Goal: Task Accomplishment & Management: Manage account settings

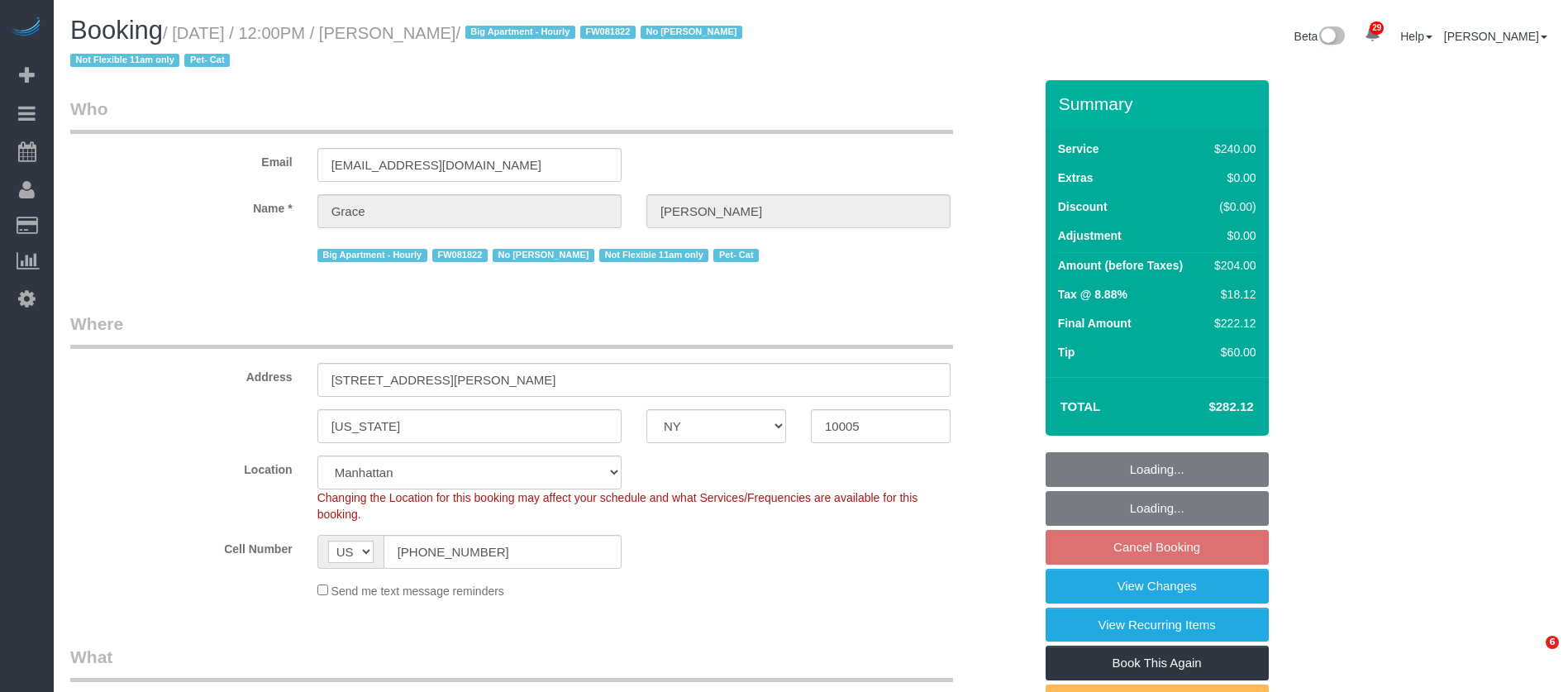
select select "NY"
select select "180"
select select "spot5"
select select "number:89"
select select "number:90"
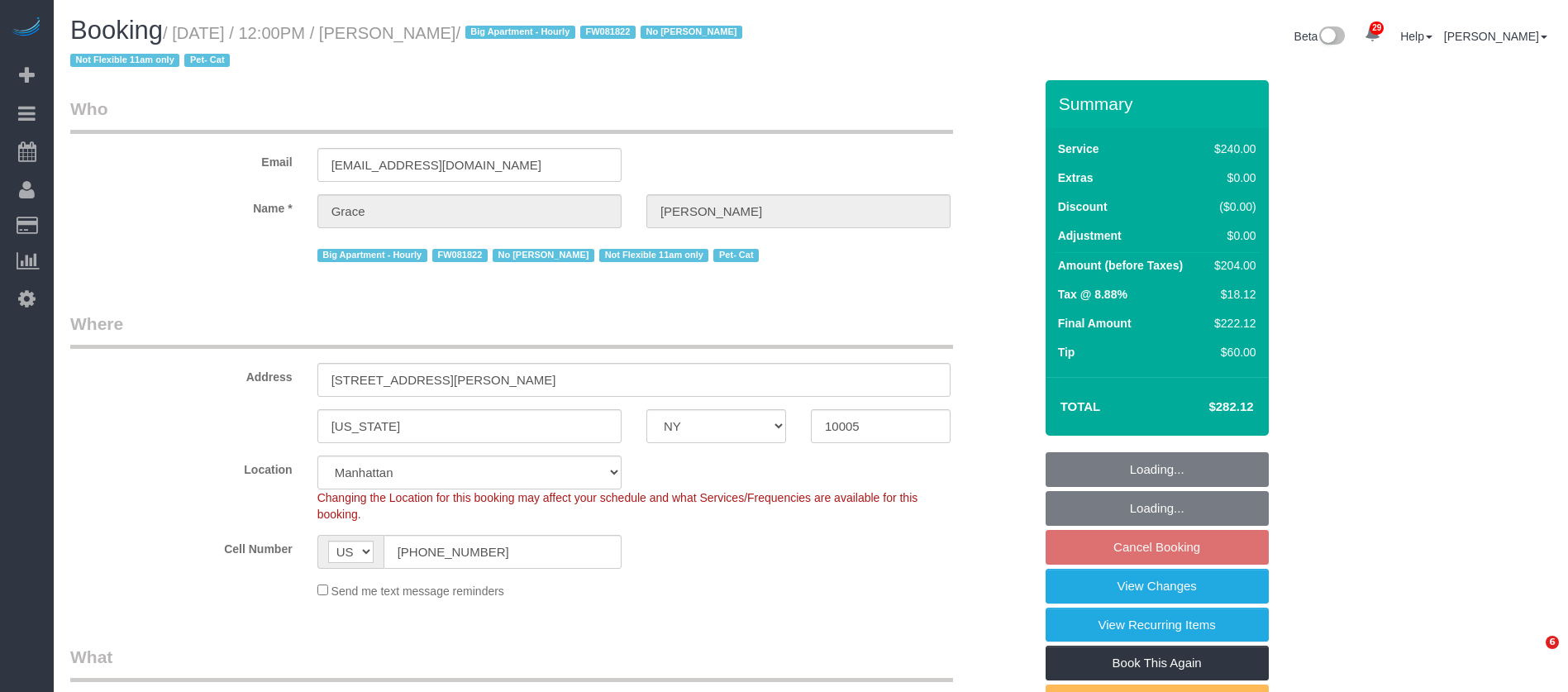
select select "number:14"
select select "number:5"
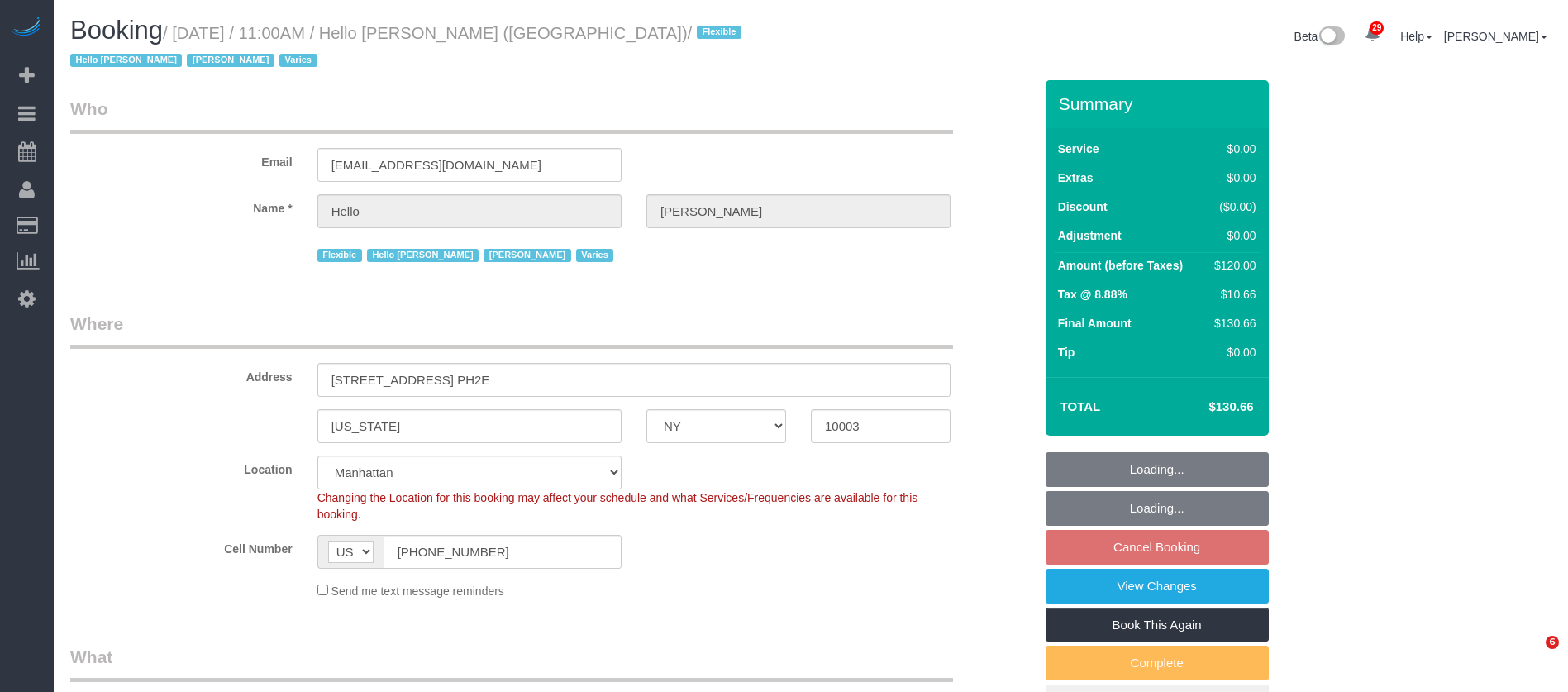
select select "NY"
select select "number:89"
select select "number:90"
select select "number:15"
select select "number:6"
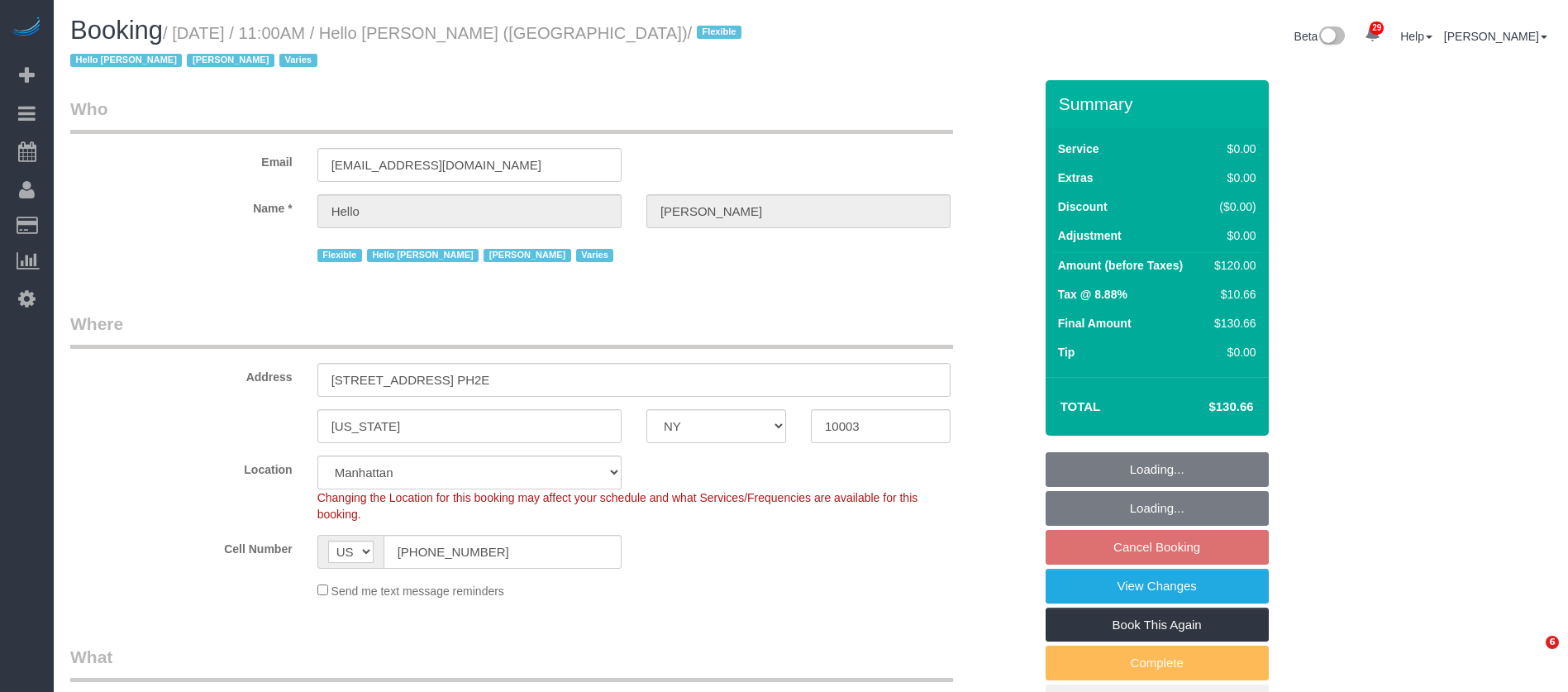
select select "number:21"
select select "object:1499"
select select "spot4"
select select "1"
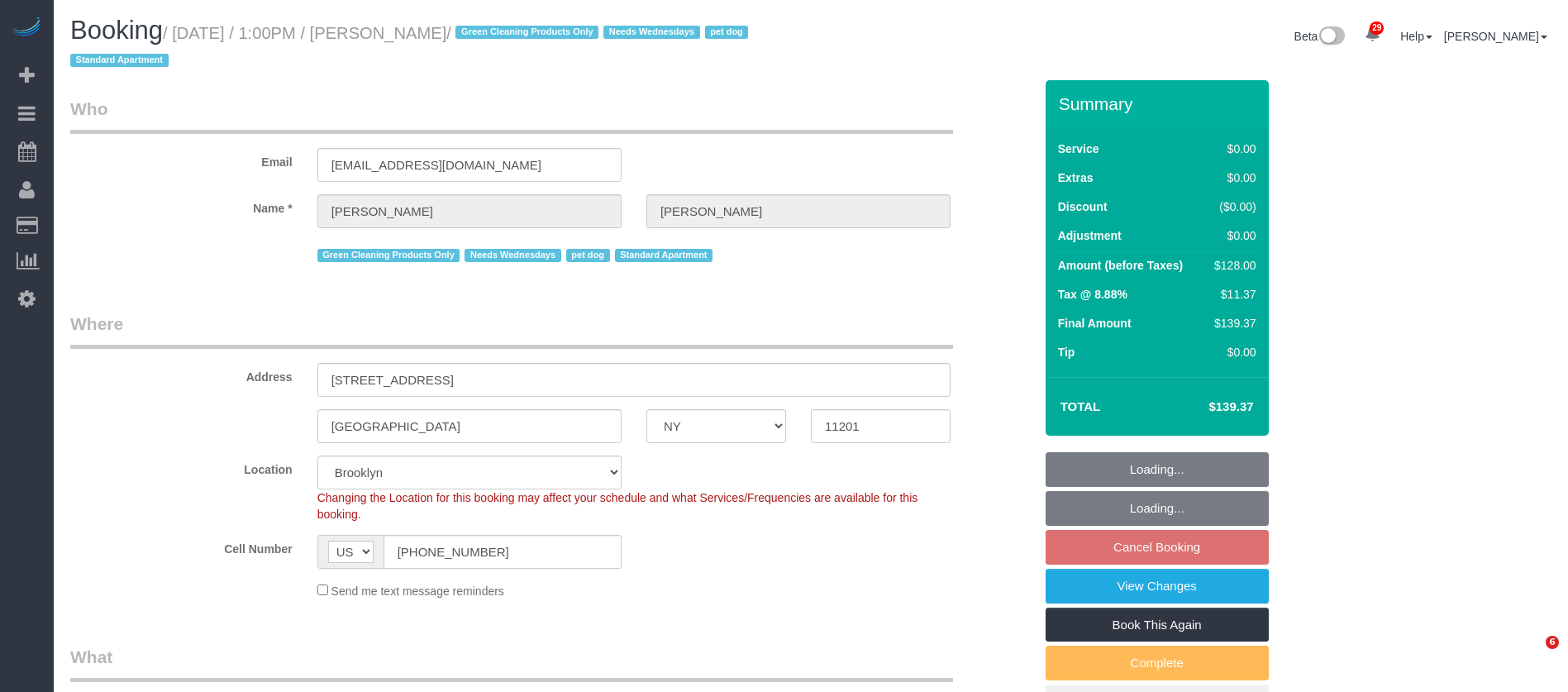
select select "NY"
select select "1"
select select "spot6"
select select "number:57"
select select "number:74"
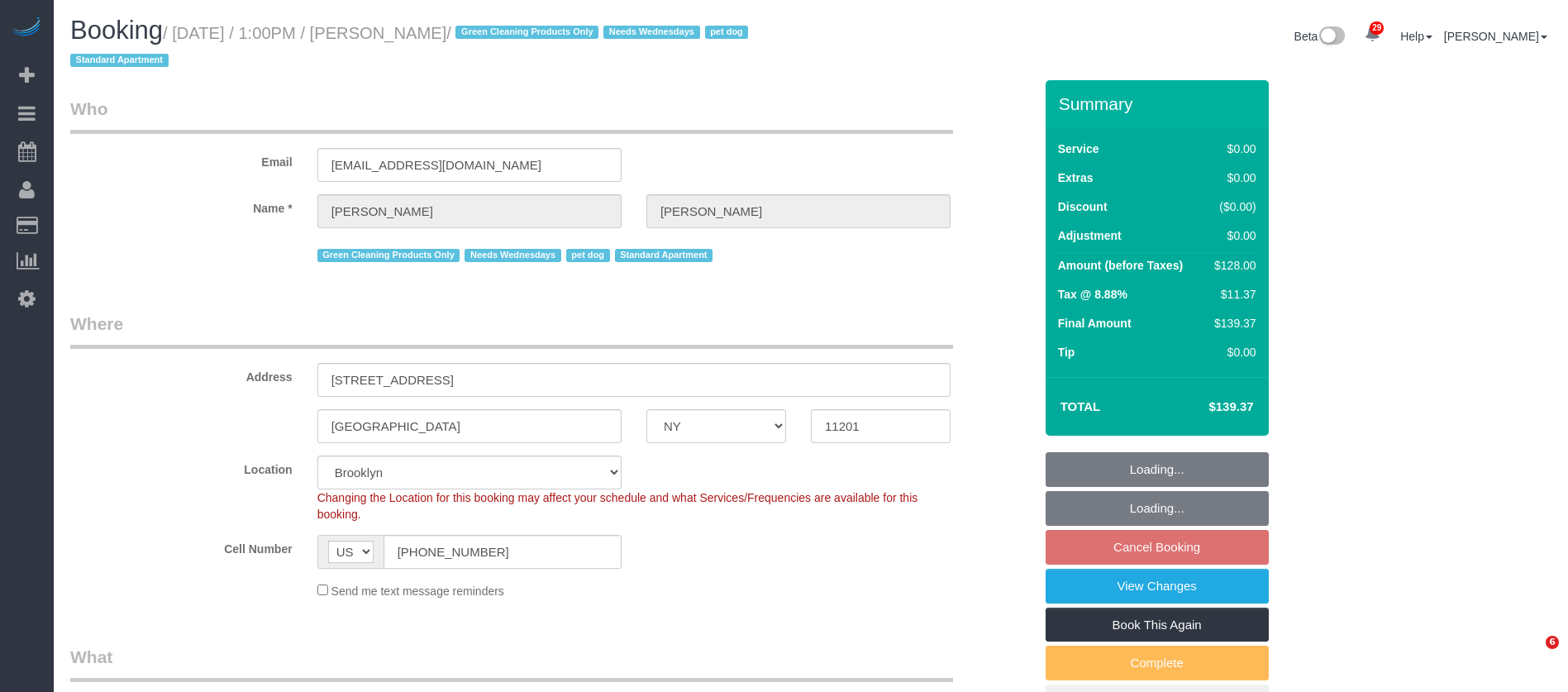
select select "number:13"
select select "number:7"
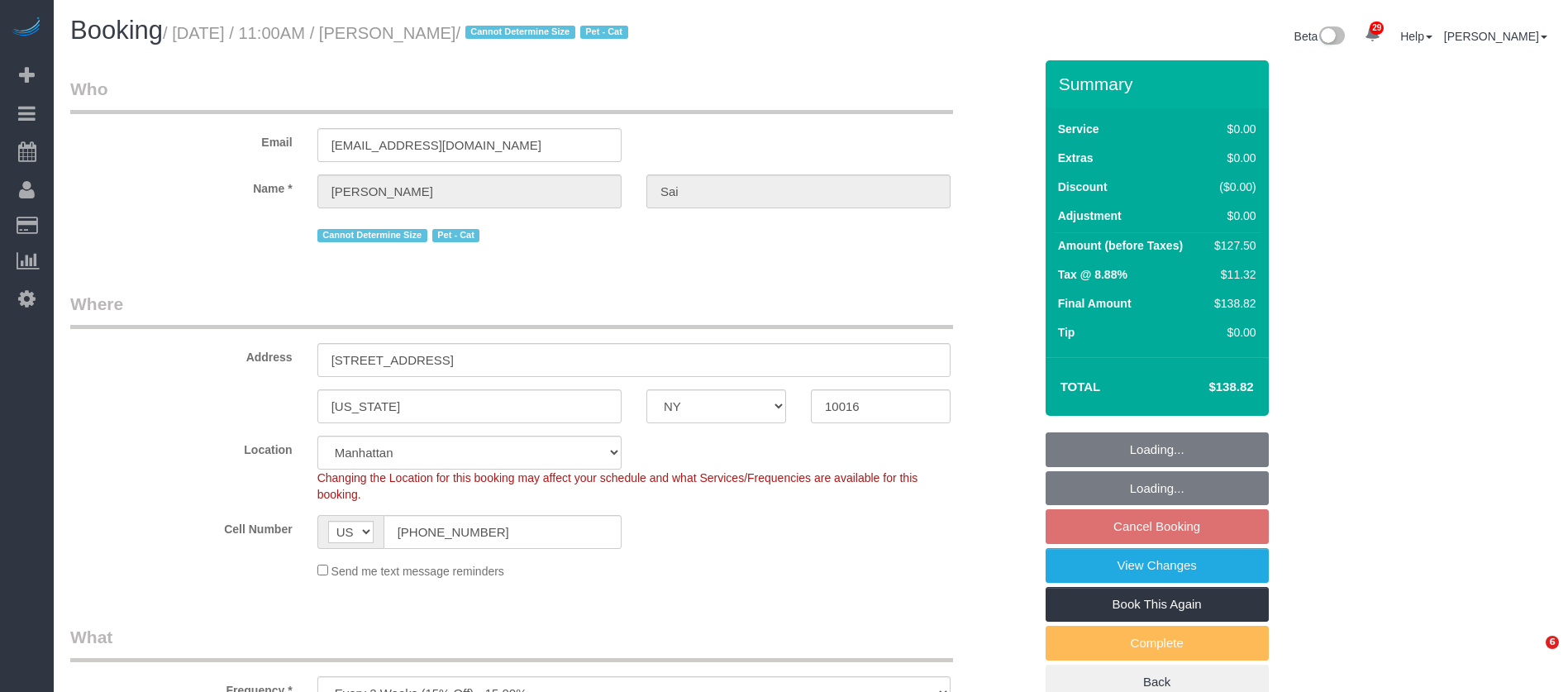
select select "NY"
select select "number:56"
select select "number:73"
select select "number:14"
select select "number:5"
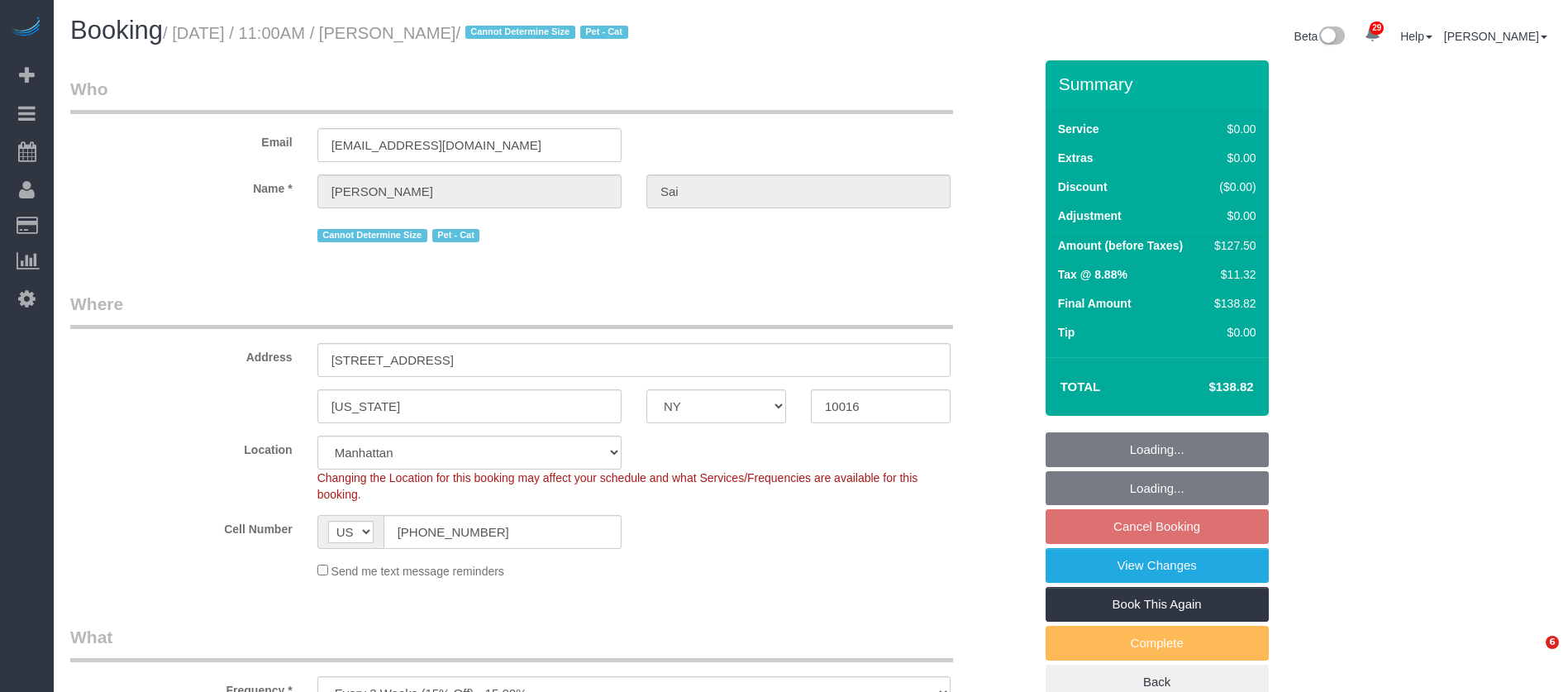
select select "spot4"
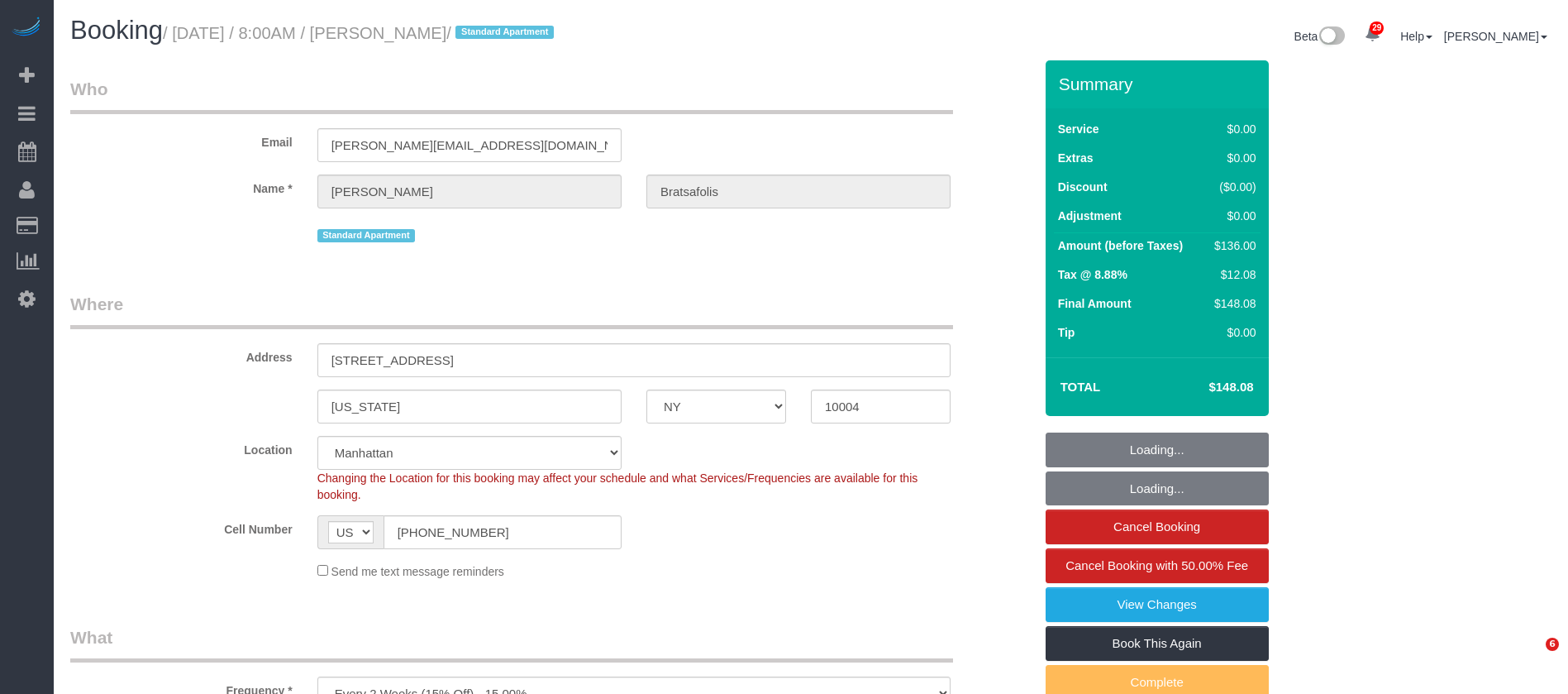
select select "NY"
select select "1"
select select "spot1"
select select "number:56"
select select "number:69"
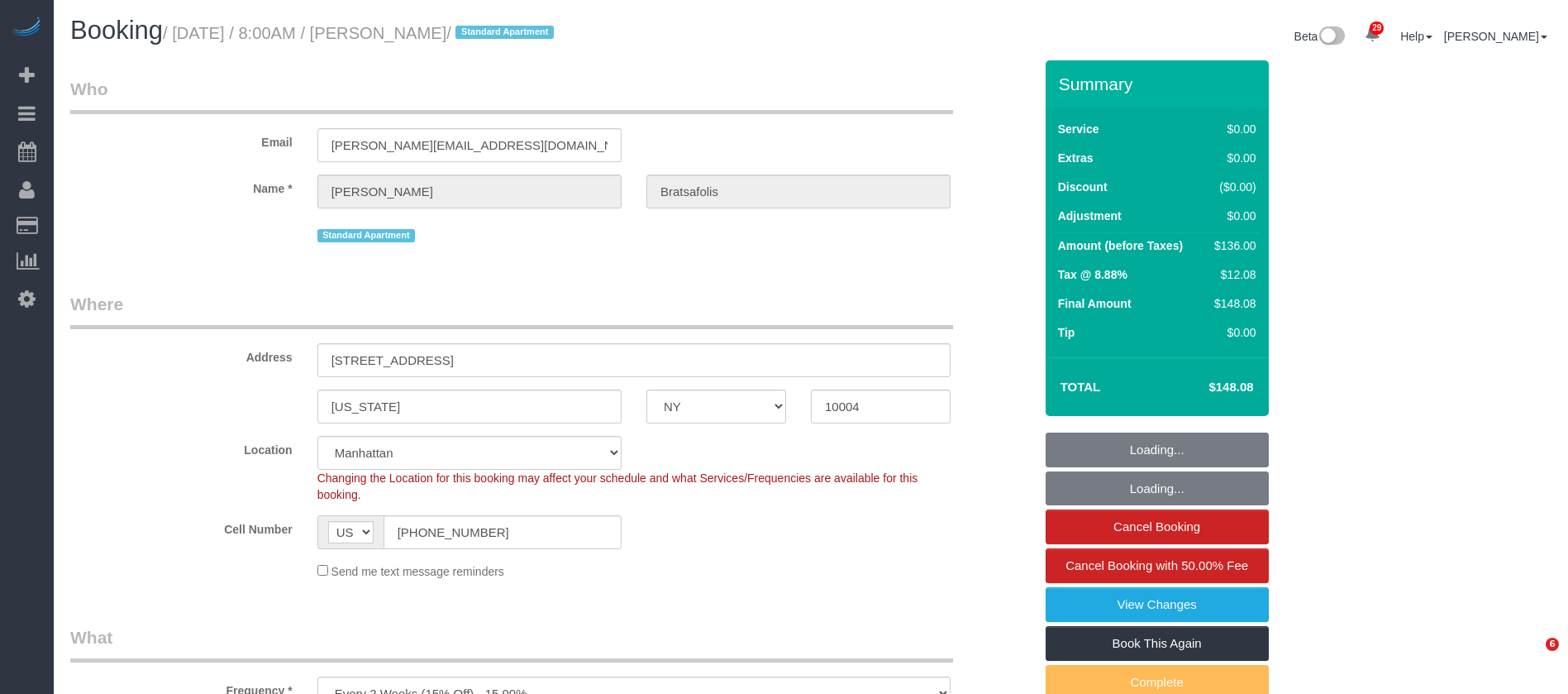
select select "number:14"
select select "number:7"
select select "NY"
select select "1"
select select "spot61"
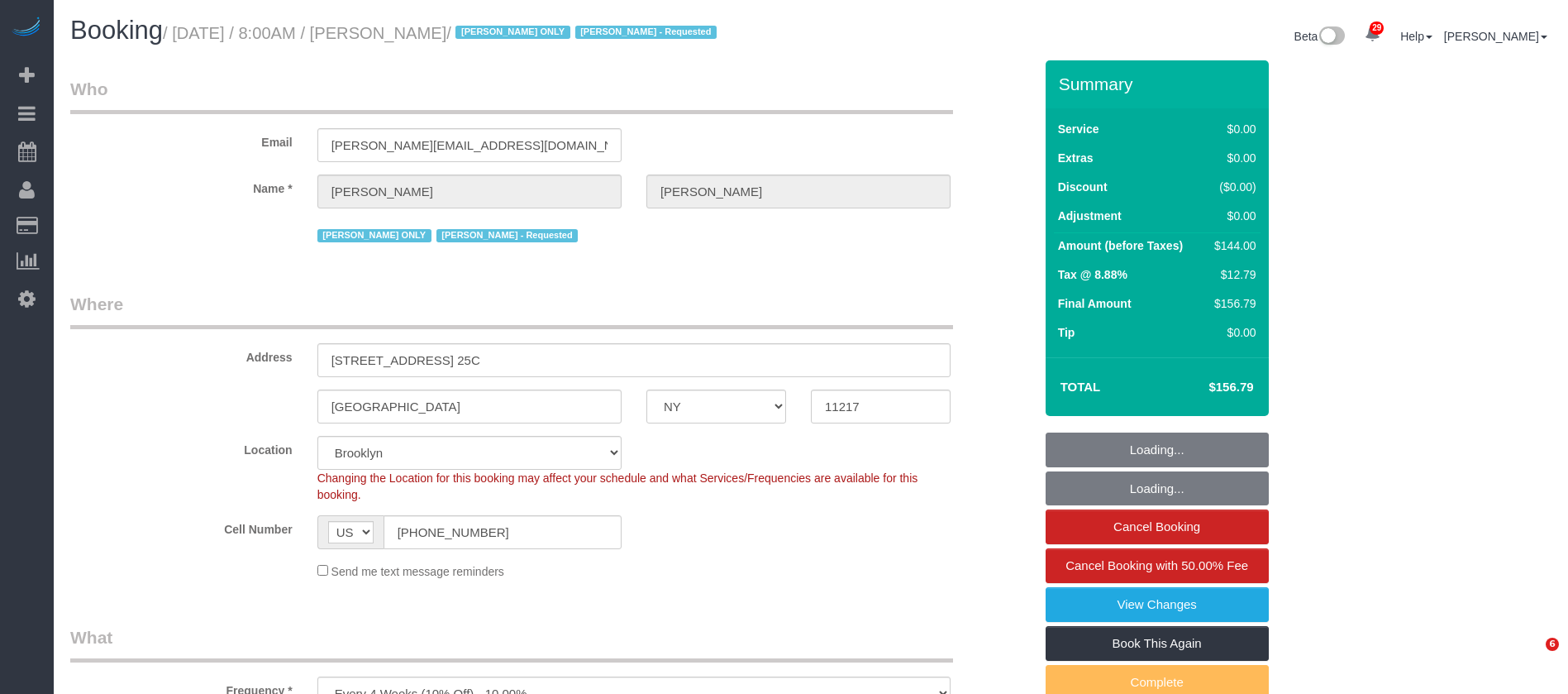
select select "number:61"
select select "number:77"
select select "number:15"
select select "number:5"
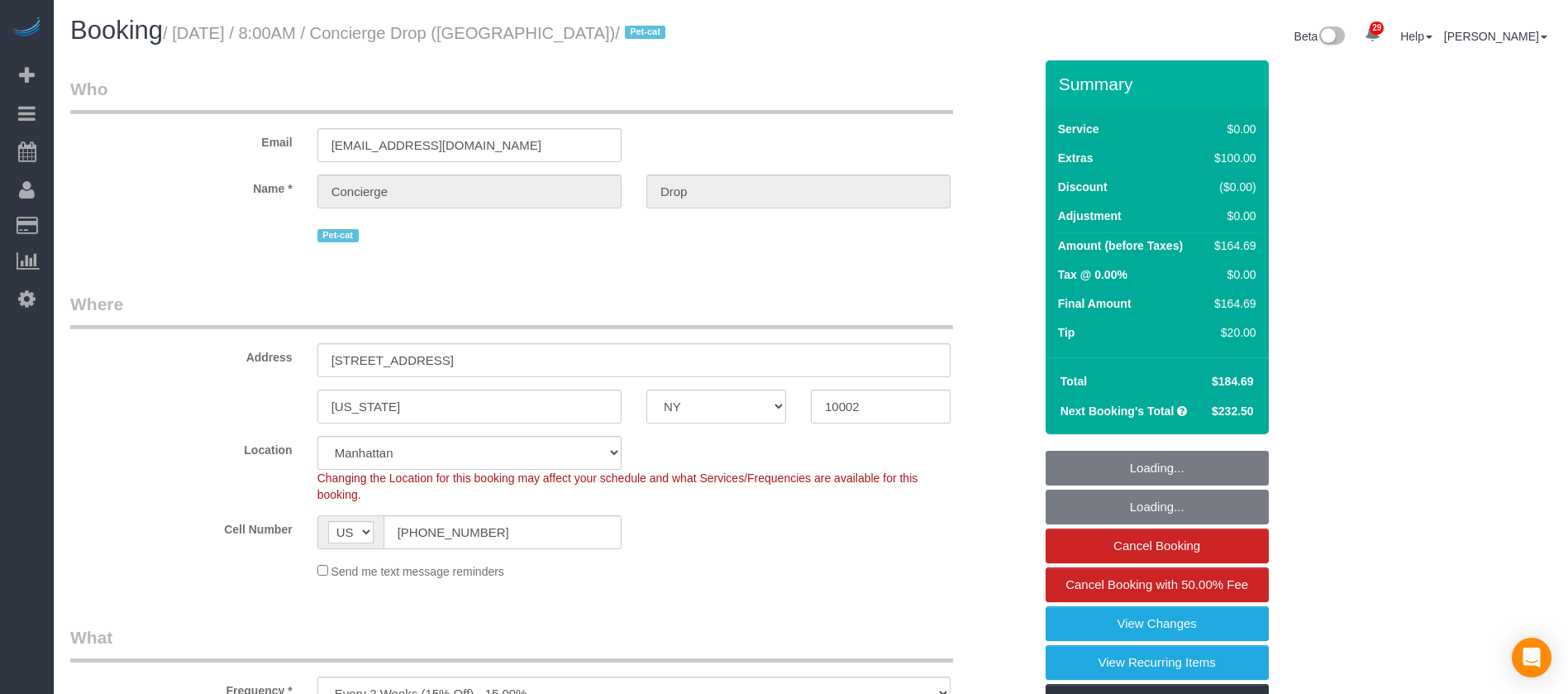
select select "NY"
select select "spot1"
select select "number:89"
select select "number:90"
select select "number:13"
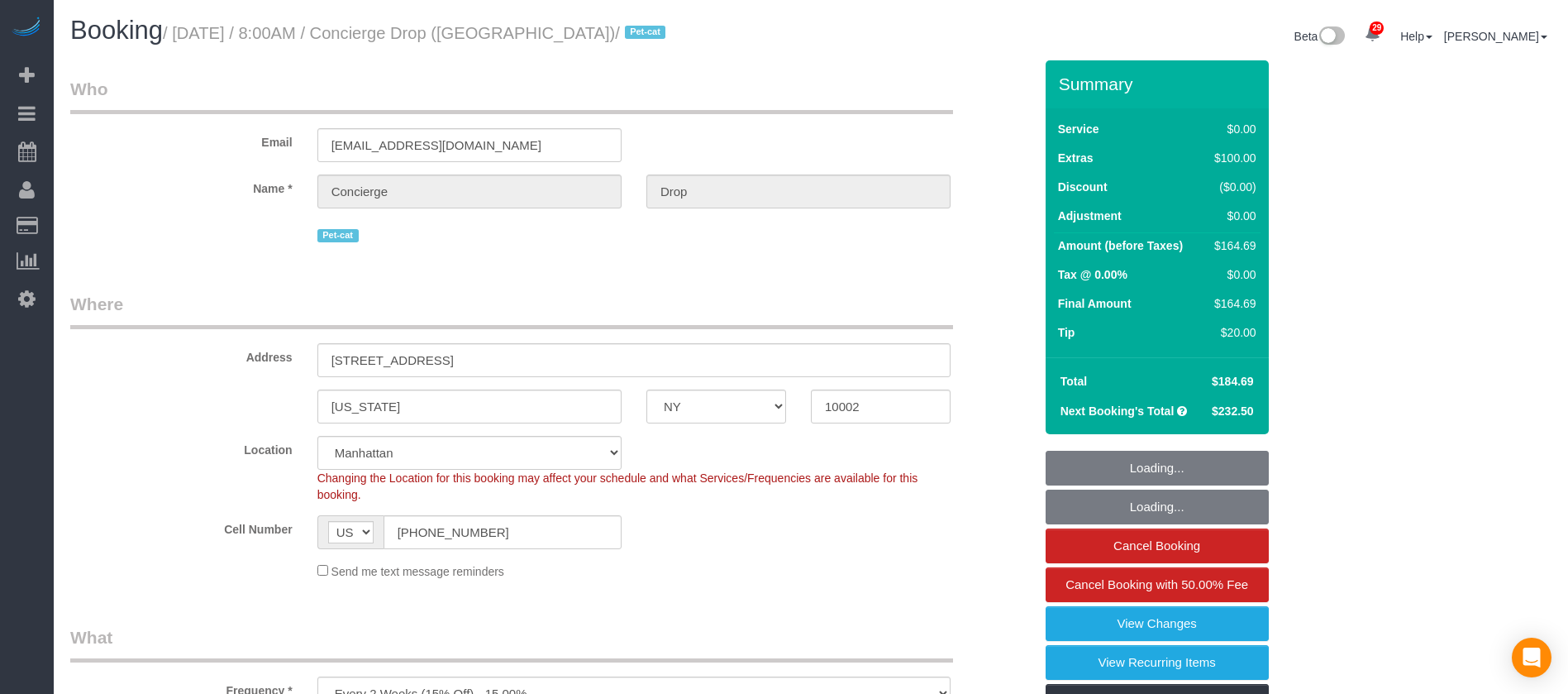
select select "number:6"
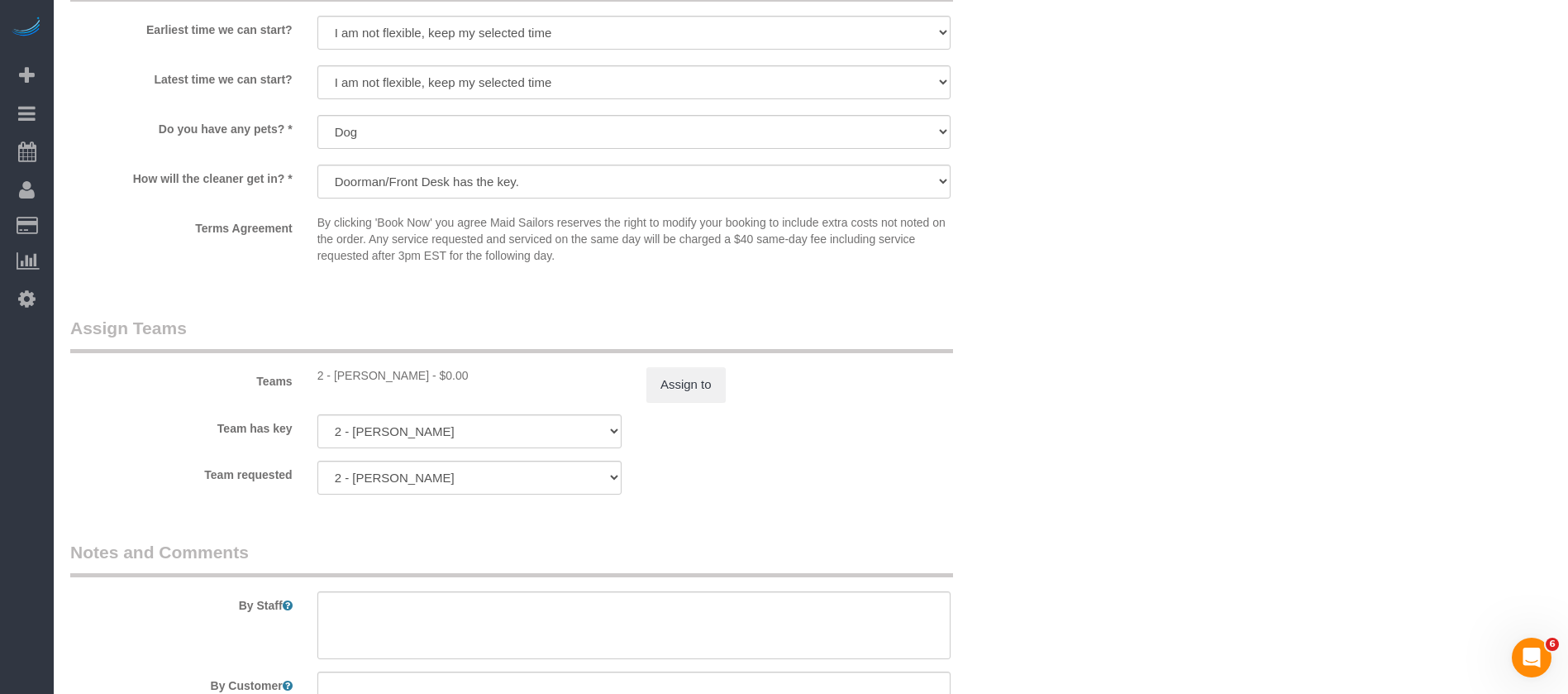
scroll to position [2108, 0]
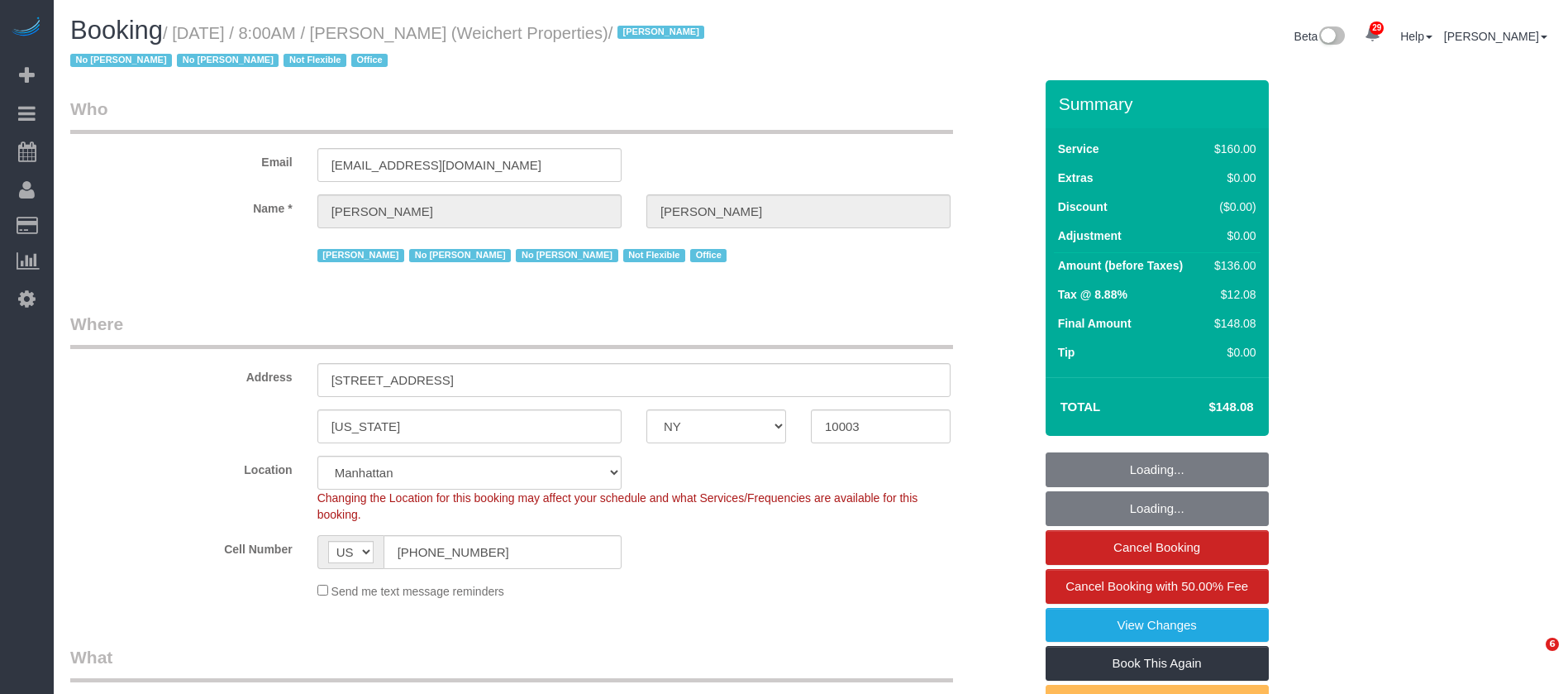
select select "NY"
select select "spot1"
select select "number:89"
select select "number:90"
select select "number:15"
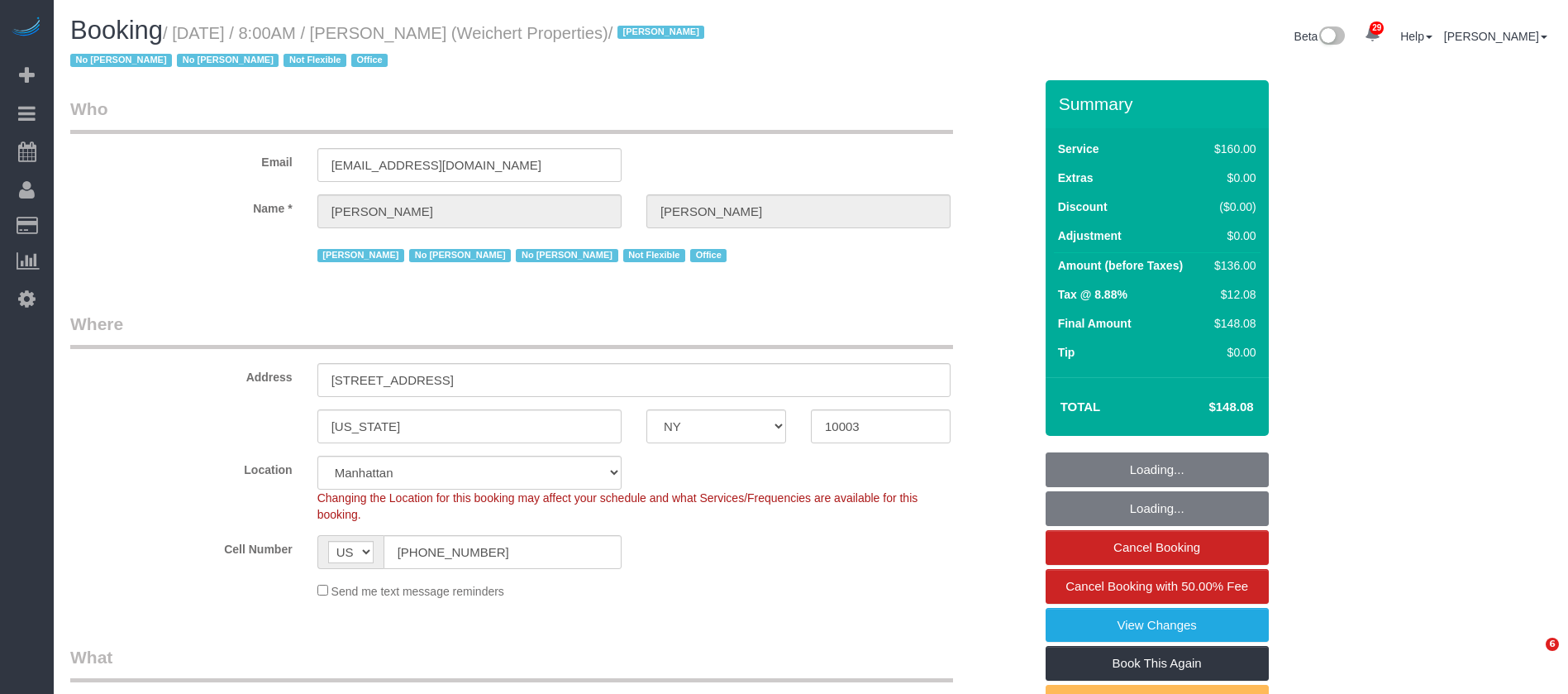
select select "number:7"
select select "number:21"
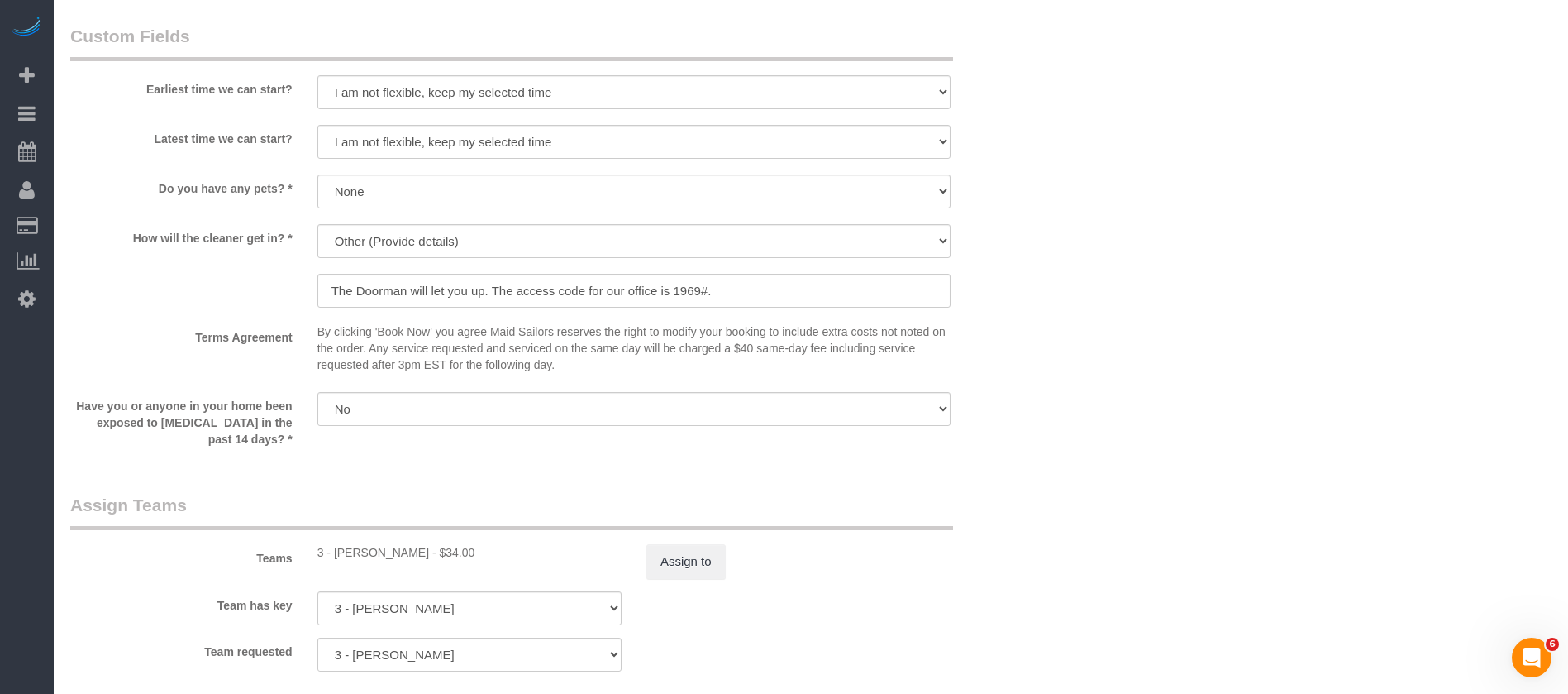
scroll to position [1860, 0]
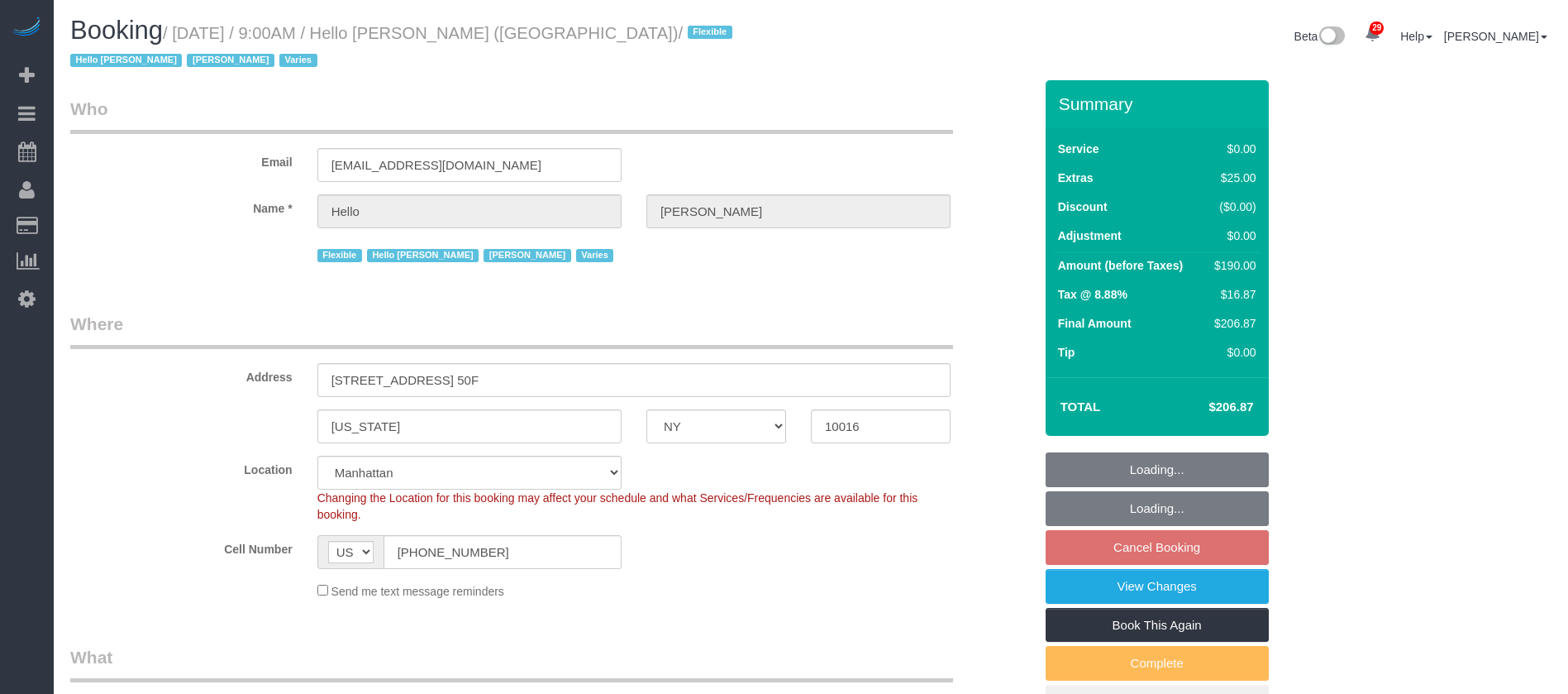
select select "NY"
select select "4"
select select "number:89"
select select "number:90"
select select "number:13"
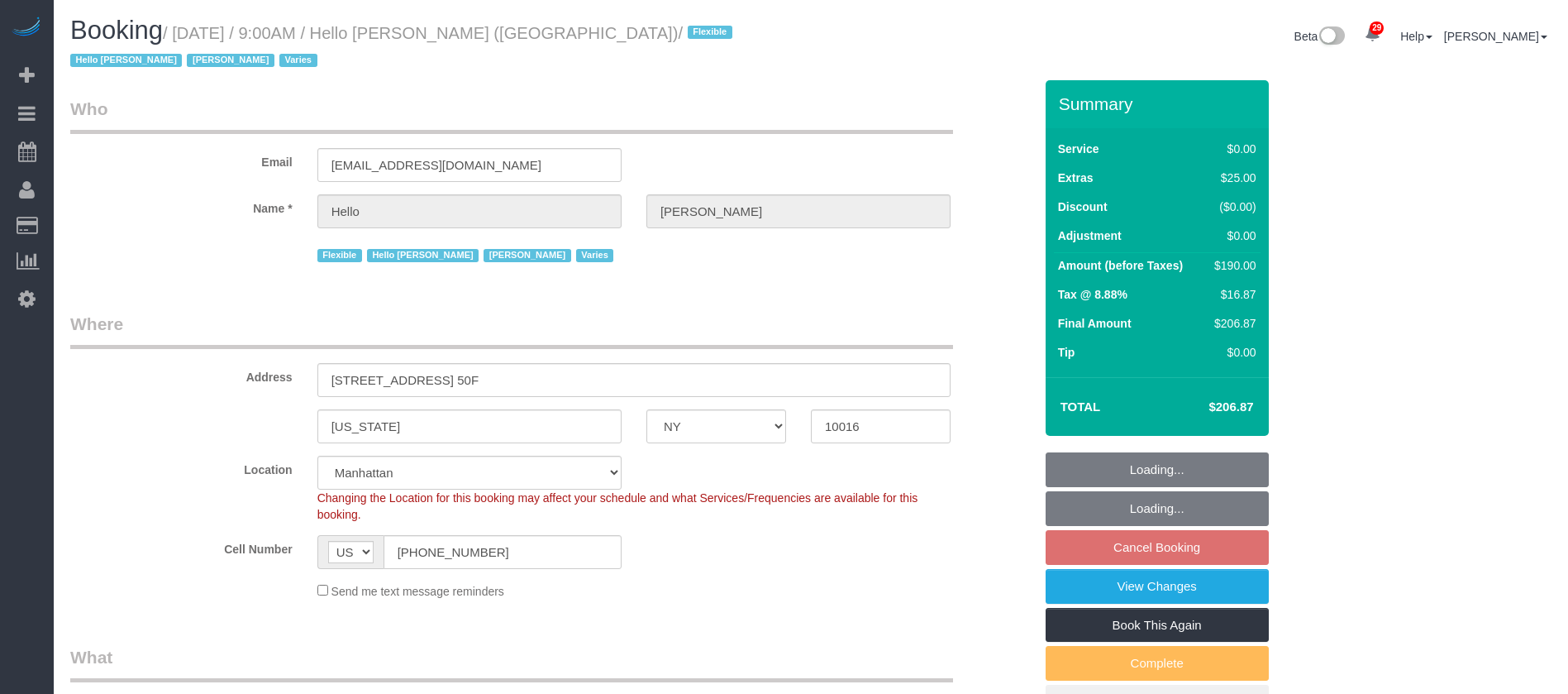
select select "number:6"
select select "spot1"
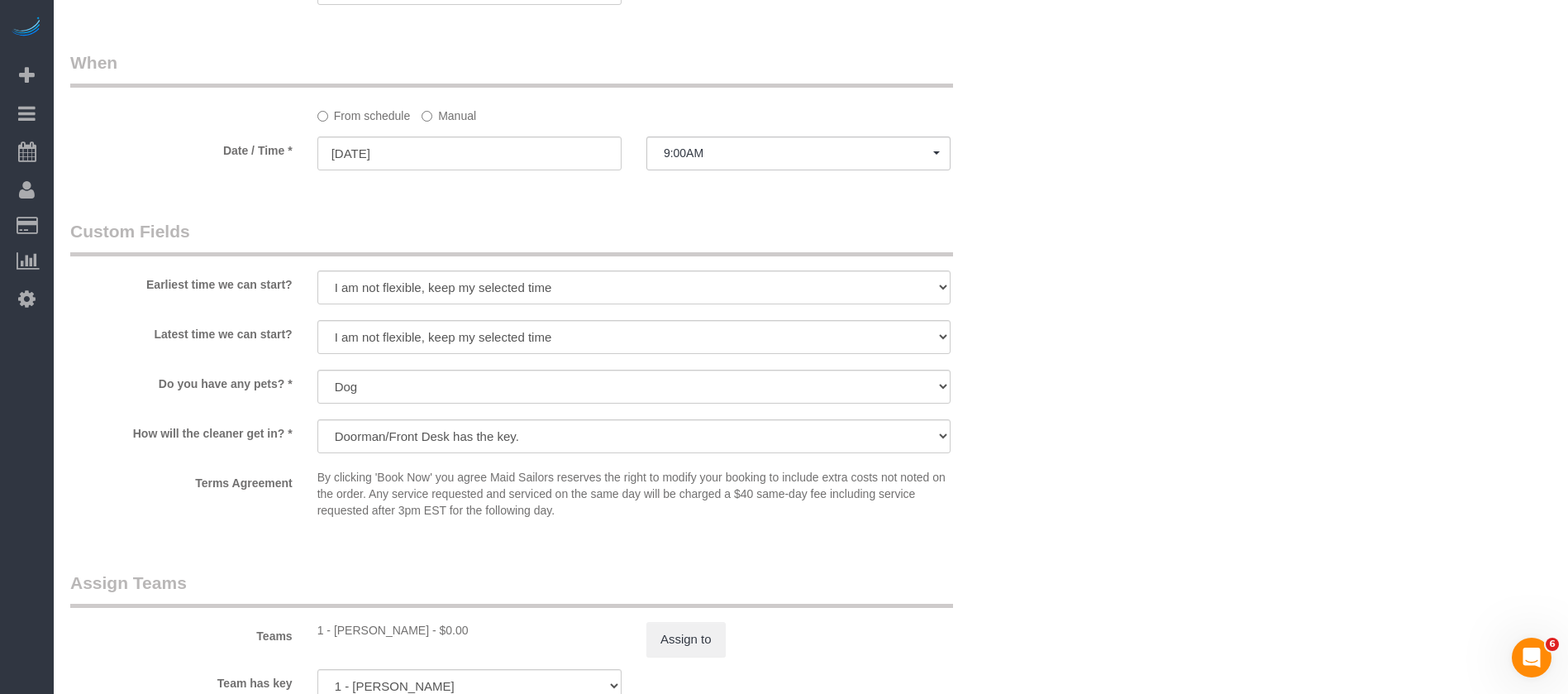
scroll to position [1736, 0]
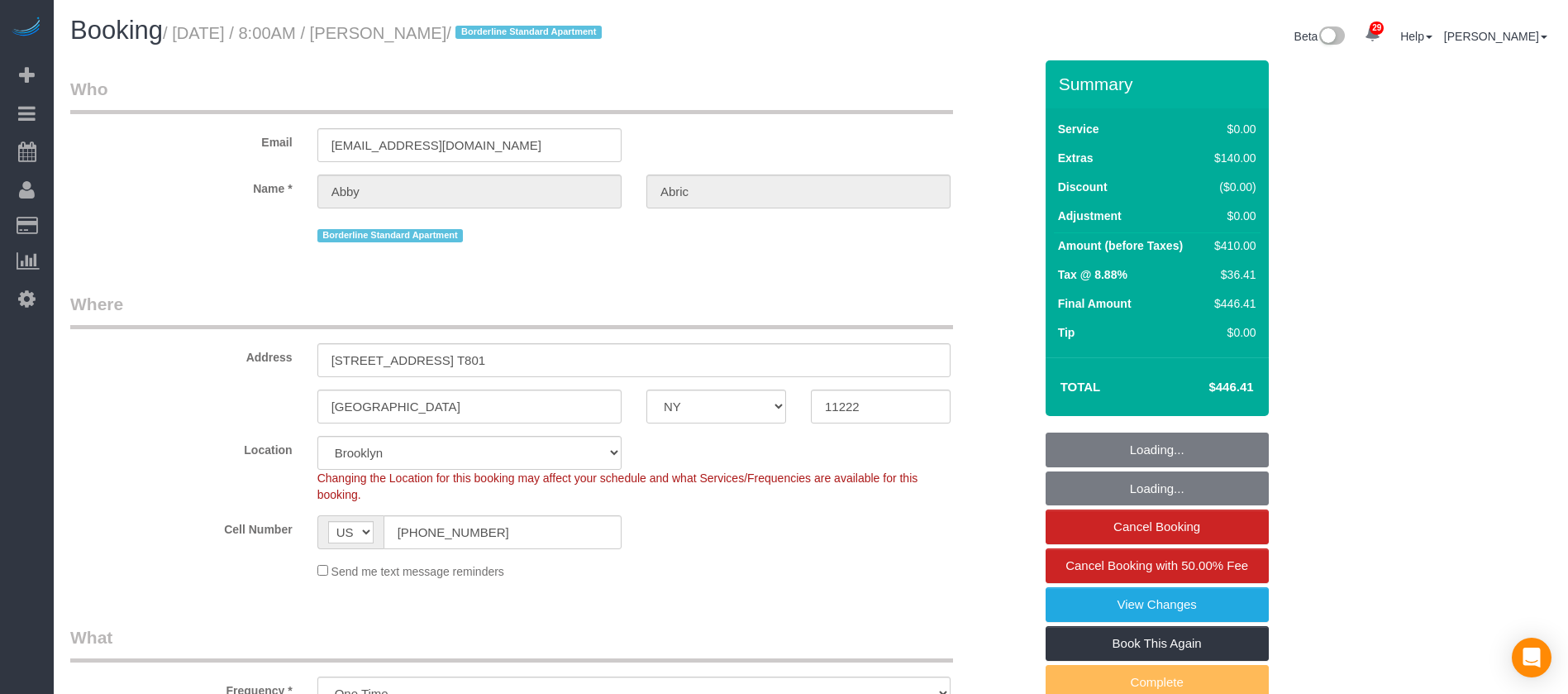
select select "NY"
select select "3"
select select "2"
select select "string:stripe-pm_1SCW294VGloSiKo7TH4ja96U"
select select "number:56"
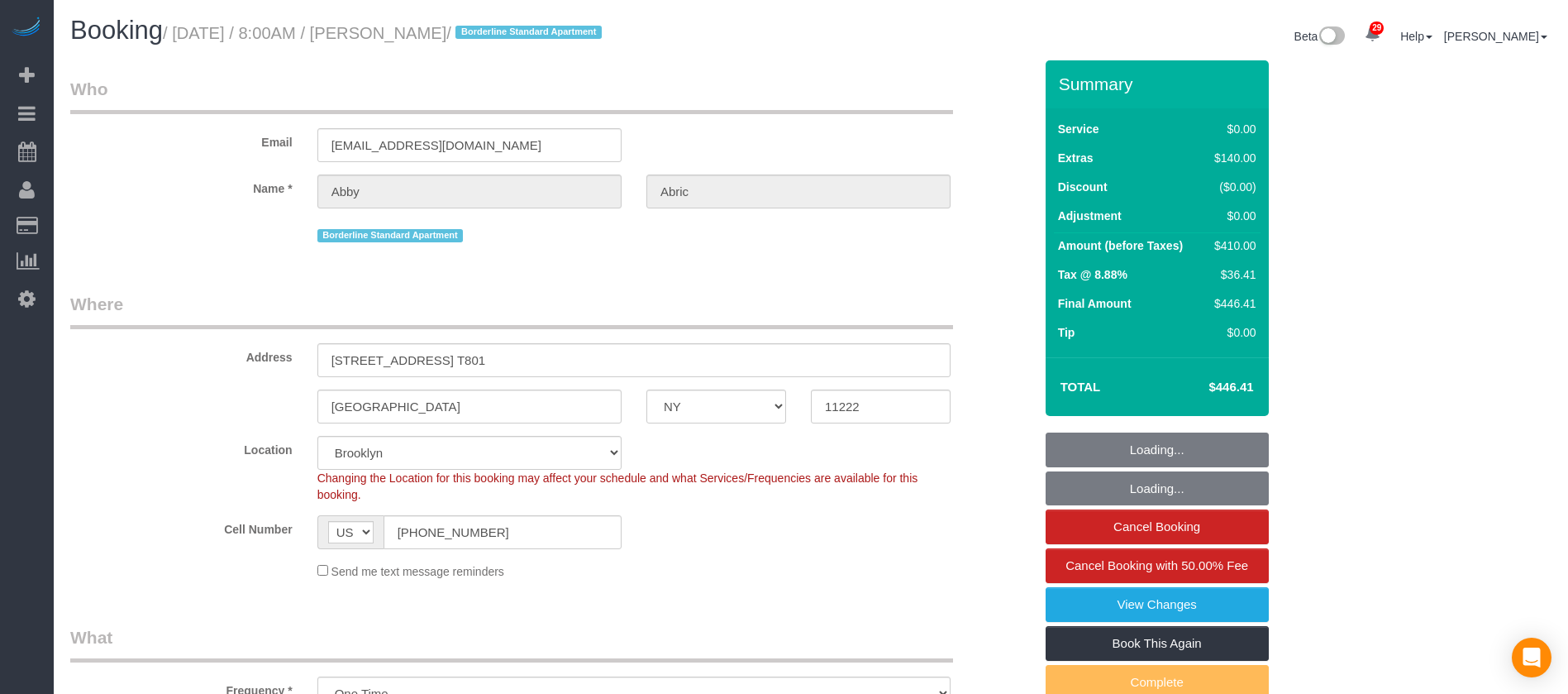
select select "number:72"
select select "number:15"
select select "number:5"
select select "spot61"
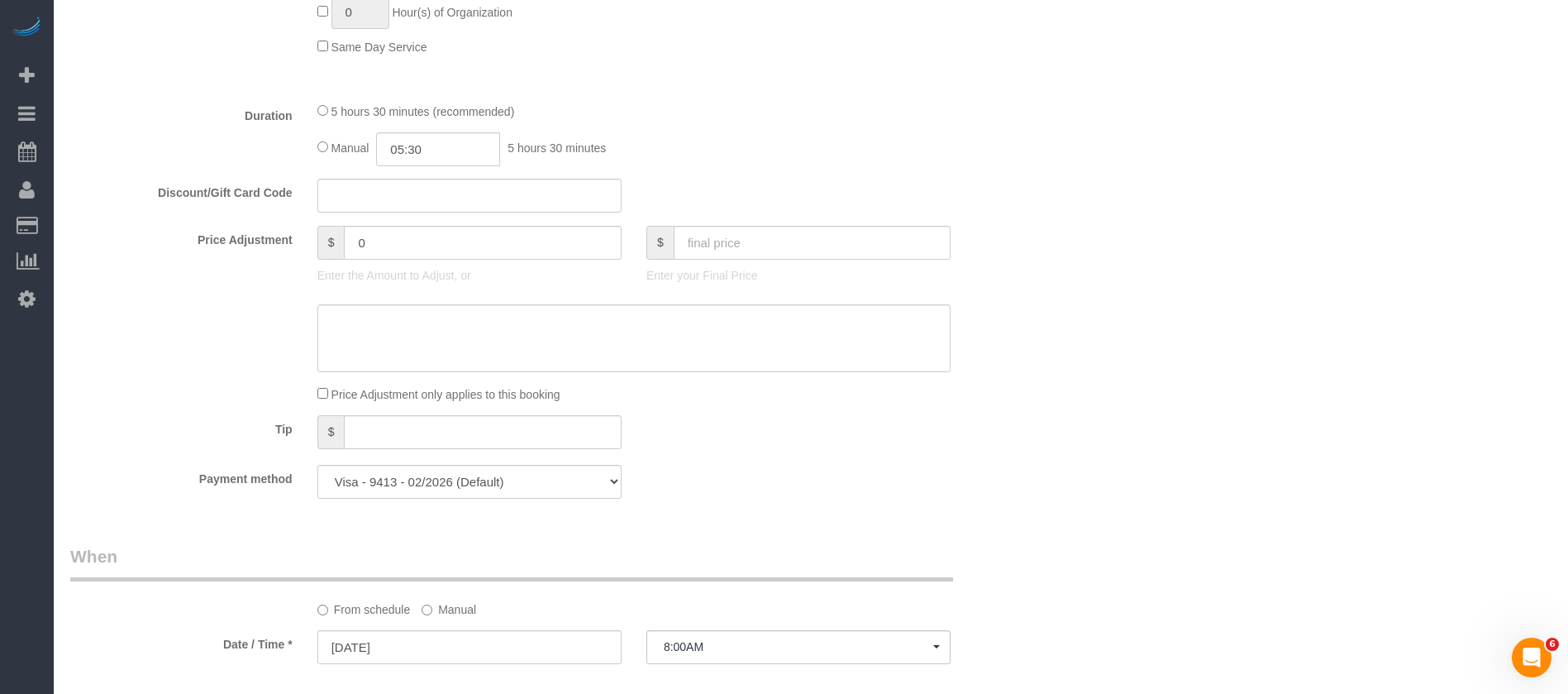
scroll to position [1612, 0]
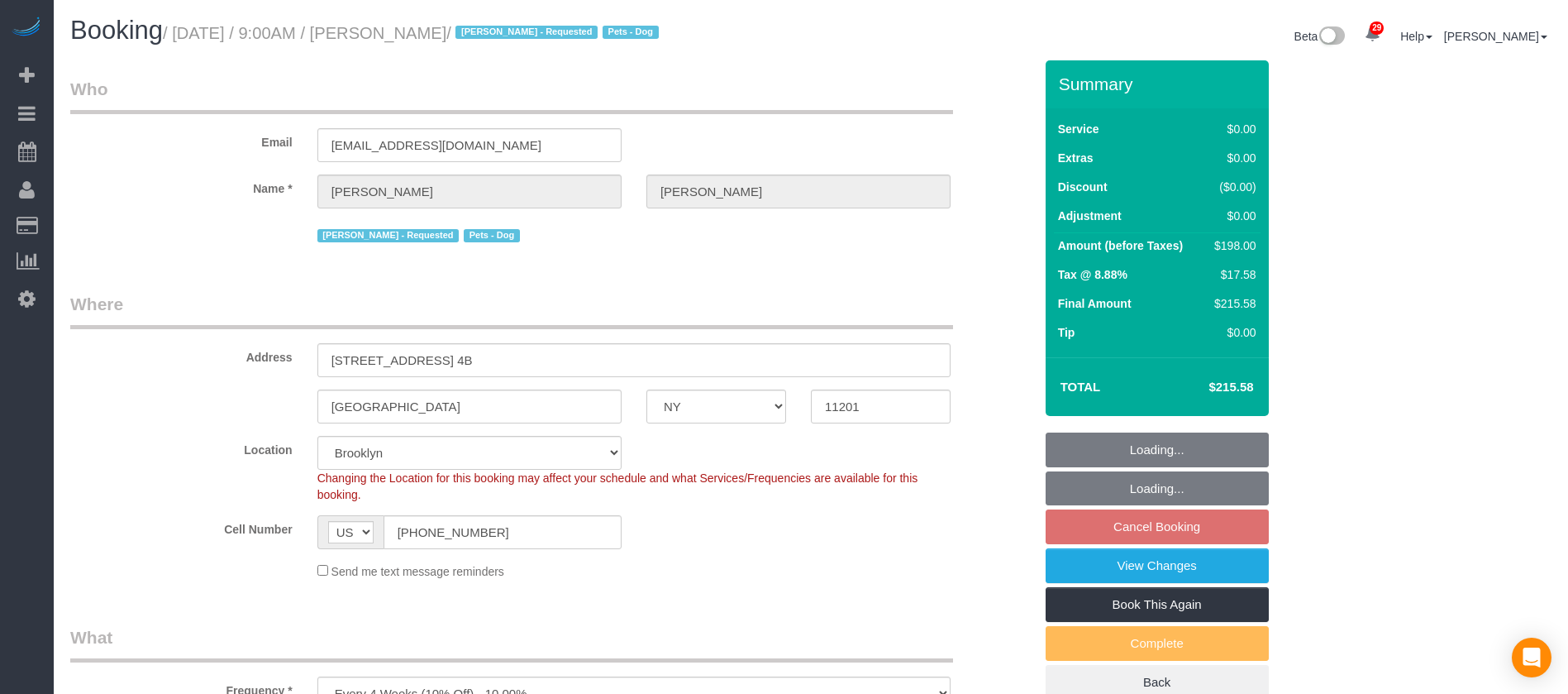
select select "NY"
select select "2"
select select "string:stripe-pm_1QRarJ4VGloSiKo7f1CdWVbw"
select select "number:57"
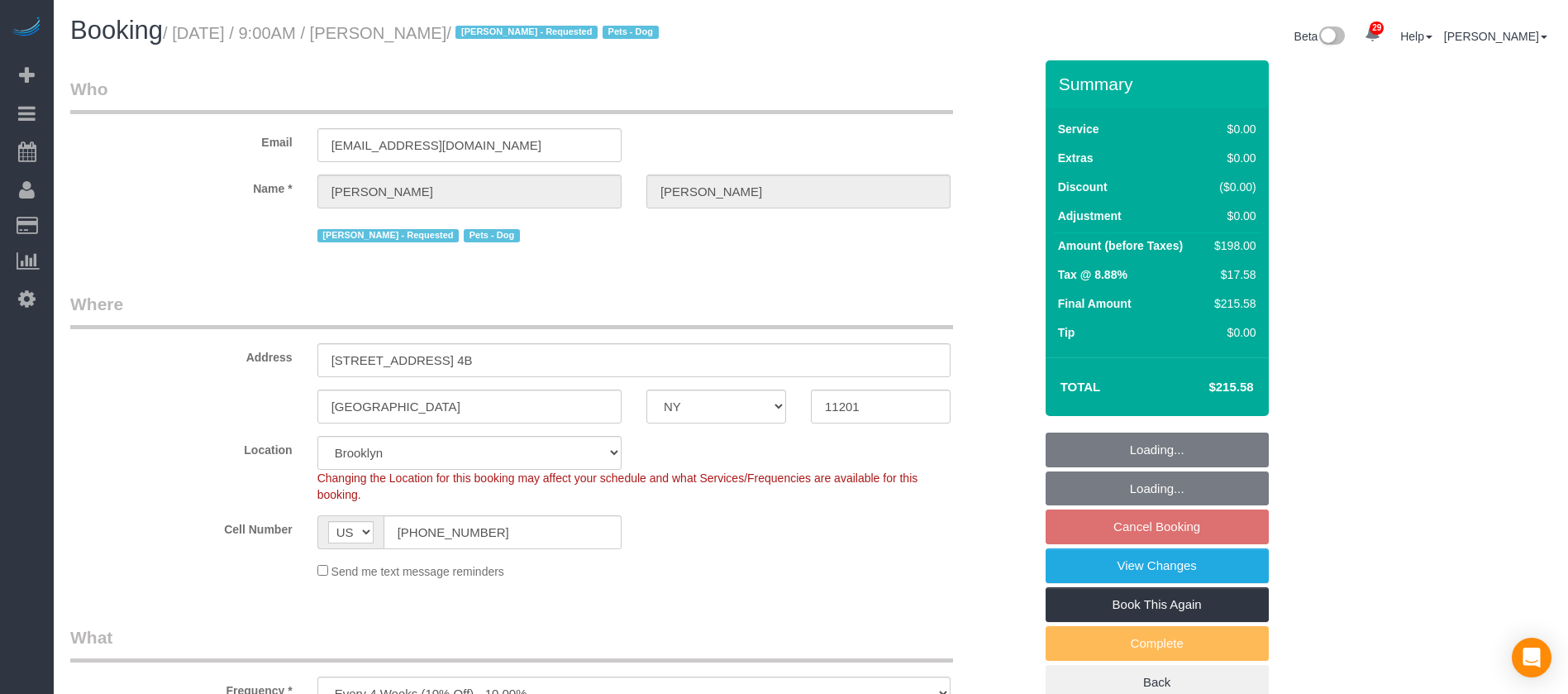
select select "number:72"
select select "number:13"
select select "number:5"
select select "spot60"
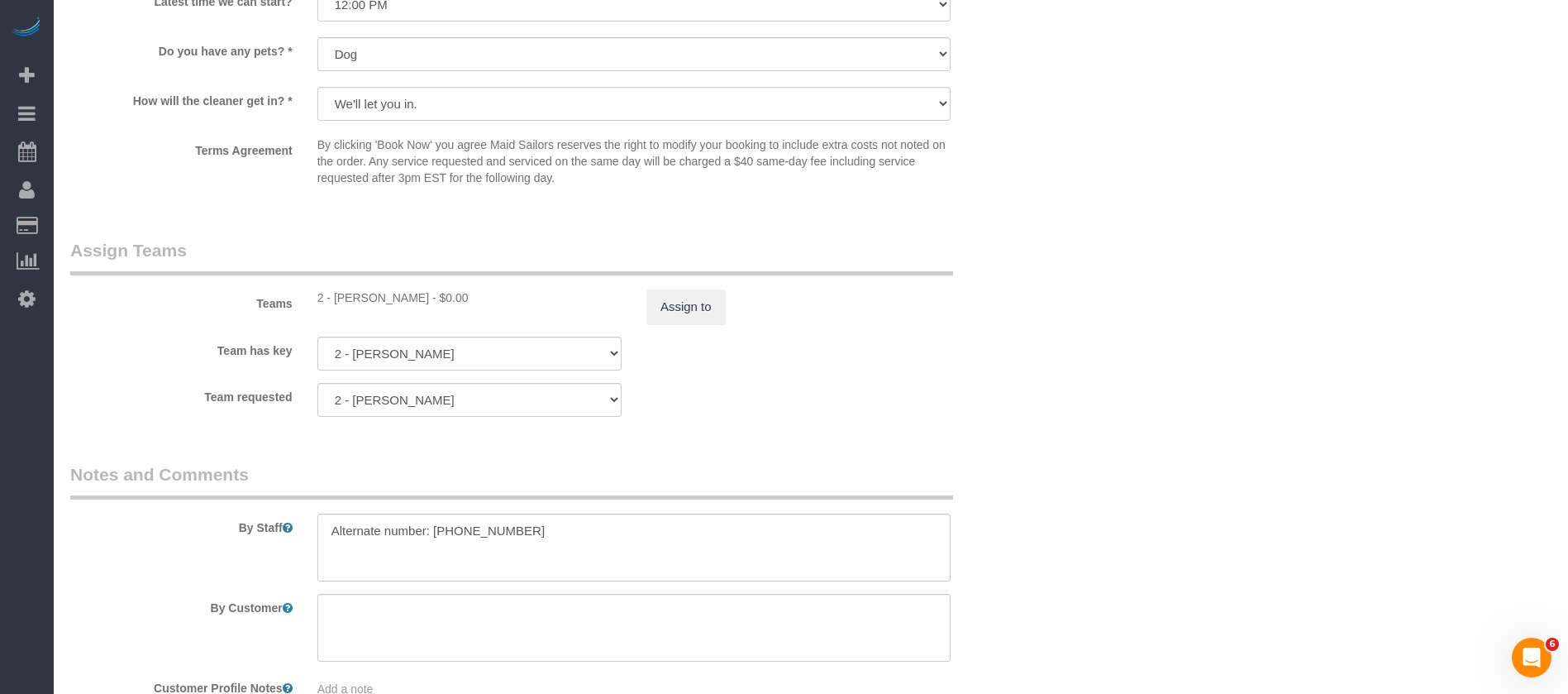
scroll to position [1984, 0]
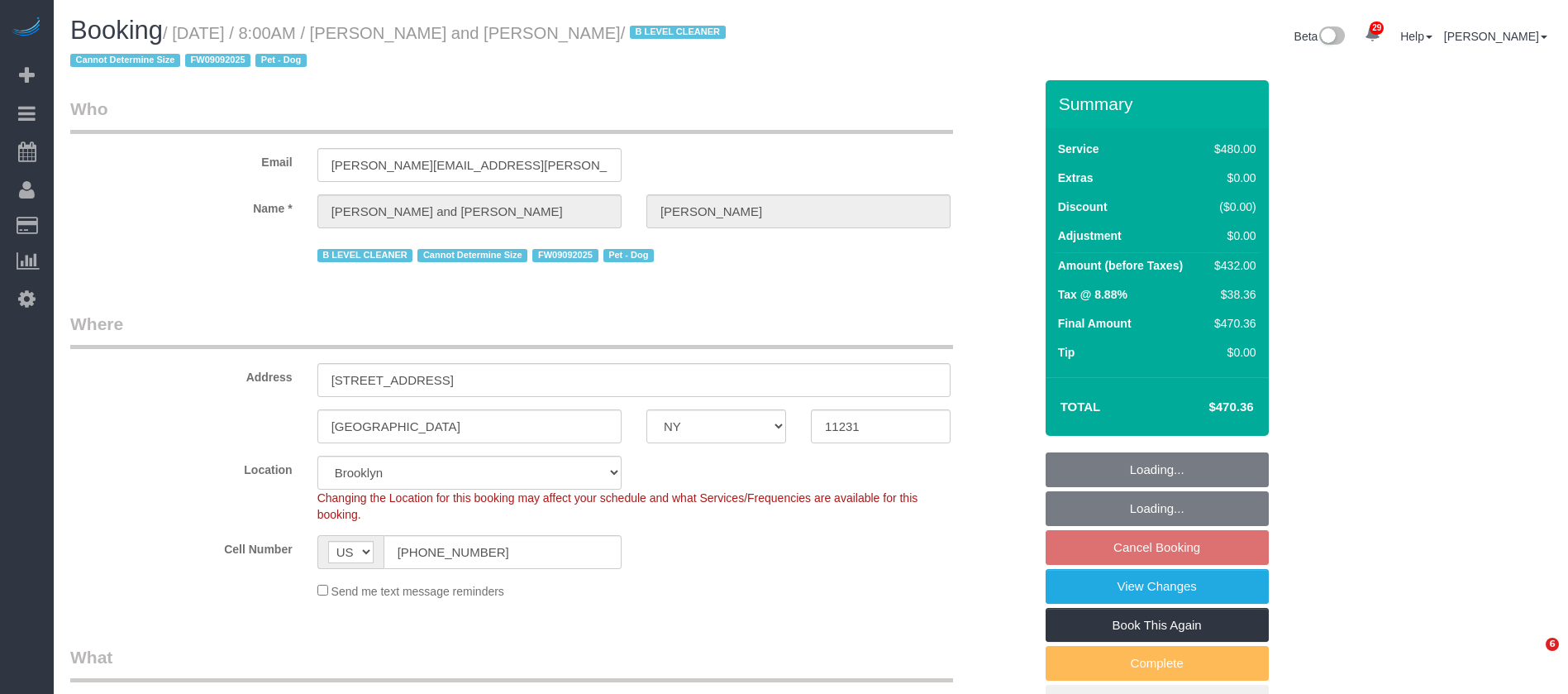
select select "NY"
select select "2"
select select "180"
select select "spot1"
select select "number:57"
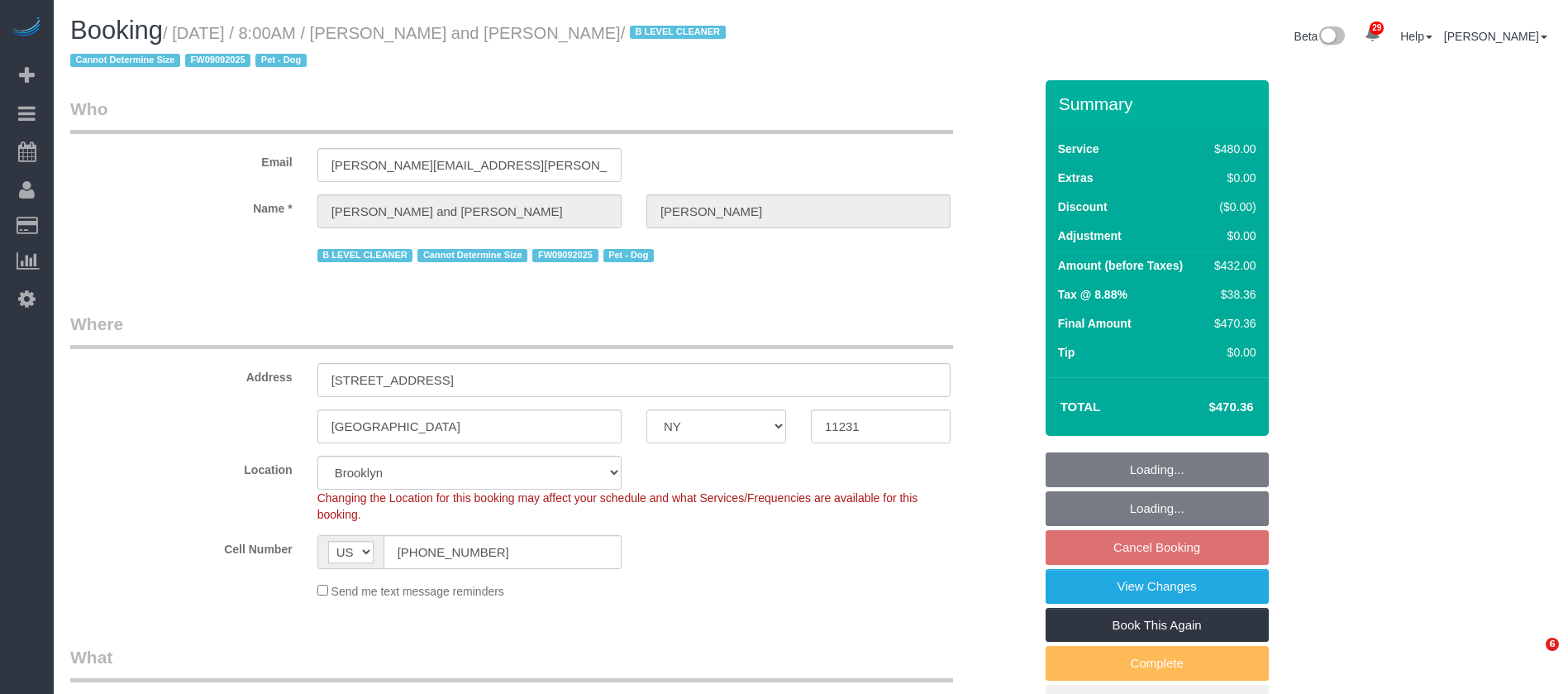
select select "number:72"
select select "number:13"
select select "number:5"
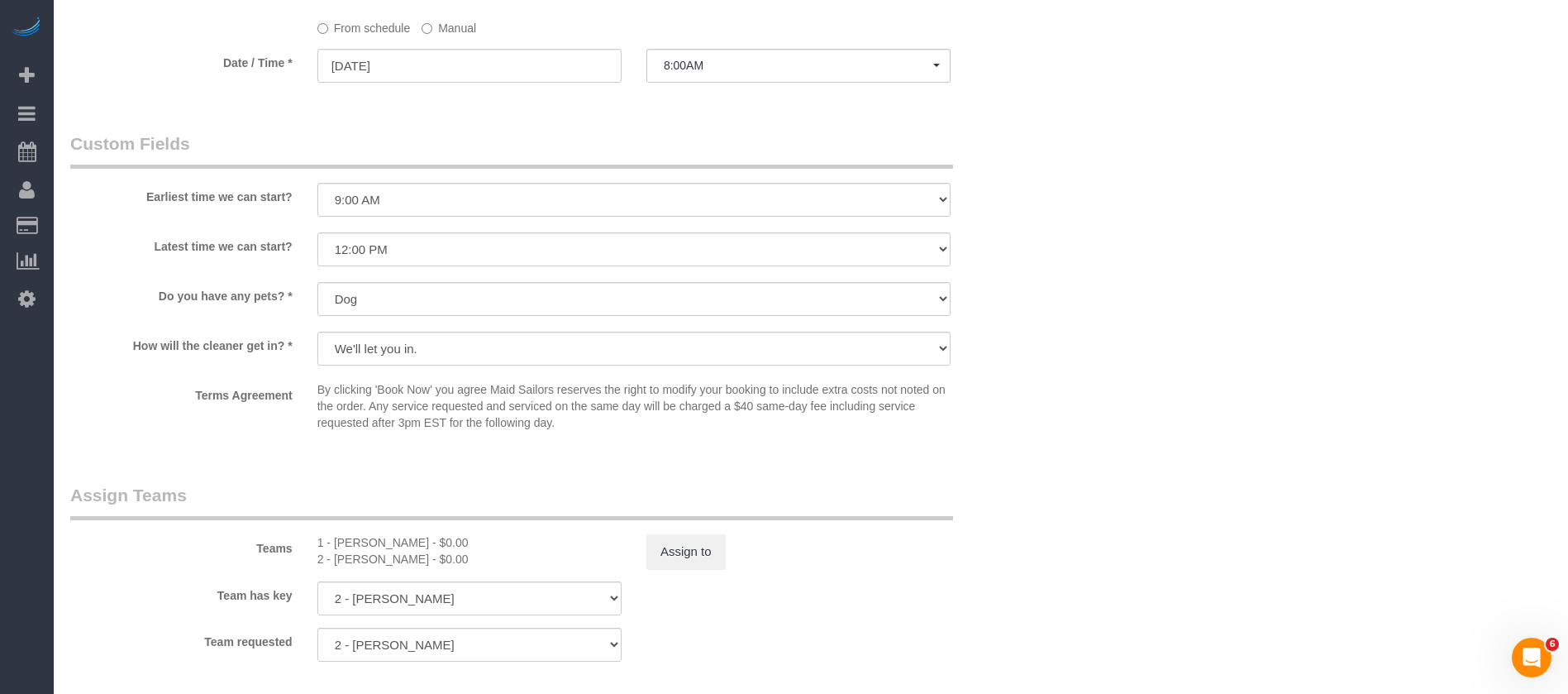
scroll to position [1736, 0]
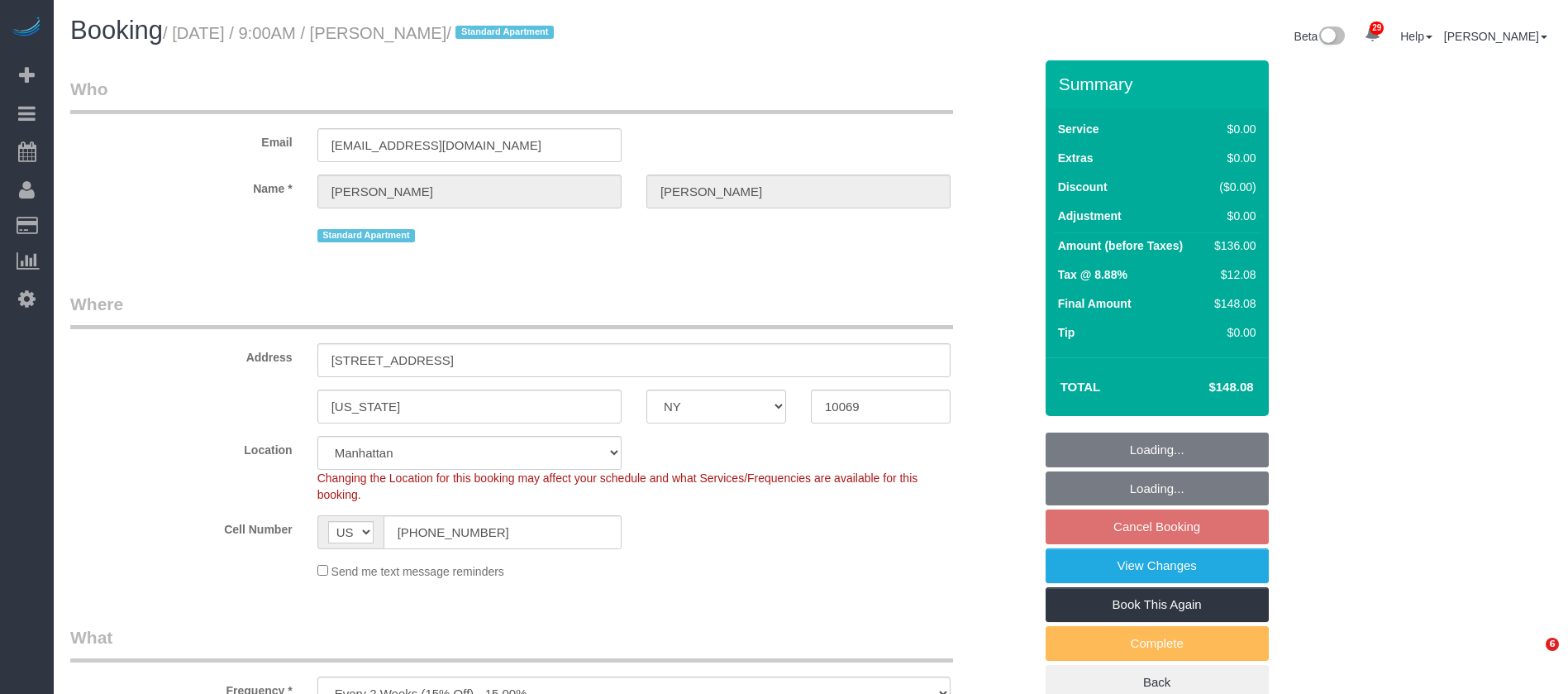
select select "NY"
select select "1"
select select "spot1"
select select "number:89"
select select "number:90"
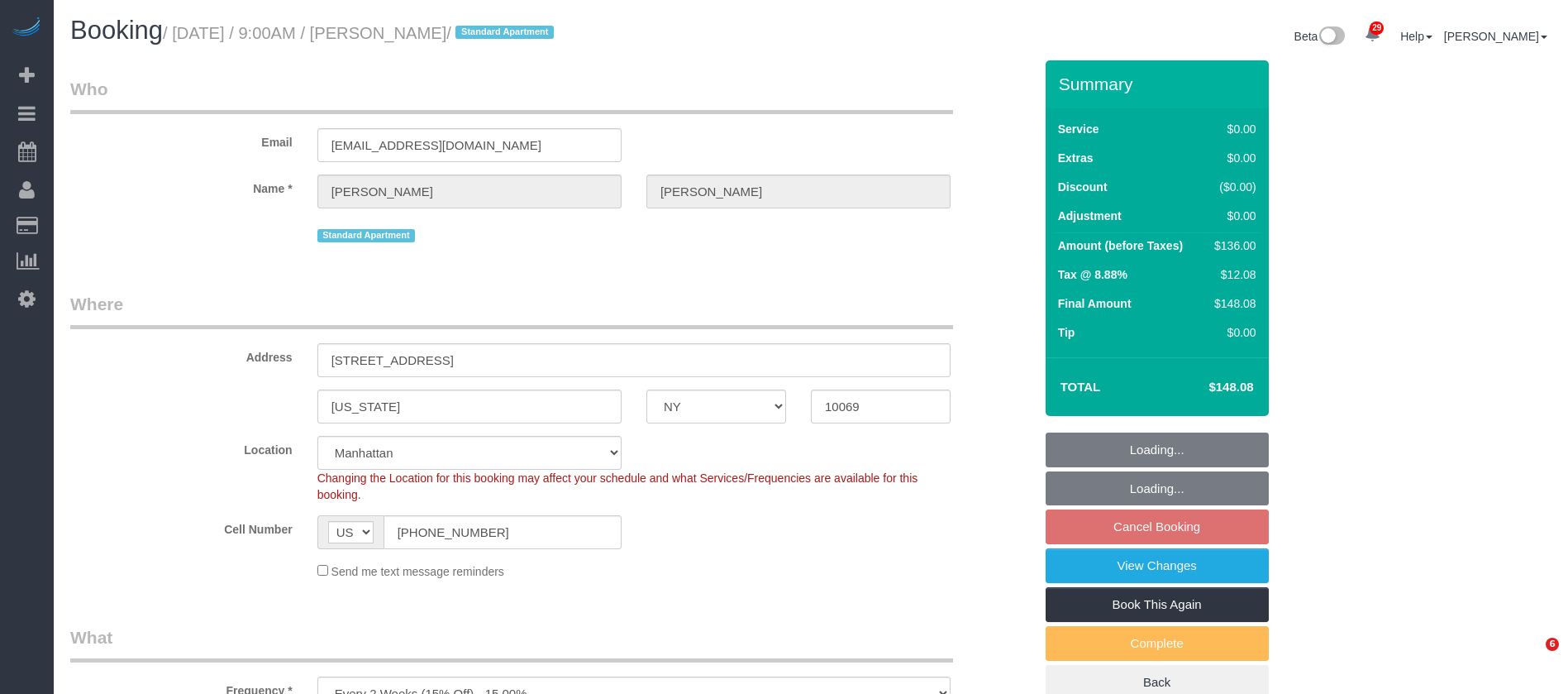
select select "number:15"
select select "number:5"
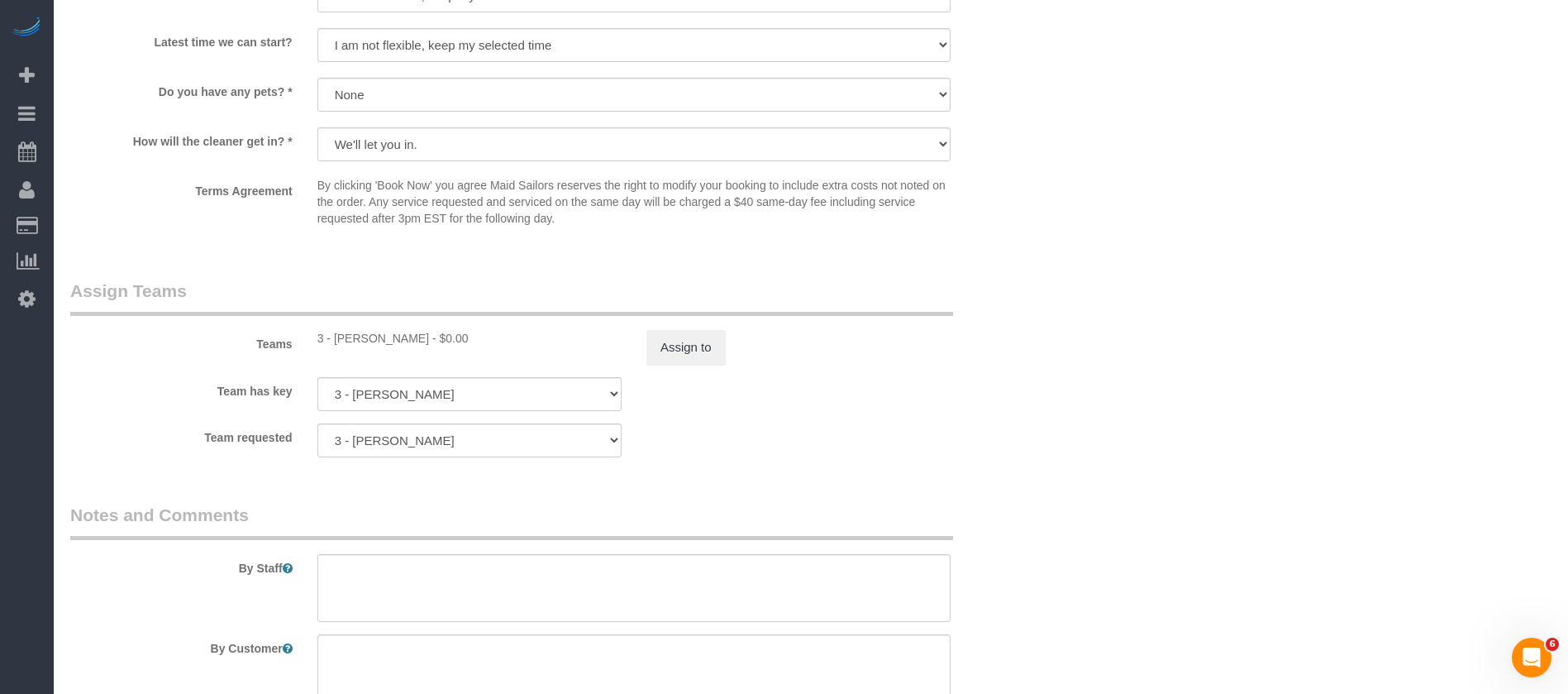
scroll to position [1984, 0]
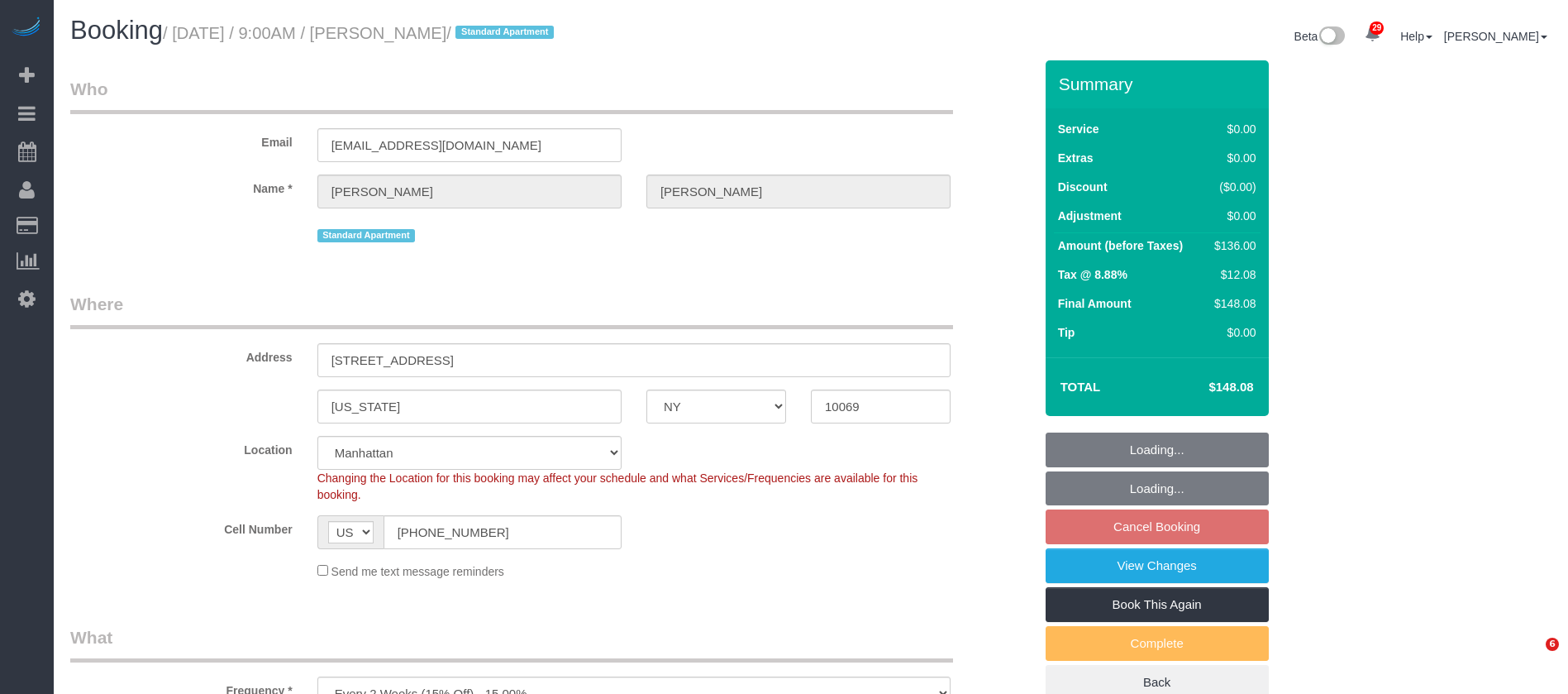
select select "NY"
select select "1"
select select "spot1"
select select "number:89"
select select "number:90"
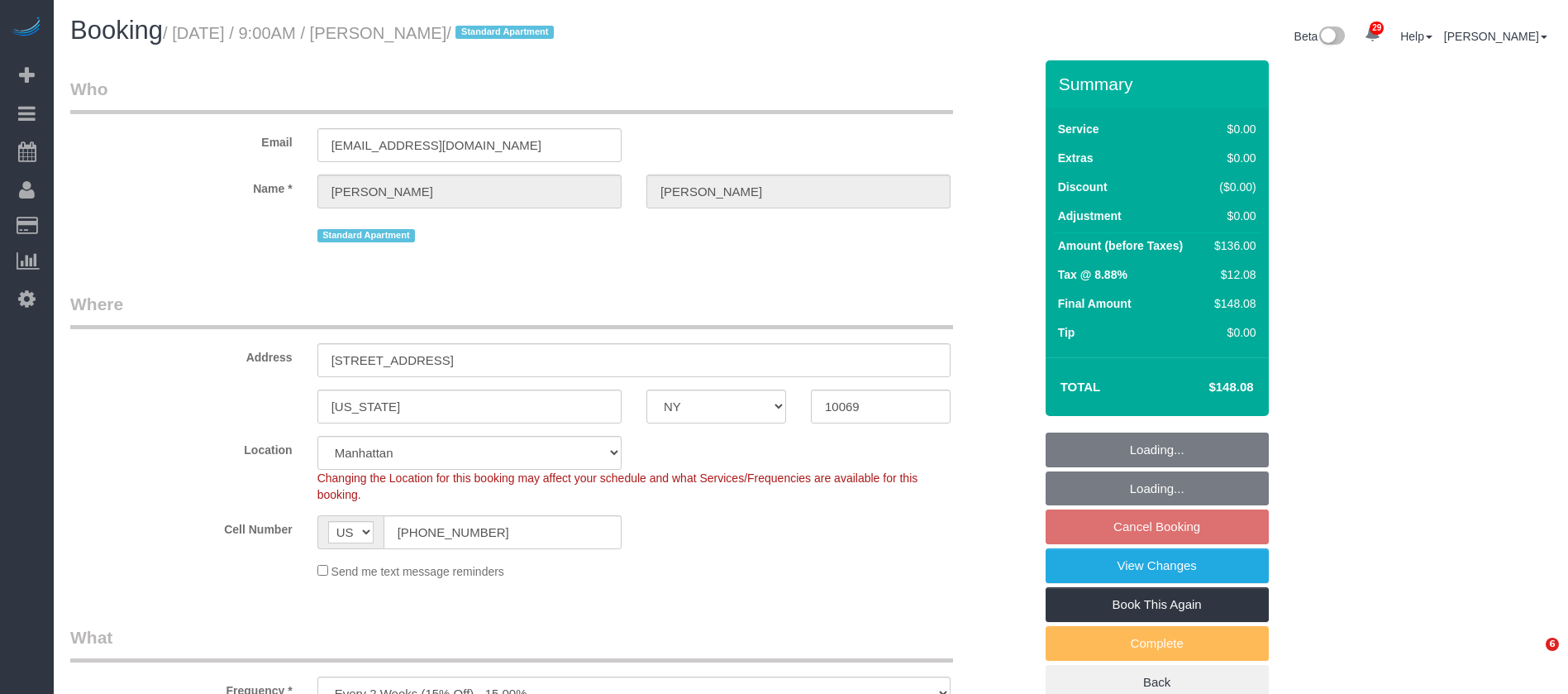
select select "number:15"
select select "number:5"
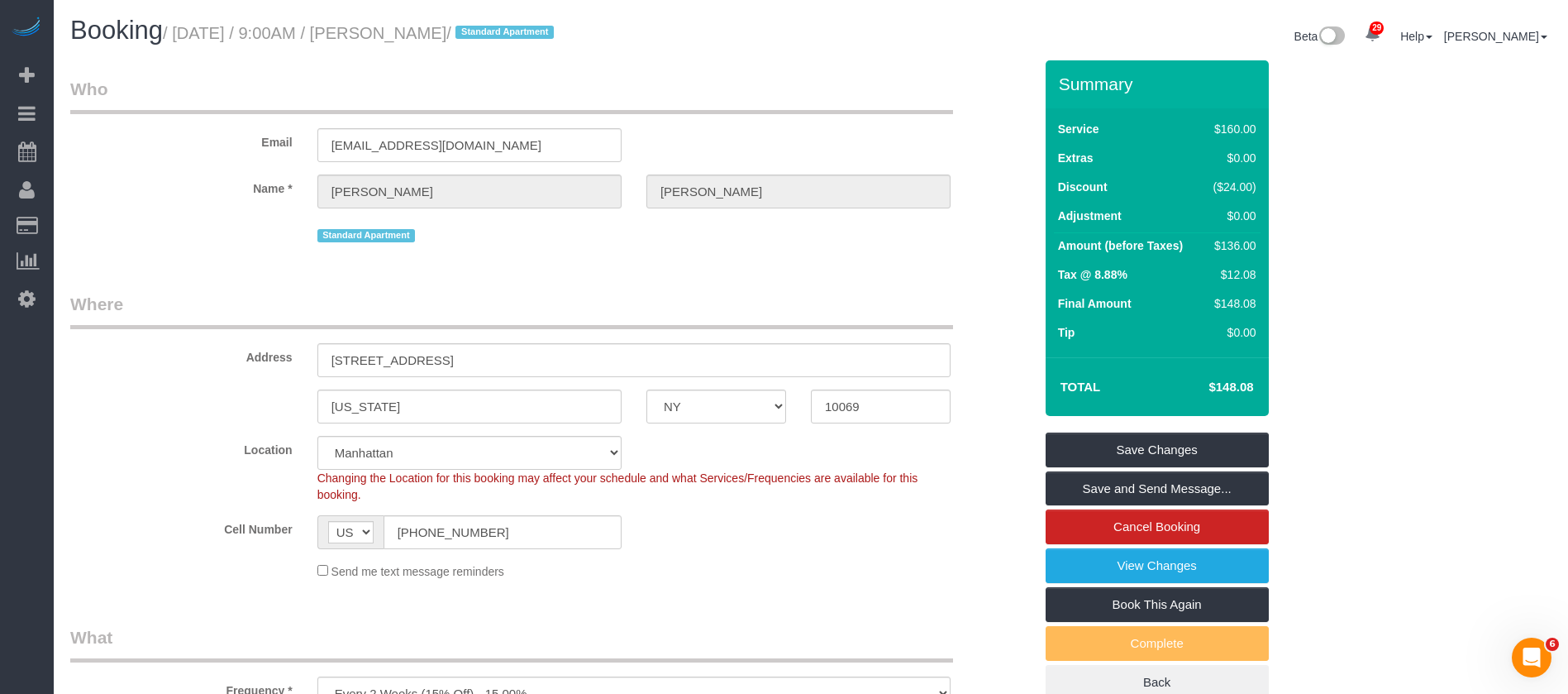
scroll to position [1240, 0]
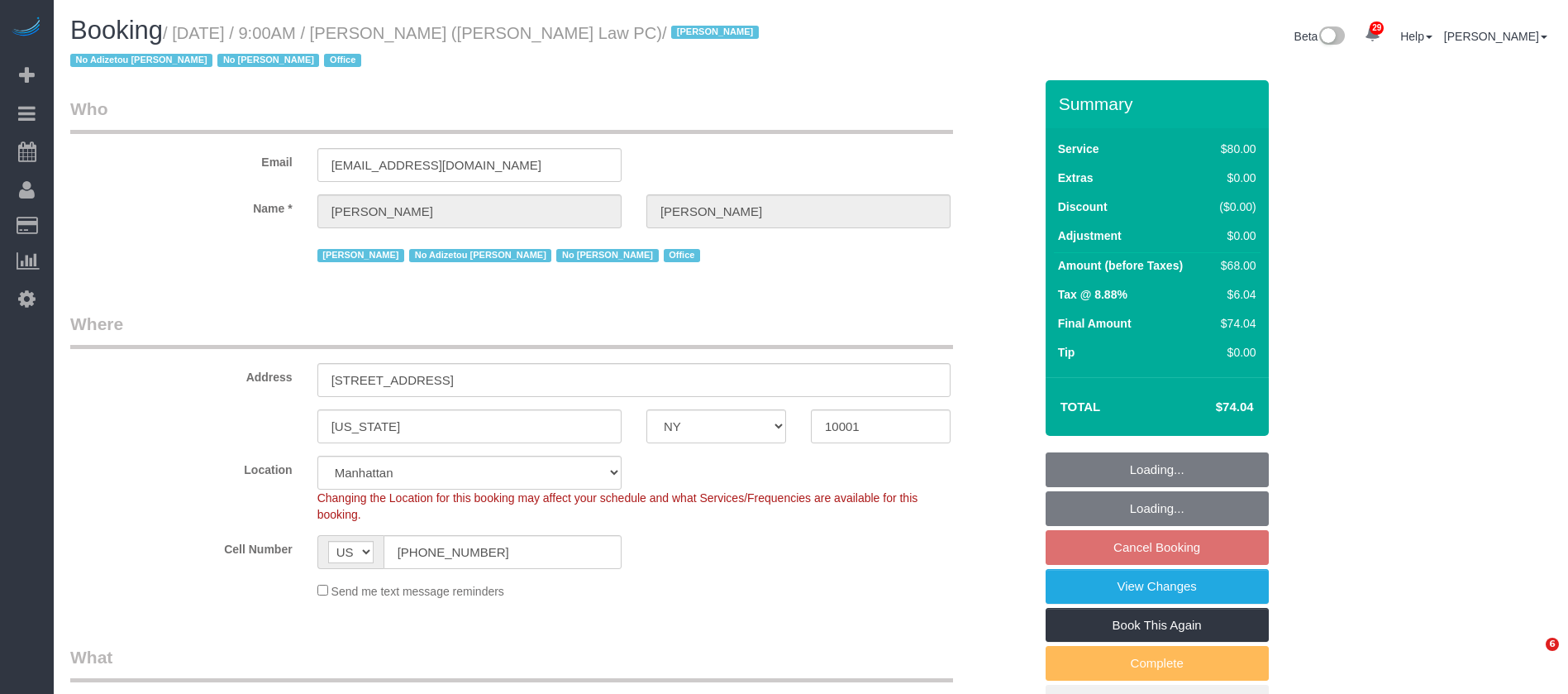
select select "NY"
select select "spot1"
select select "number:89"
select select "number:90"
select select "number:15"
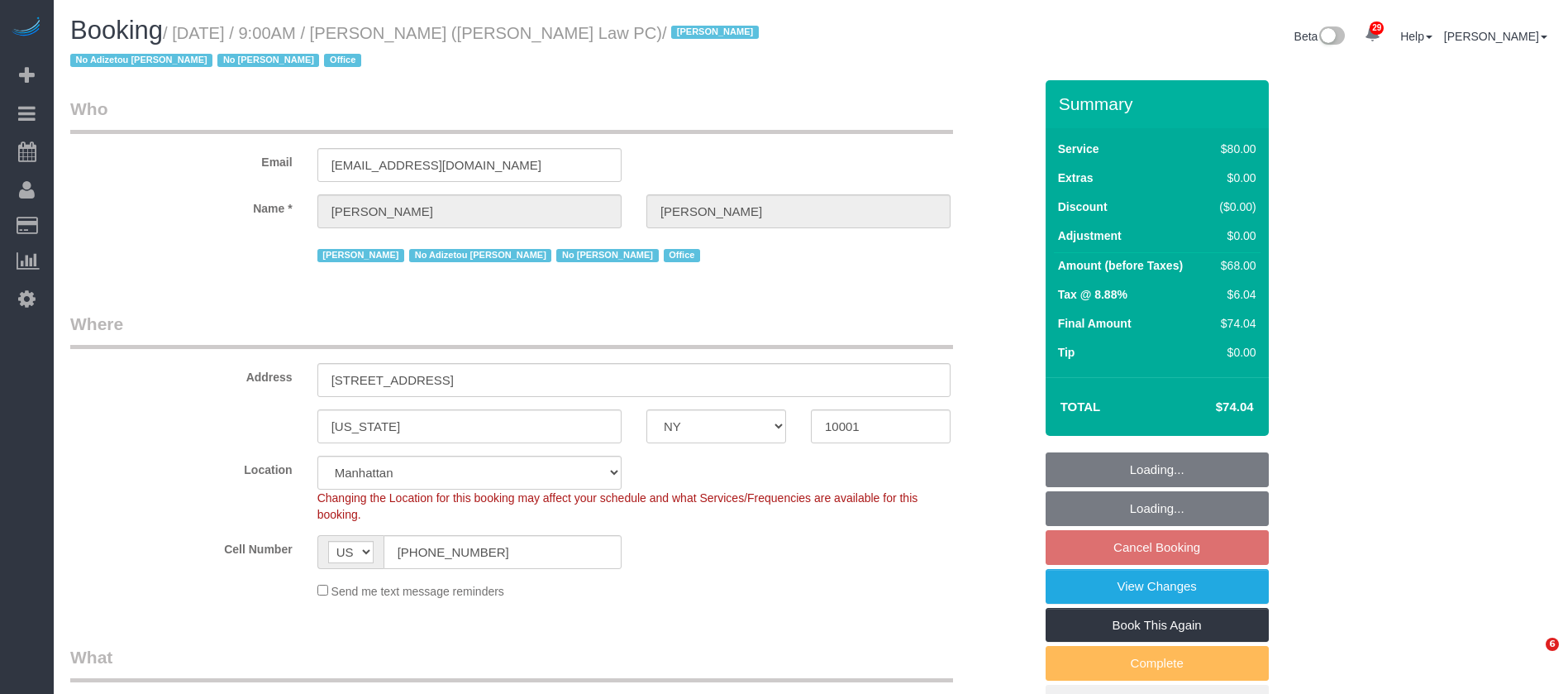
select select "number:7"
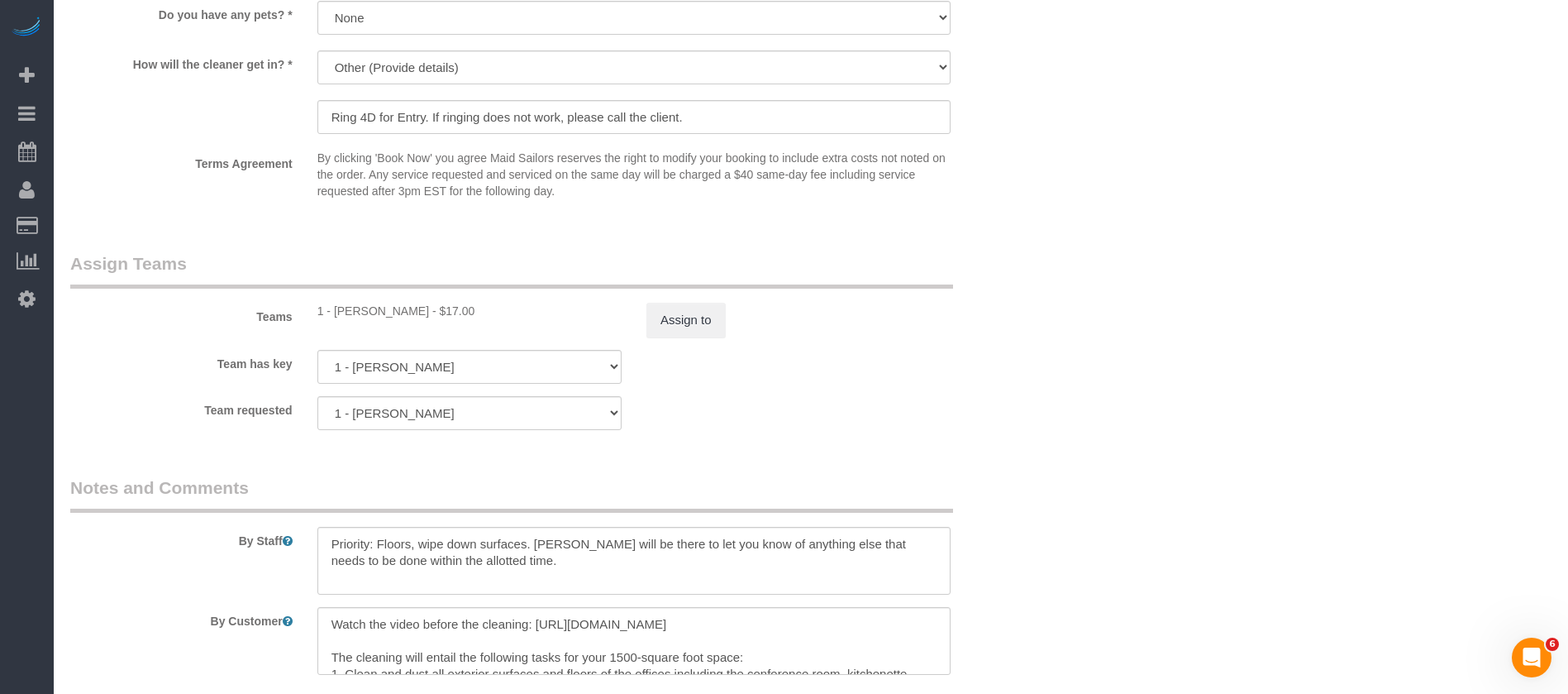
scroll to position [1860, 0]
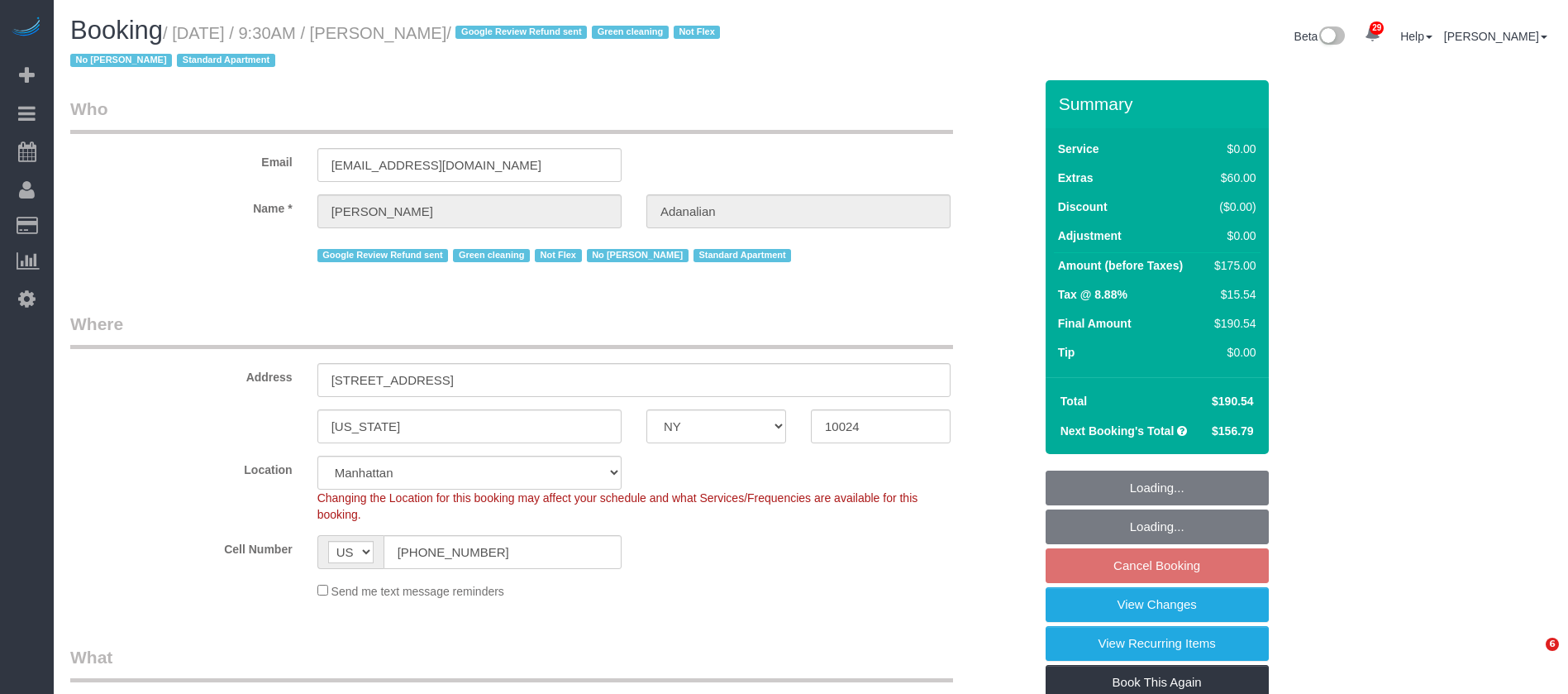
select select "NY"
select select "1"
select select "string:stripe-pm_1QrgCn4VGloSiKo7GXhdb6K1"
select select "number:89"
select select "number:90"
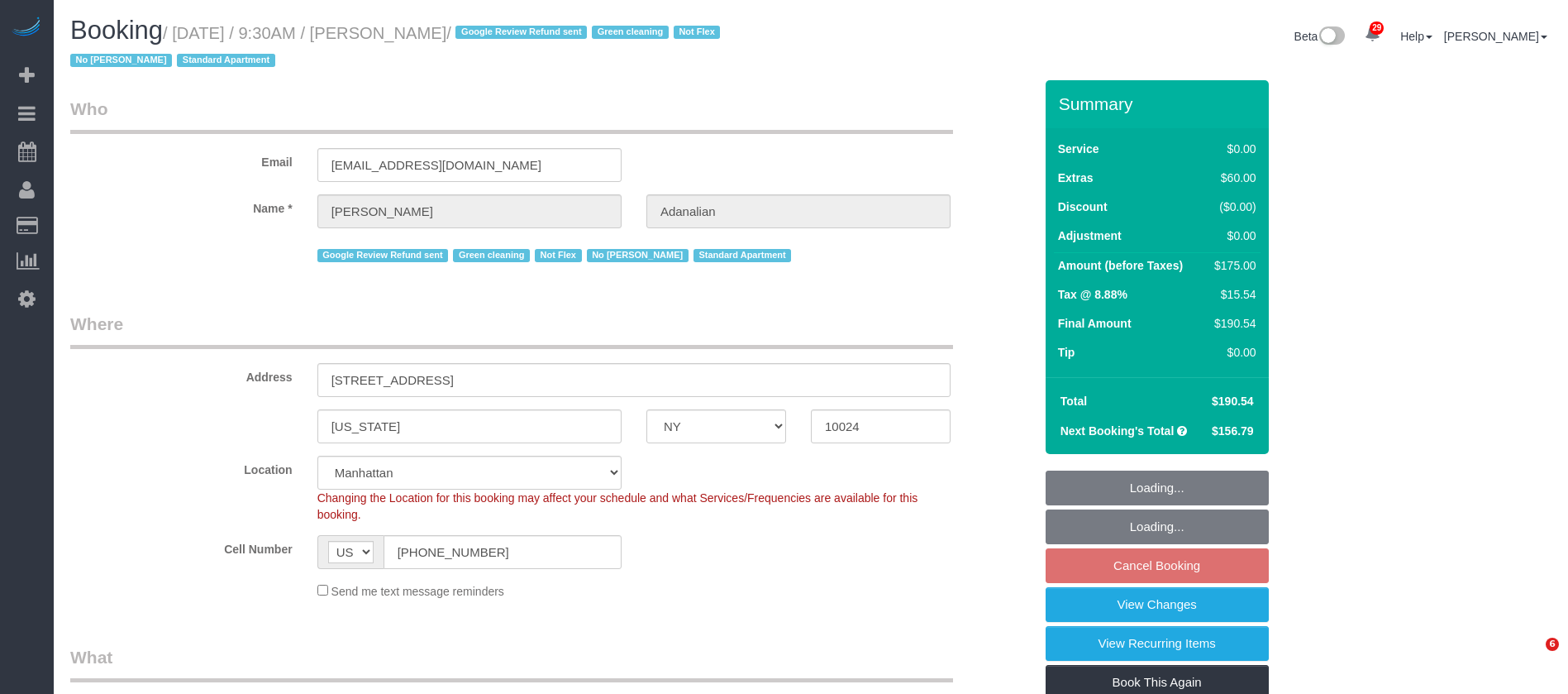
select select "number:15"
select select "number:5"
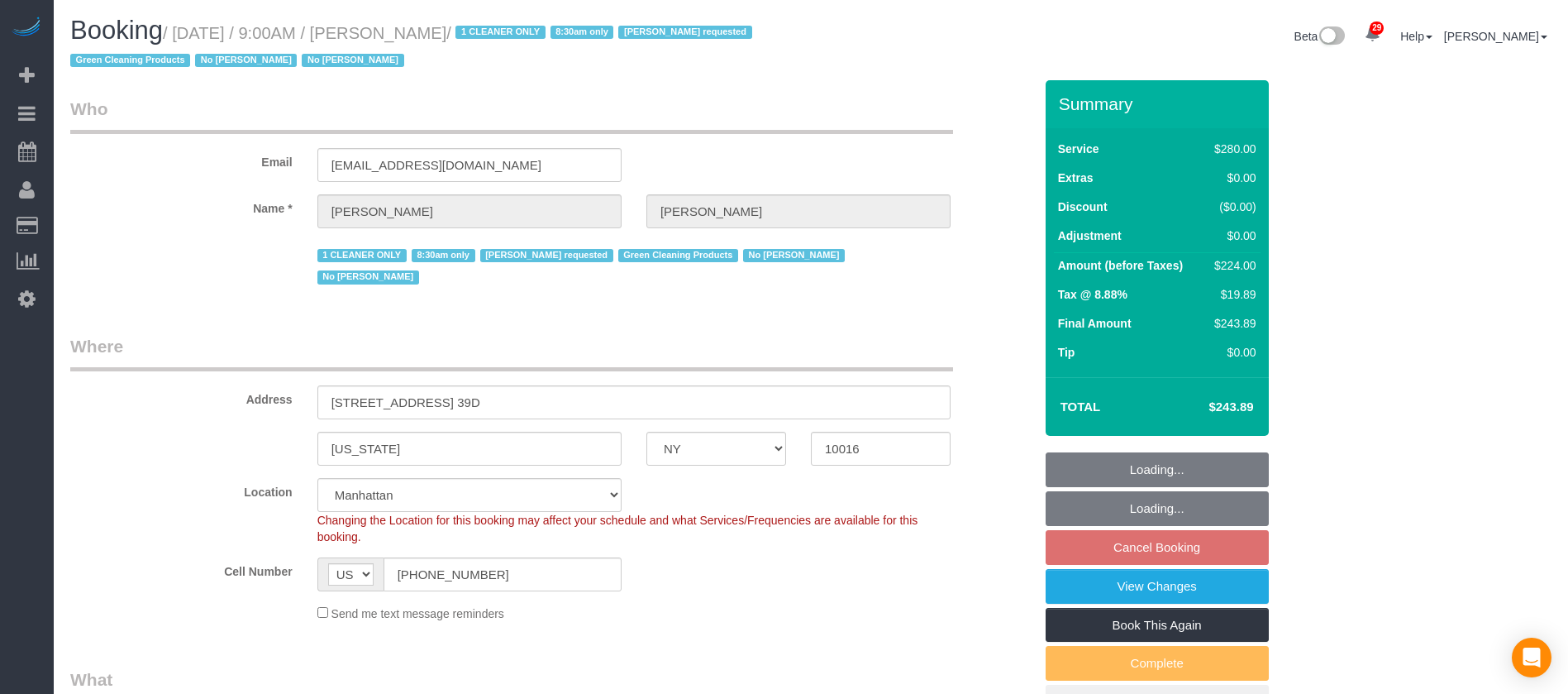
select select "NY"
select select "210"
select select "spot1"
select select "number:89"
select select "number:90"
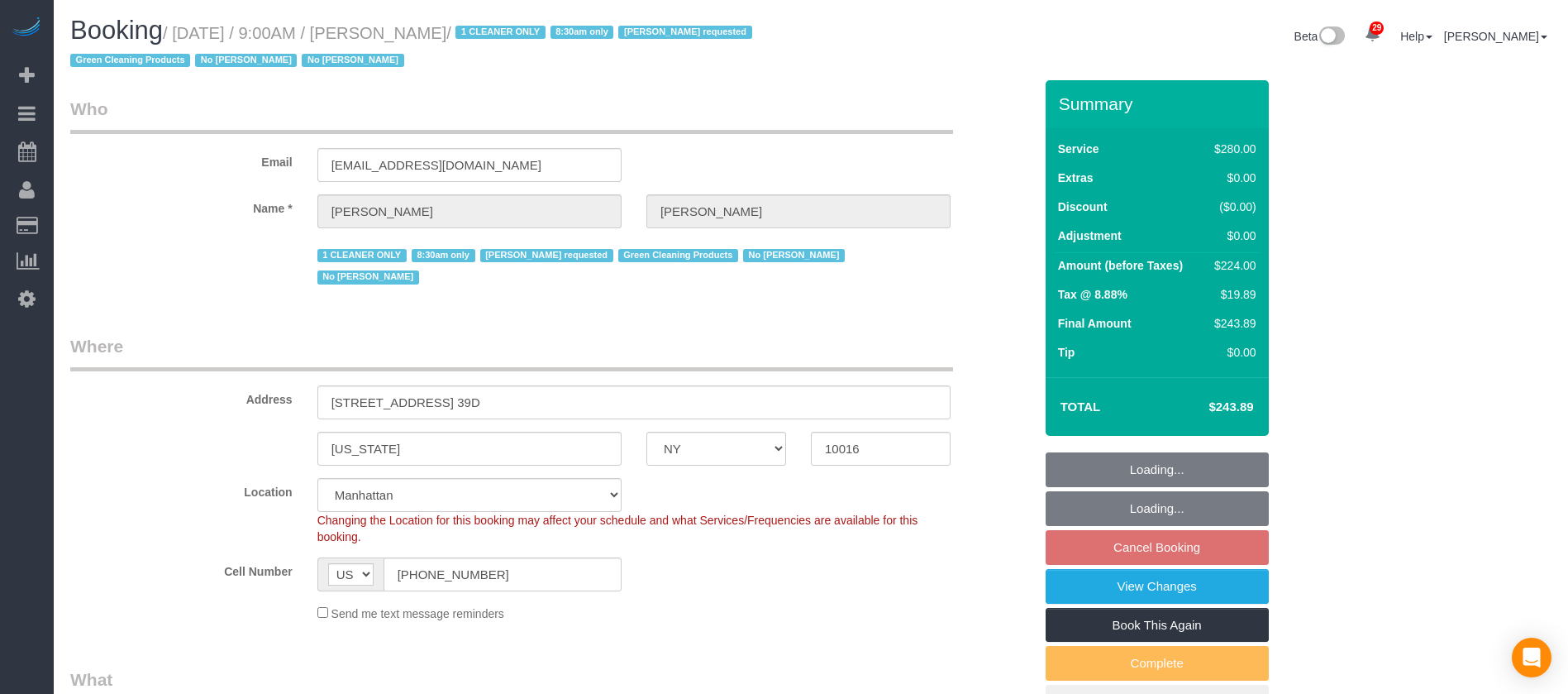
select select "number:15"
select select "number:5"
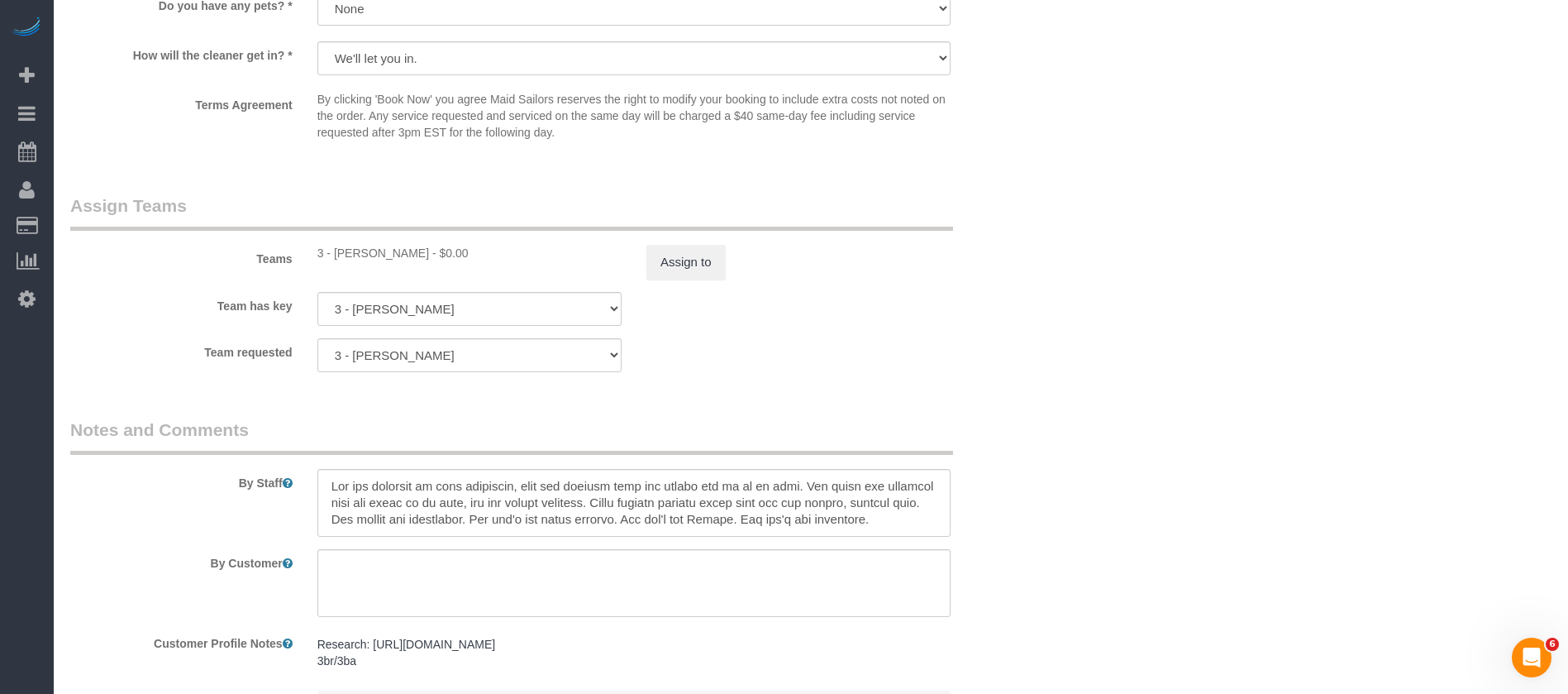
scroll to position [1860, 0]
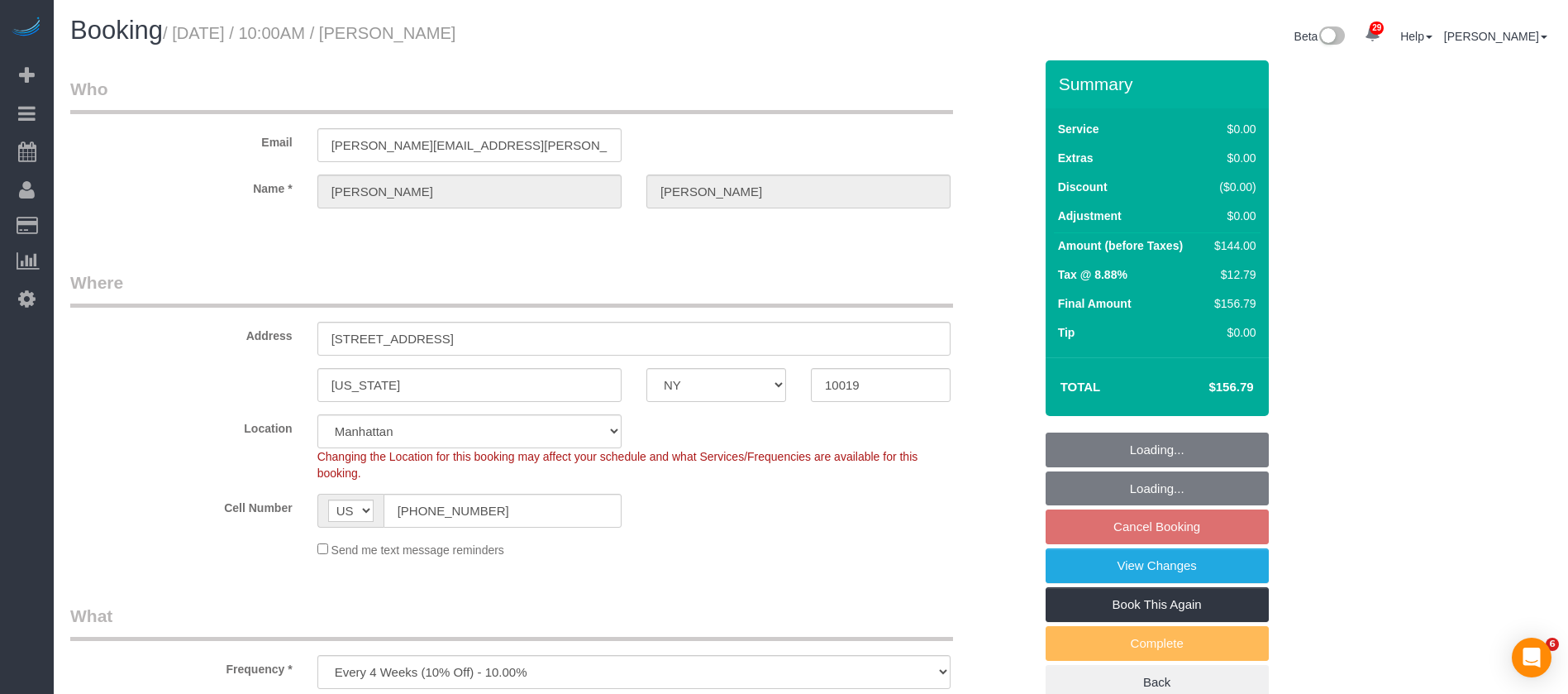
select select "NY"
select select "1"
select select "spot61"
select select "number:89"
select select "number:90"
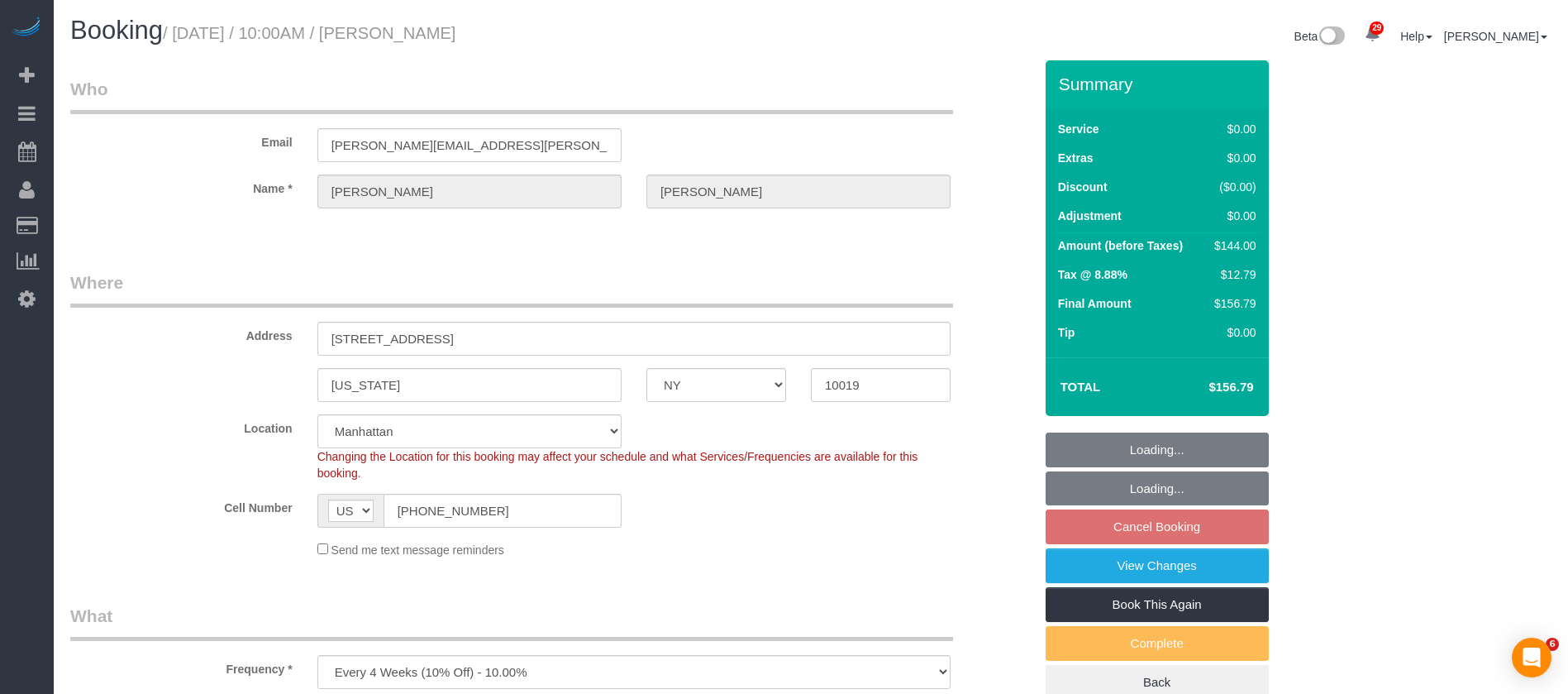
select select "number:15"
select select "number:5"
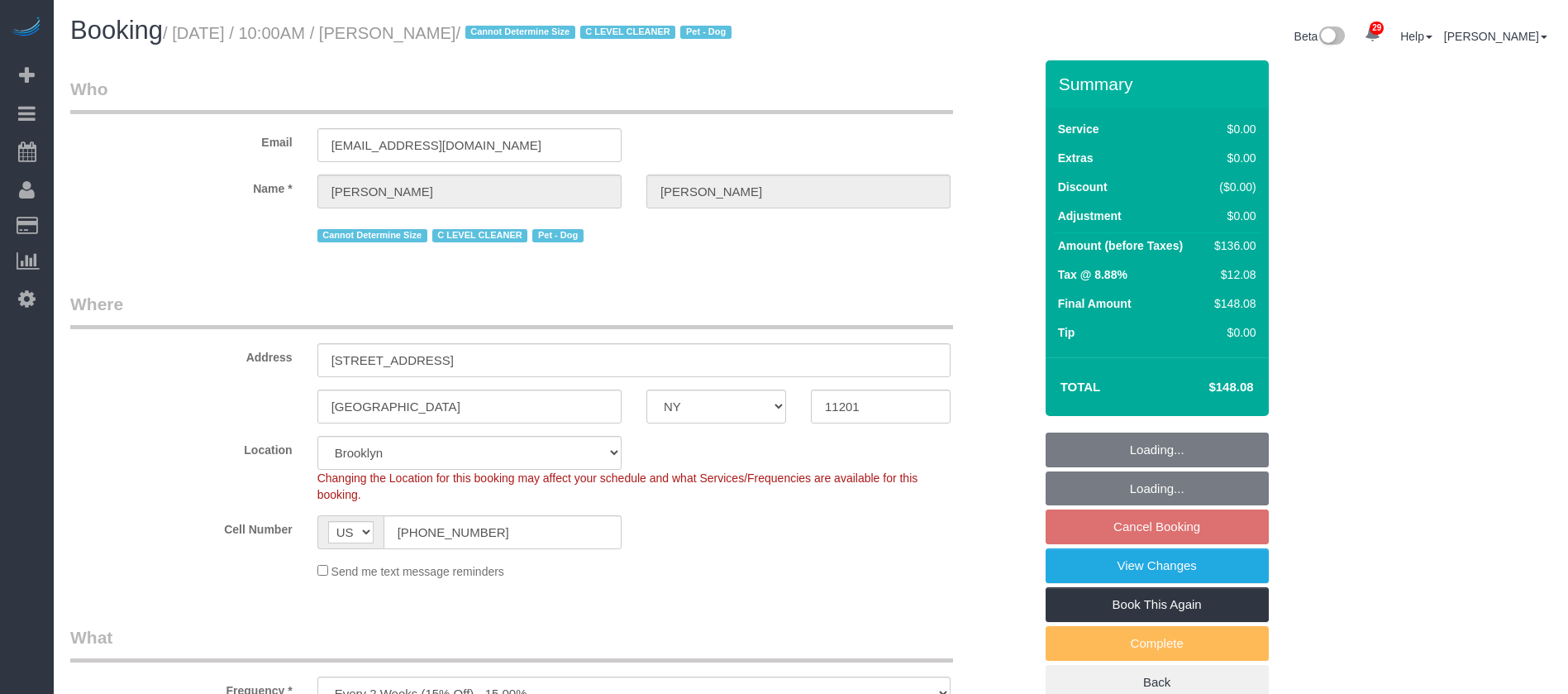
select select "NY"
select select "1"
select select "string:stripe-pm_1Nj3TP4VGloSiKo7GSDuJG2L"
select select "spot61"
select select "number:89"
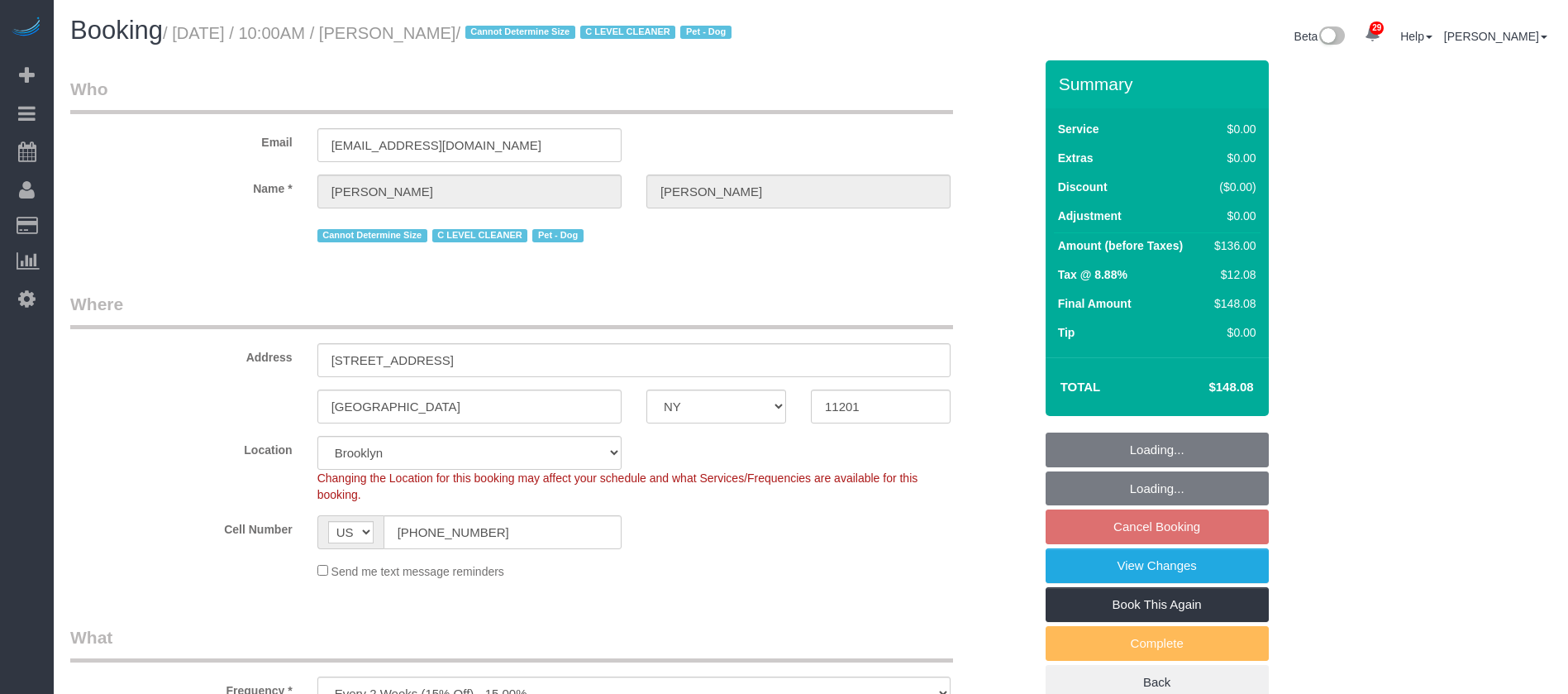
select select "number:90"
select select "number:13"
select select "number:6"
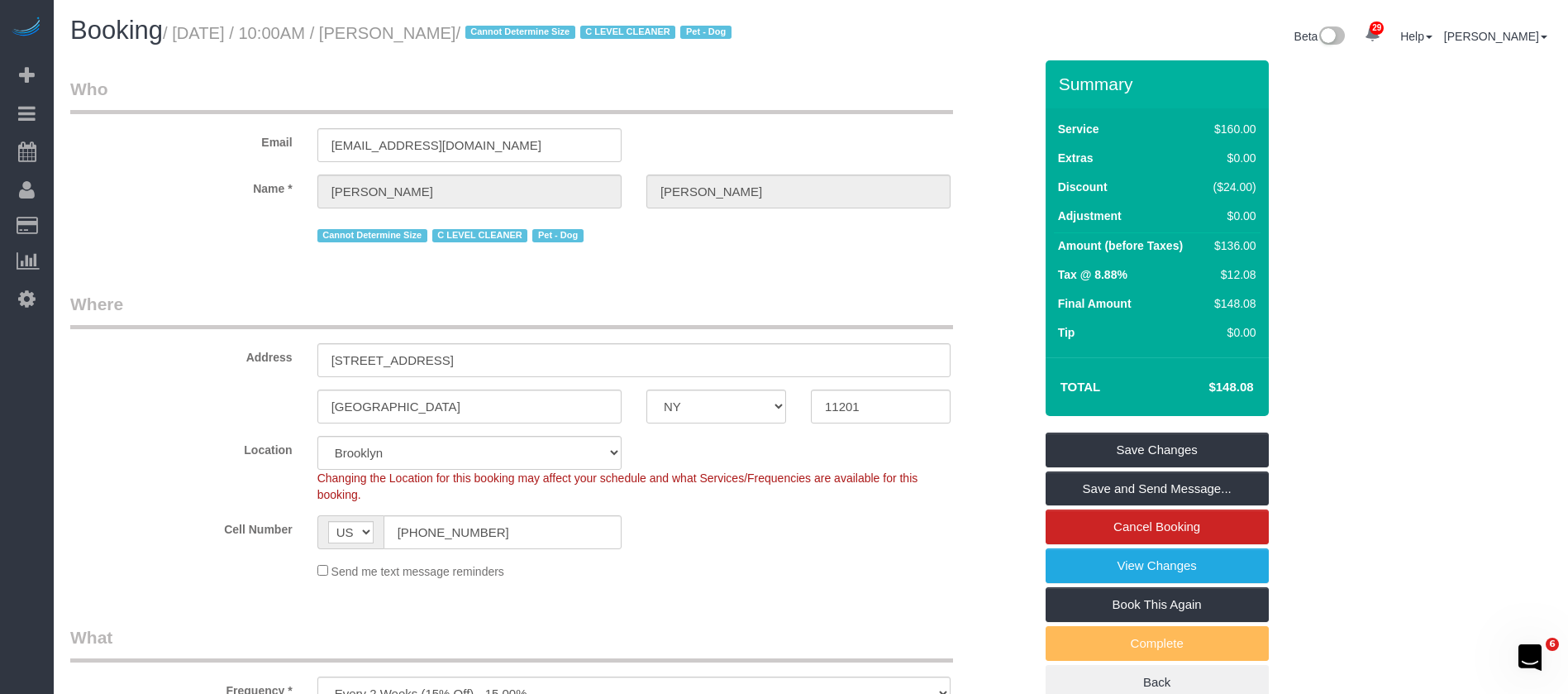
scroll to position [203, 0]
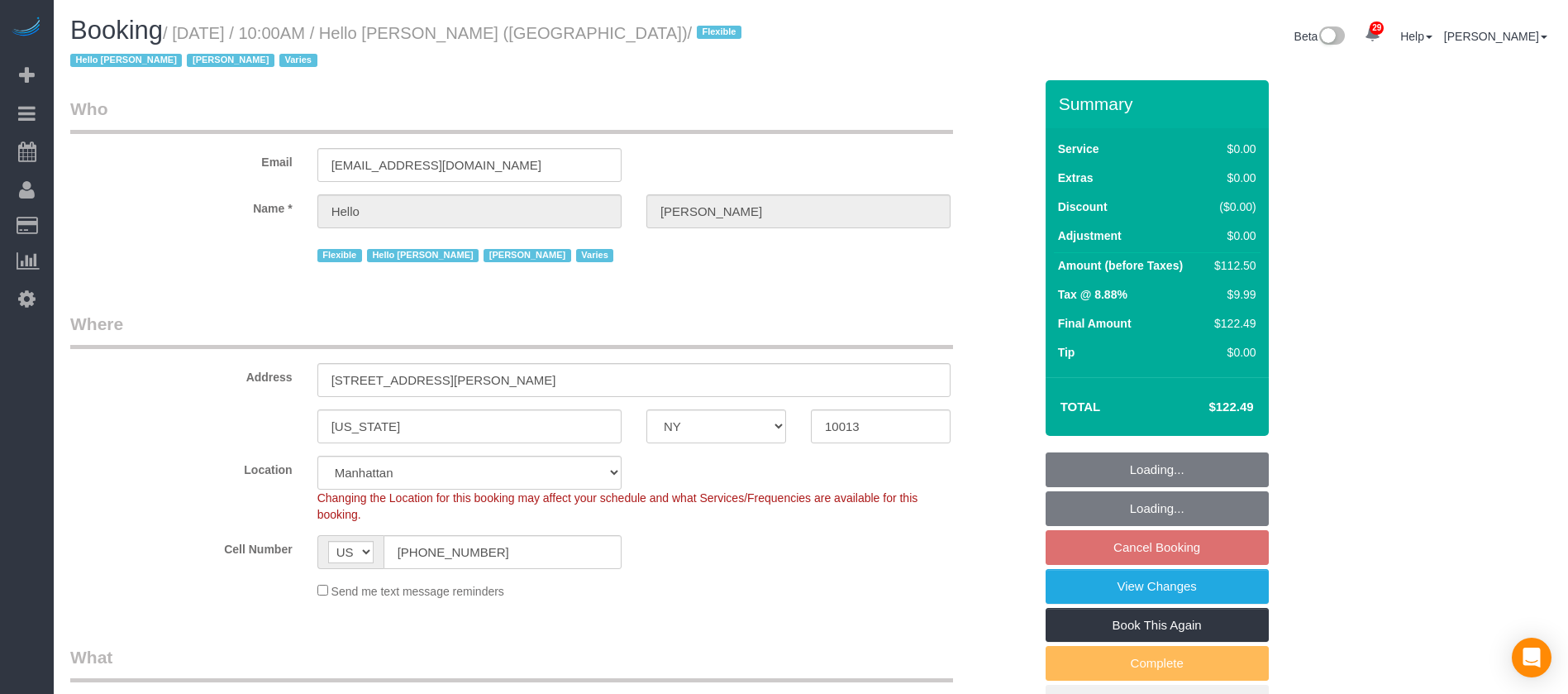
select select "NY"
select select "spot2"
select select "number:89"
select select "number:90"
select select "number:15"
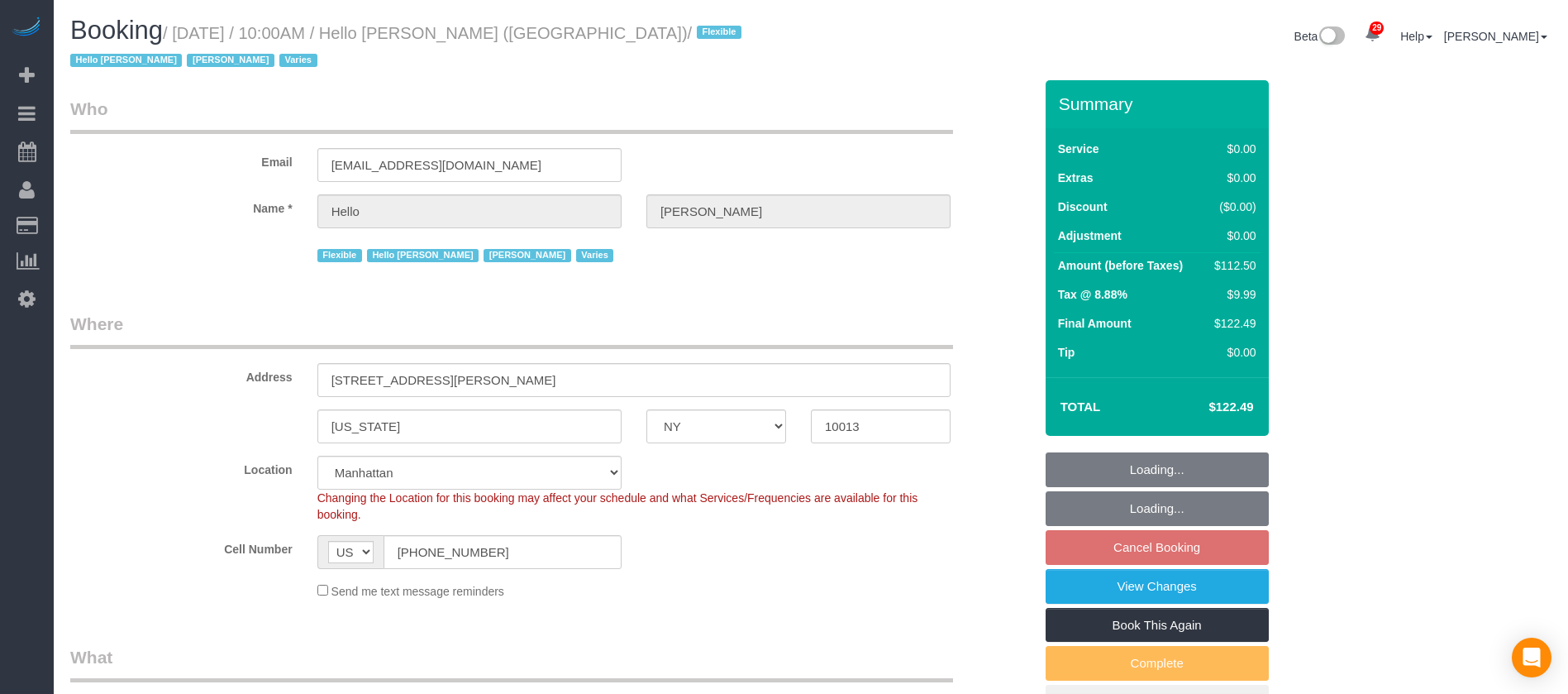
select select "number:6"
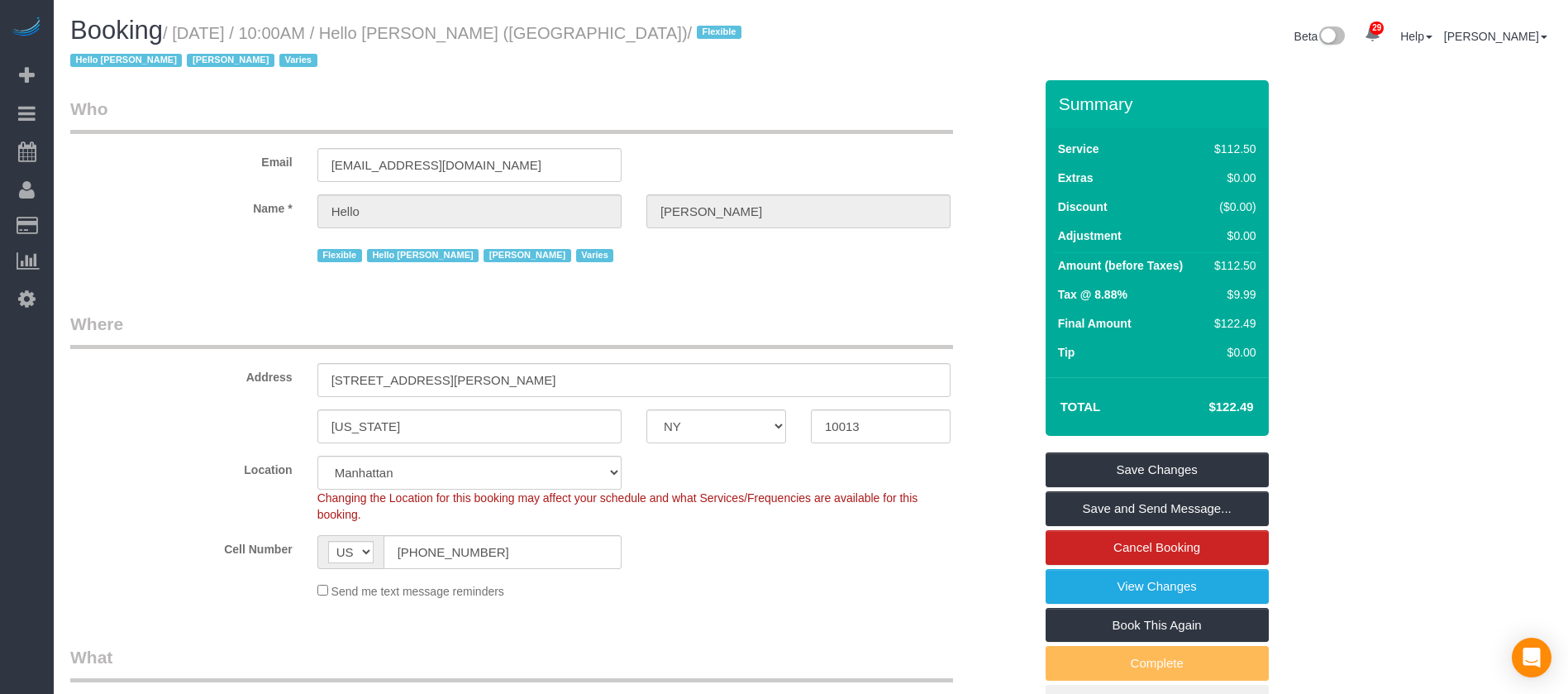
select select "object:1886"
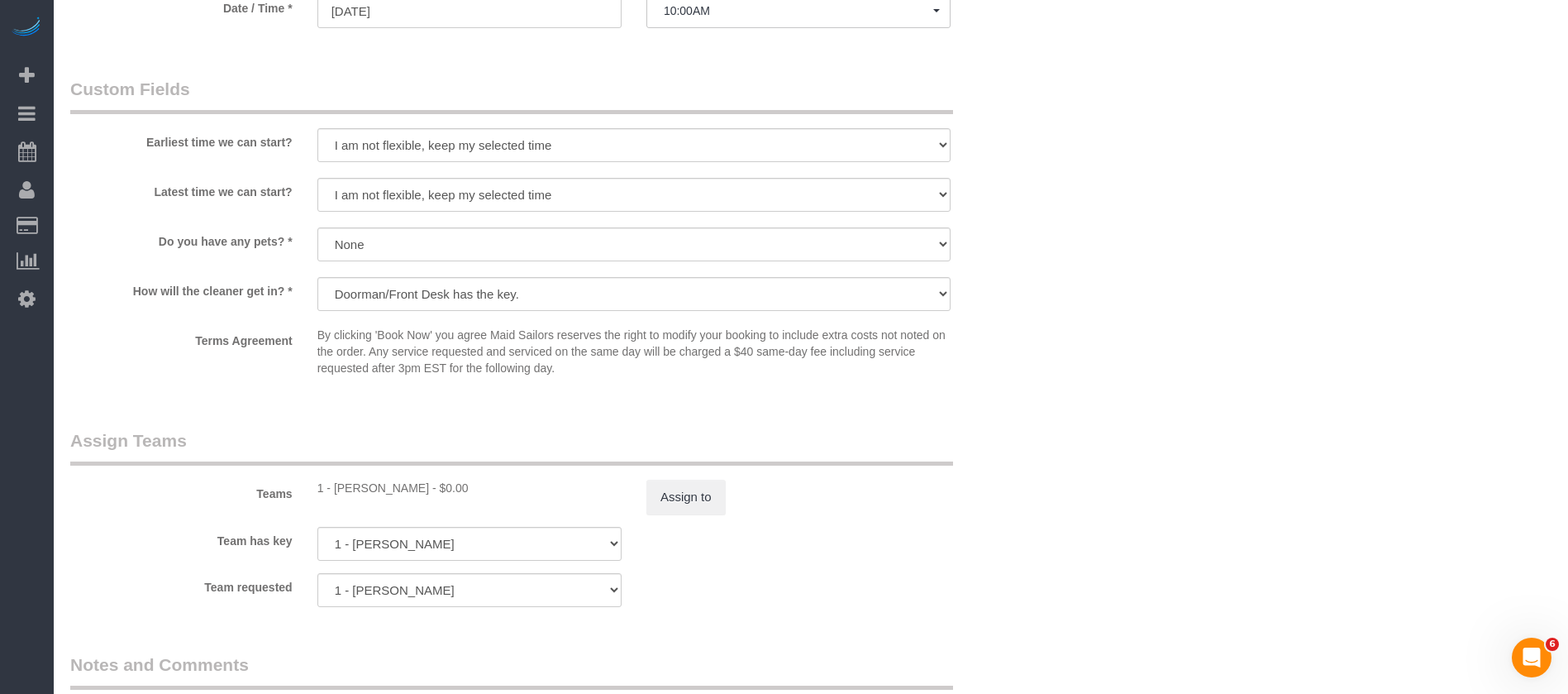
scroll to position [1860, 0]
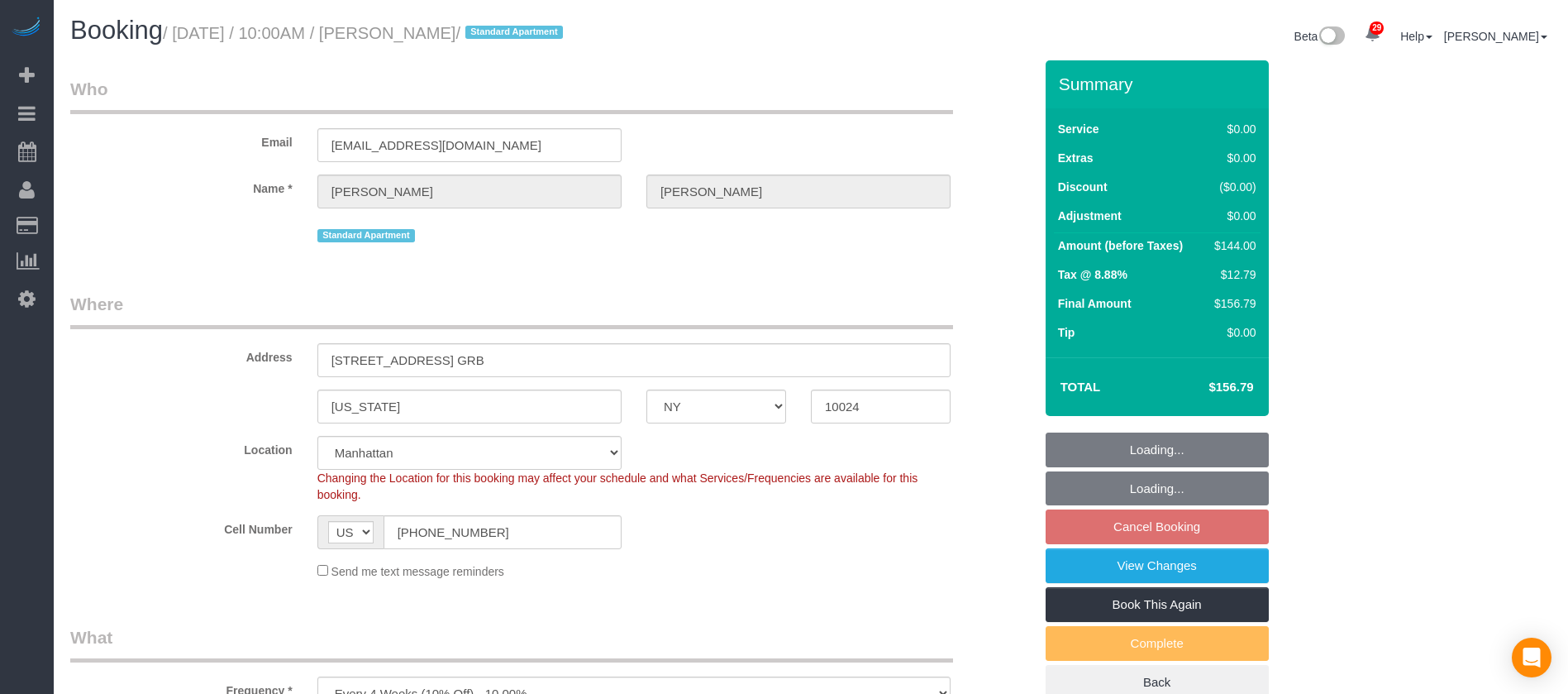
select select "NY"
select select "1"
select select "spot2"
select select "number:58"
select select "number:76"
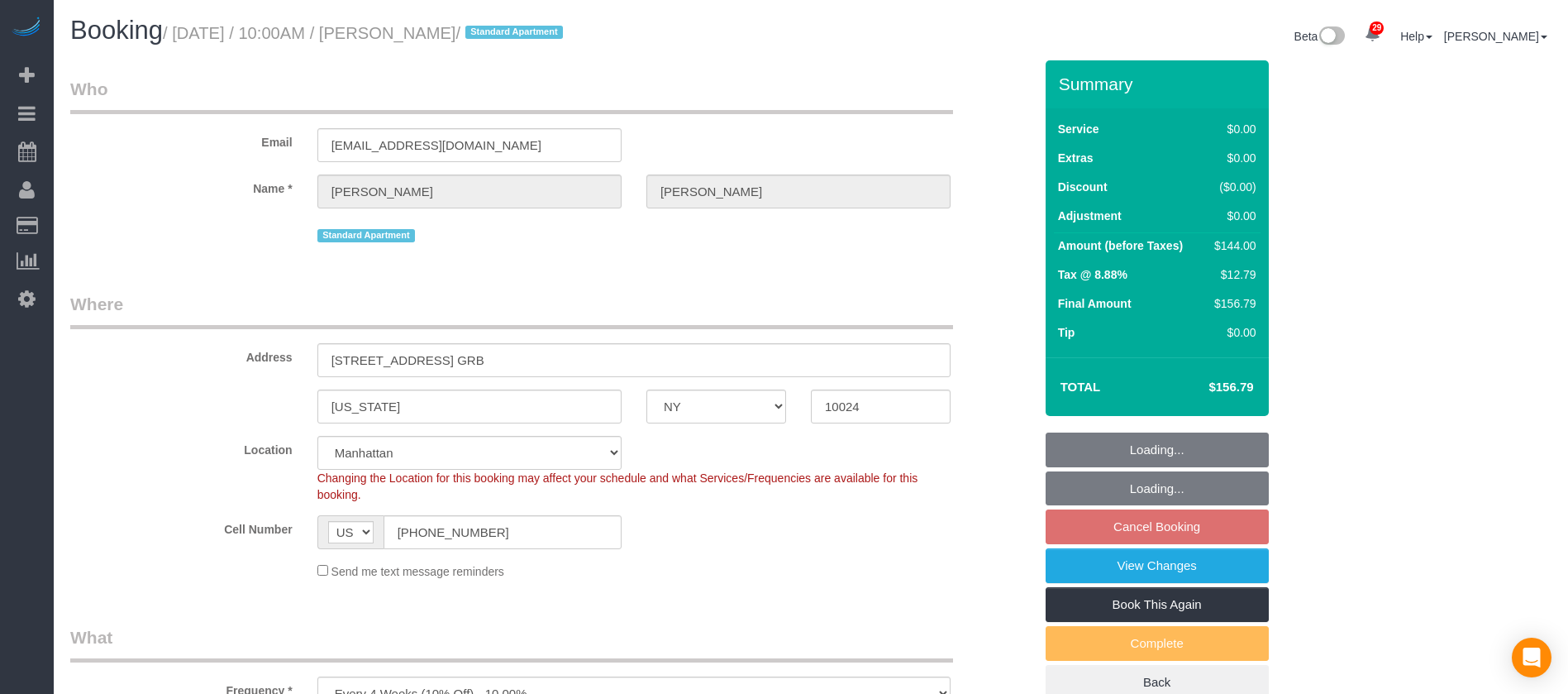
select select "number:15"
select select "number:6"
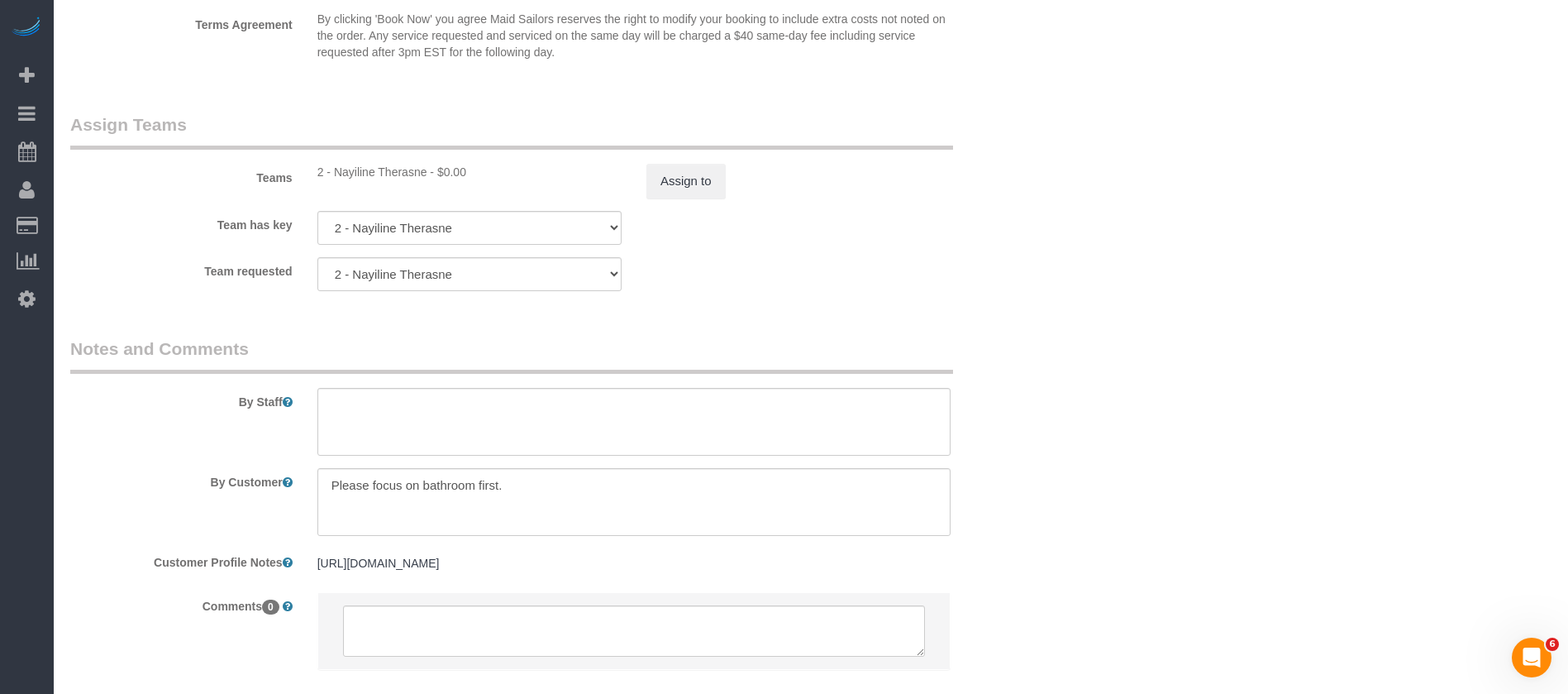
scroll to position [2220, 0]
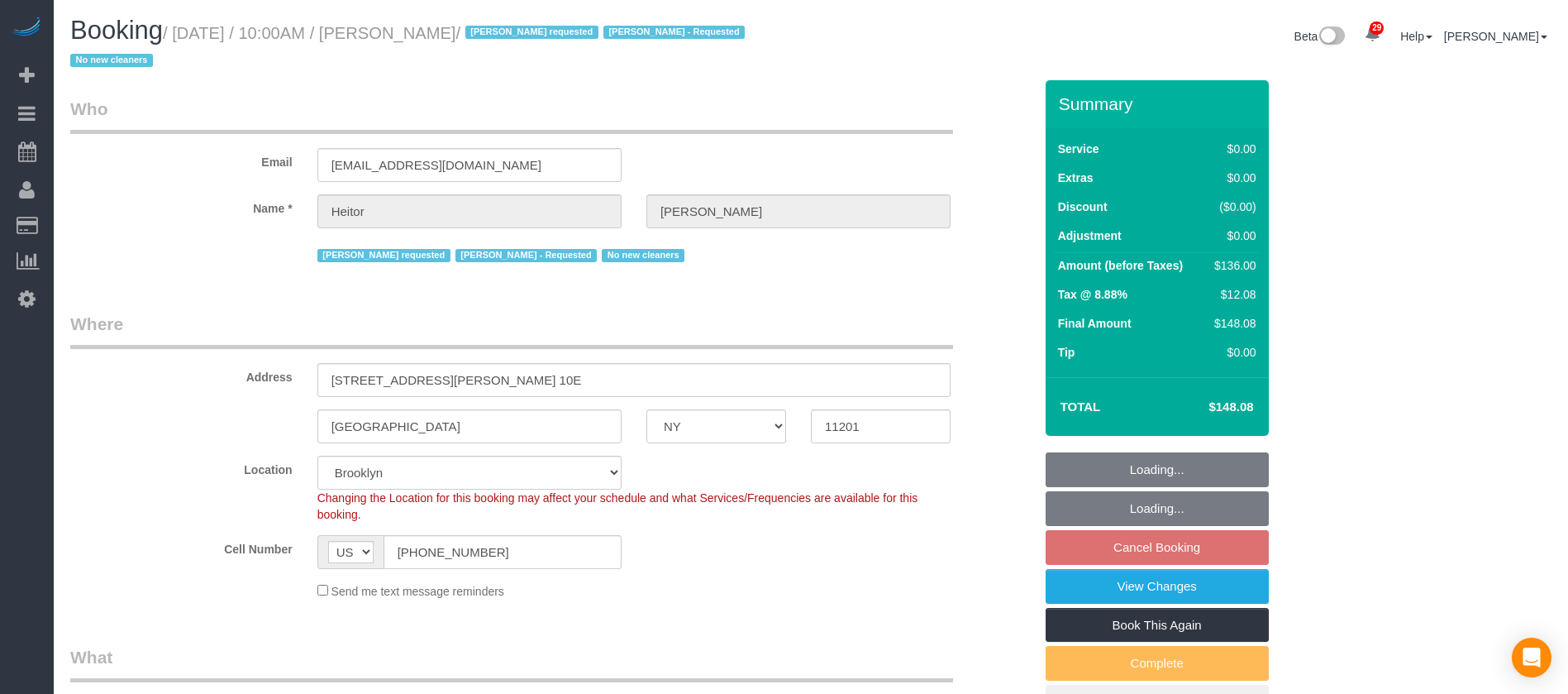
select select "NY"
select select "1"
select select "spot2"
select select "number:89"
select select "number:90"
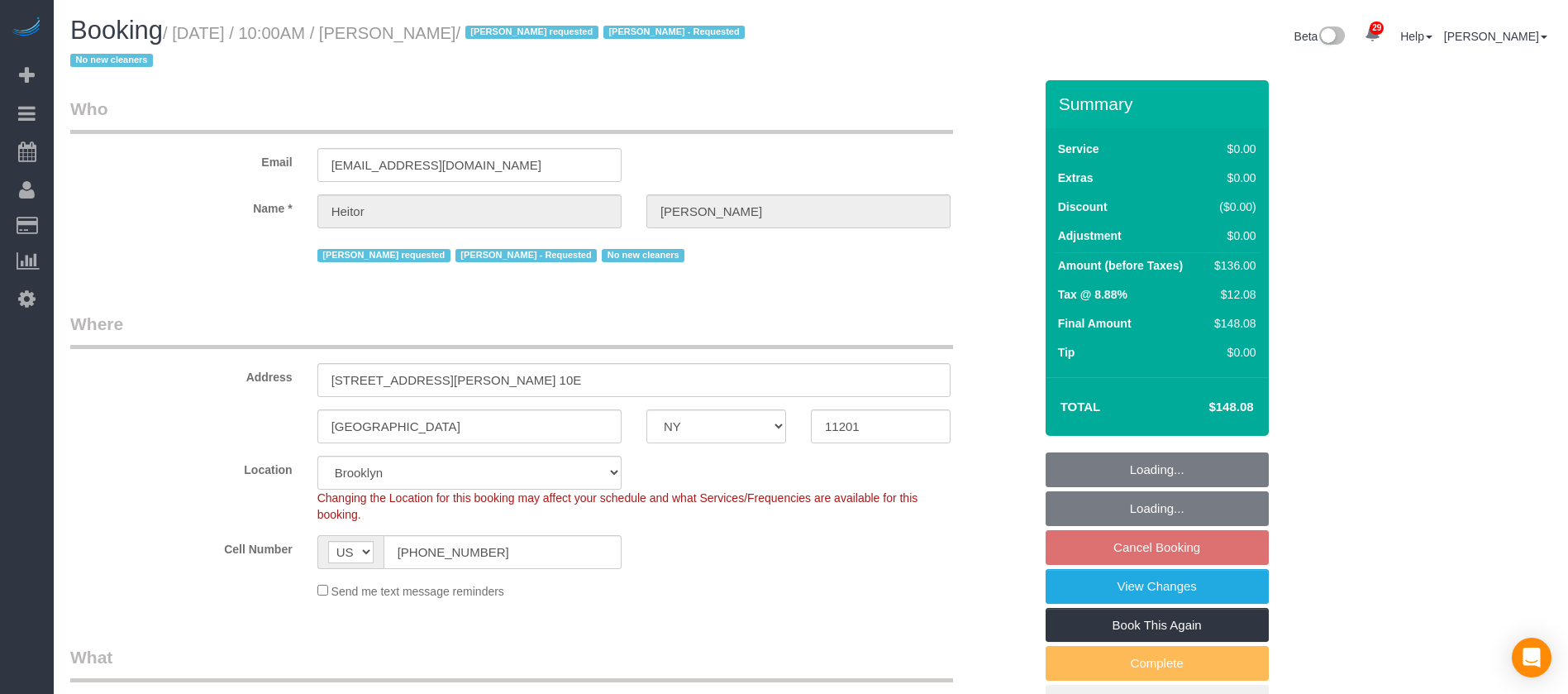
select select "number:15"
select select "number:5"
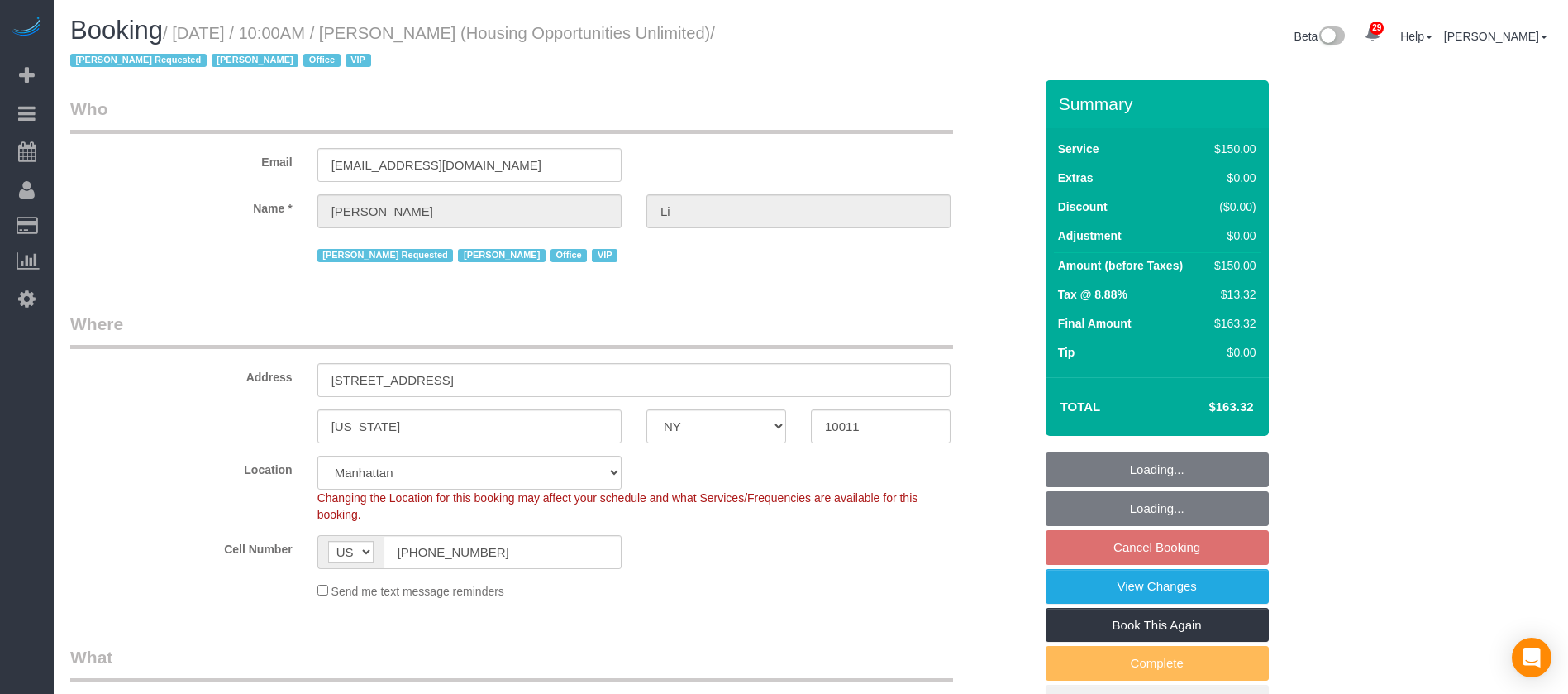
select select "NY"
select select "150"
select select "string:paypal"
select select "number:89"
select select "number:90"
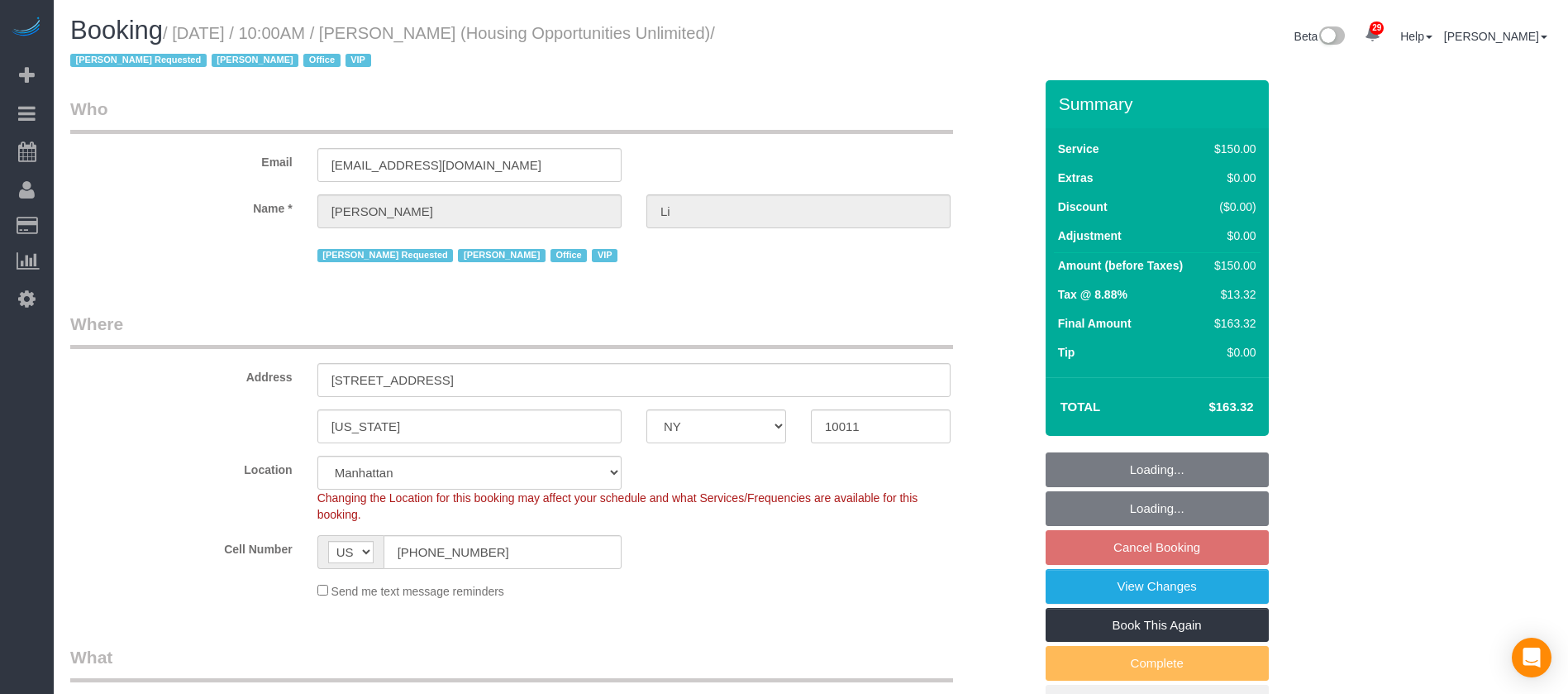
select select "number:15"
select select "number:7"
select select "54898"
select select "spot57"
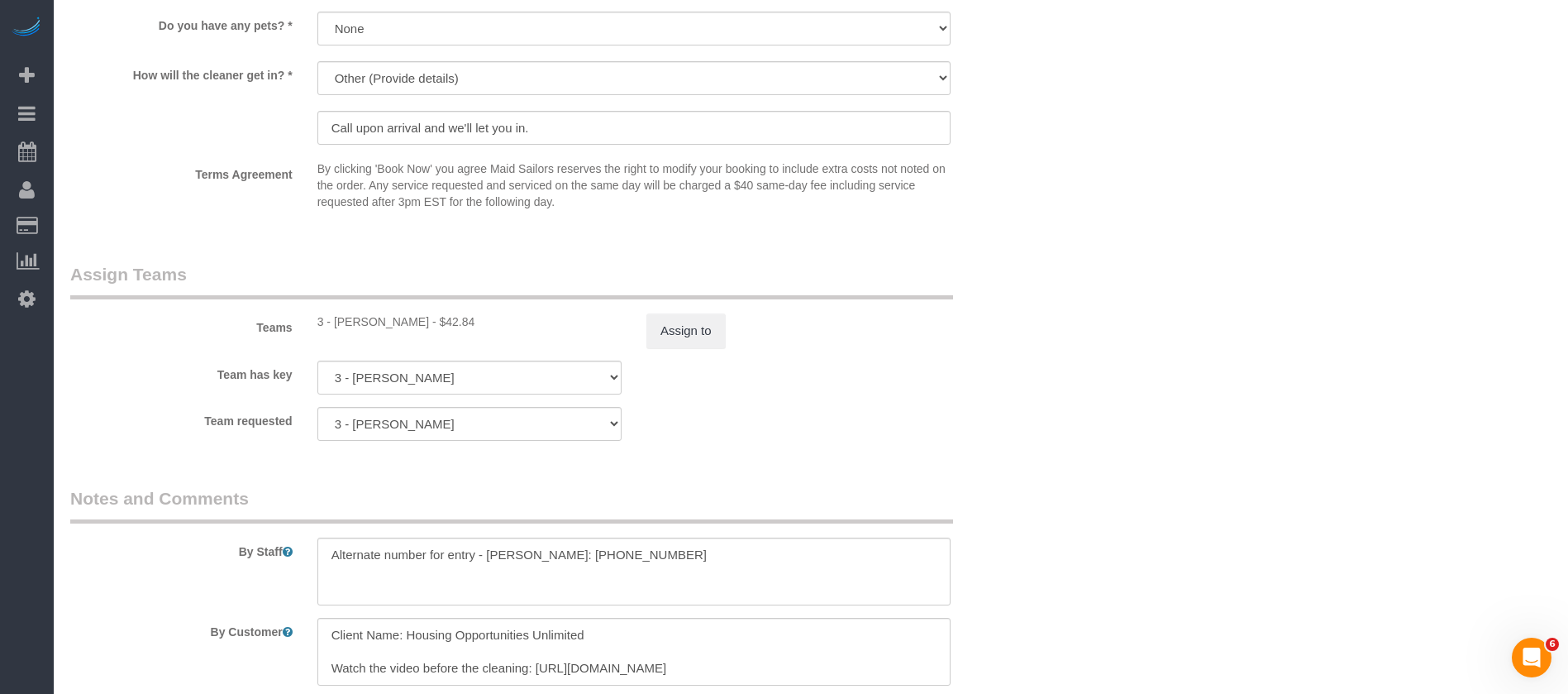
scroll to position [1860, 0]
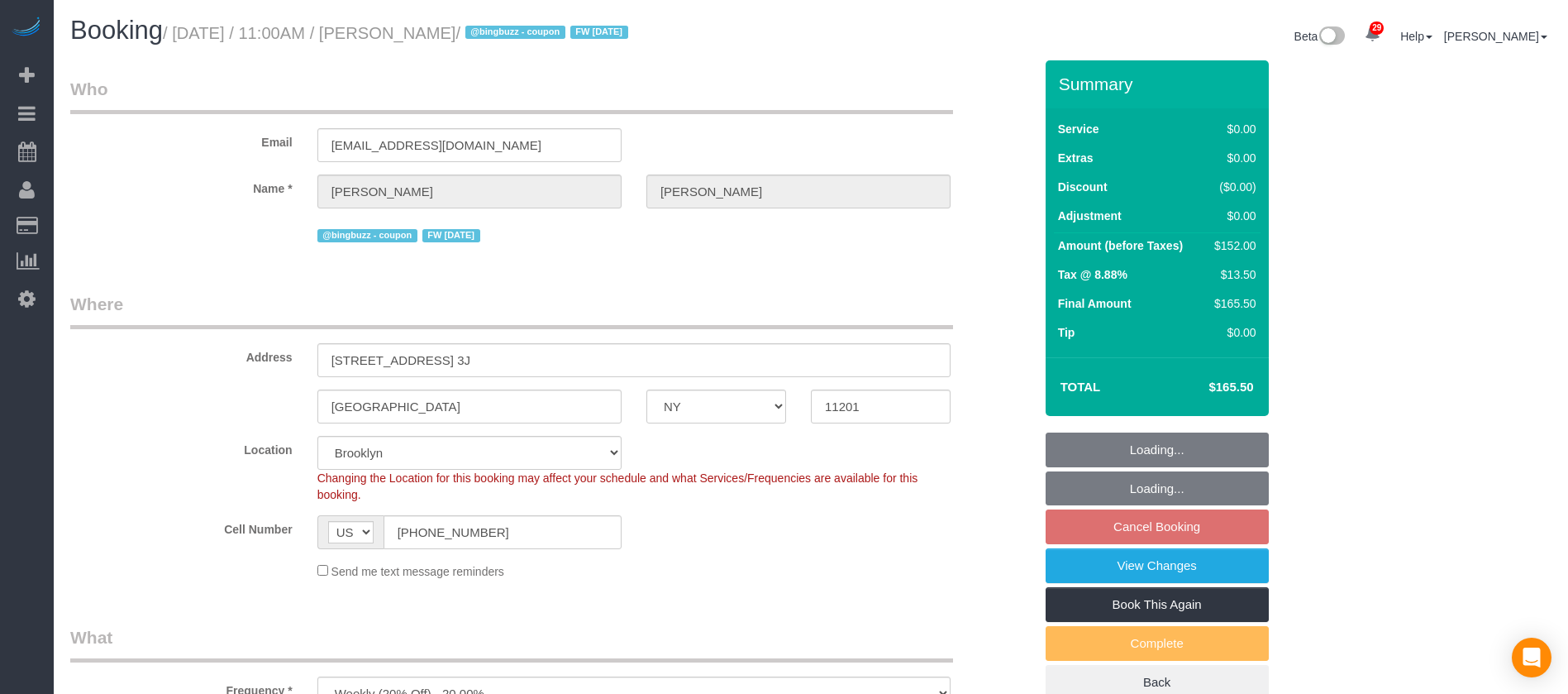
select select "NY"
select select "2"
select select "spot3"
select select "number:89"
select select "number:90"
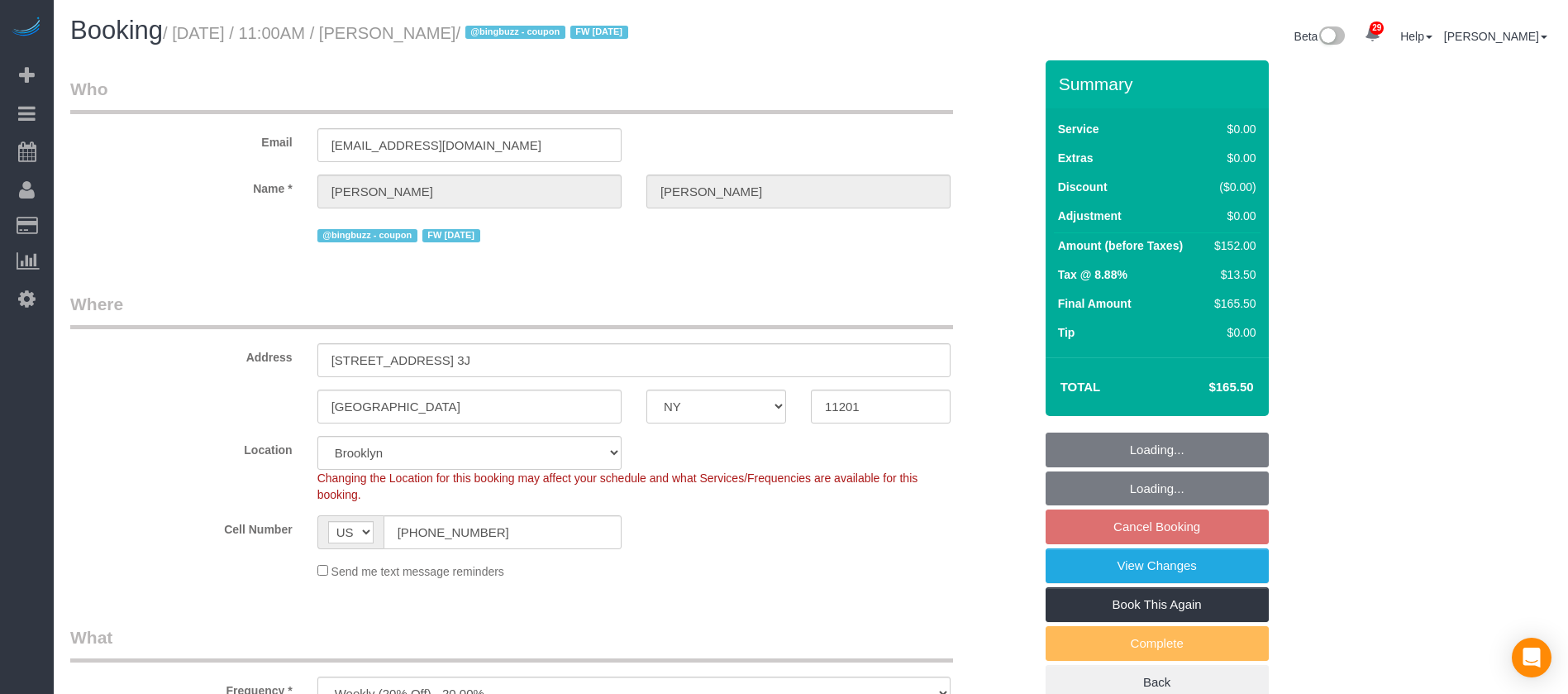
select select "number:15"
select select "number:6"
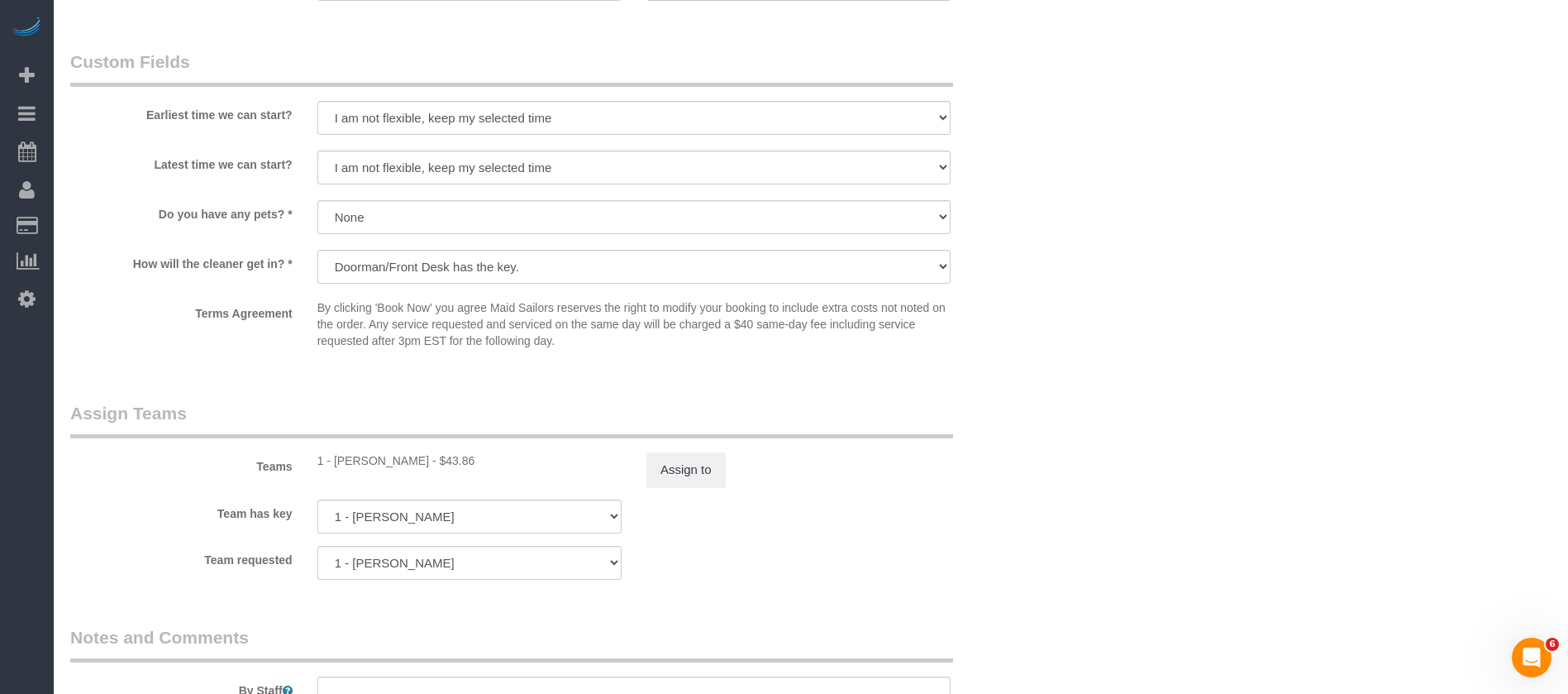
scroll to position [2108, 0]
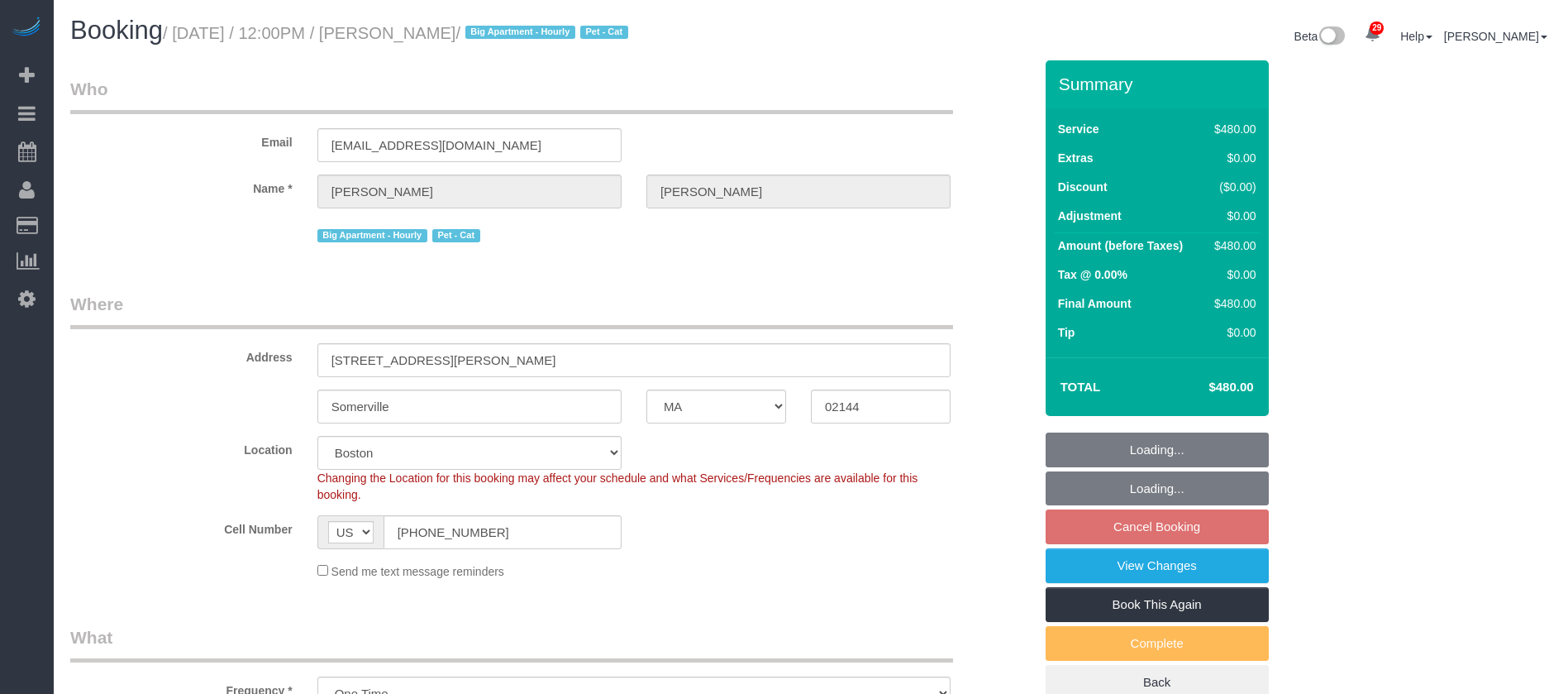
select select "MA"
select select "2"
select select "180"
select select "spot4"
select select "number:59"
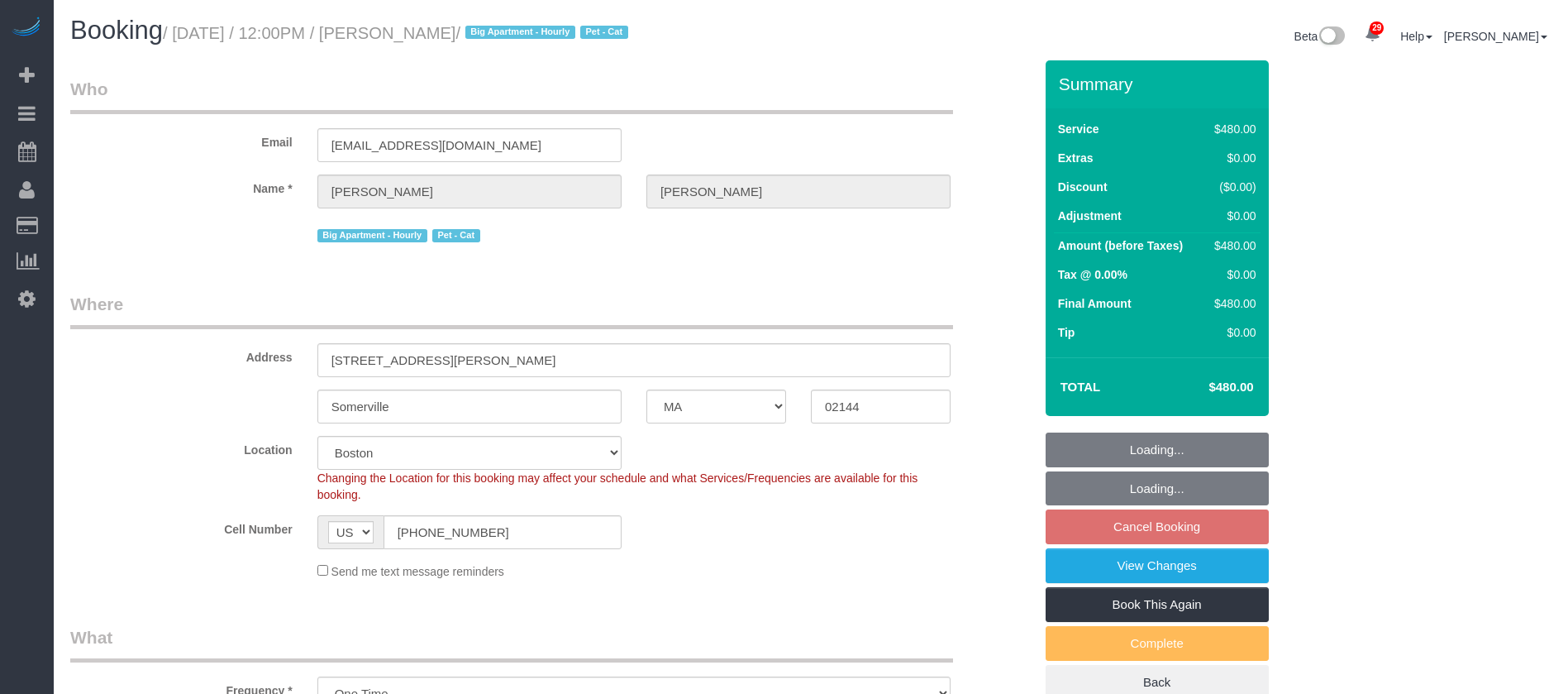
select select "number:77"
select select "number:15"
select select "number:5"
select select "NY"
select select "1"
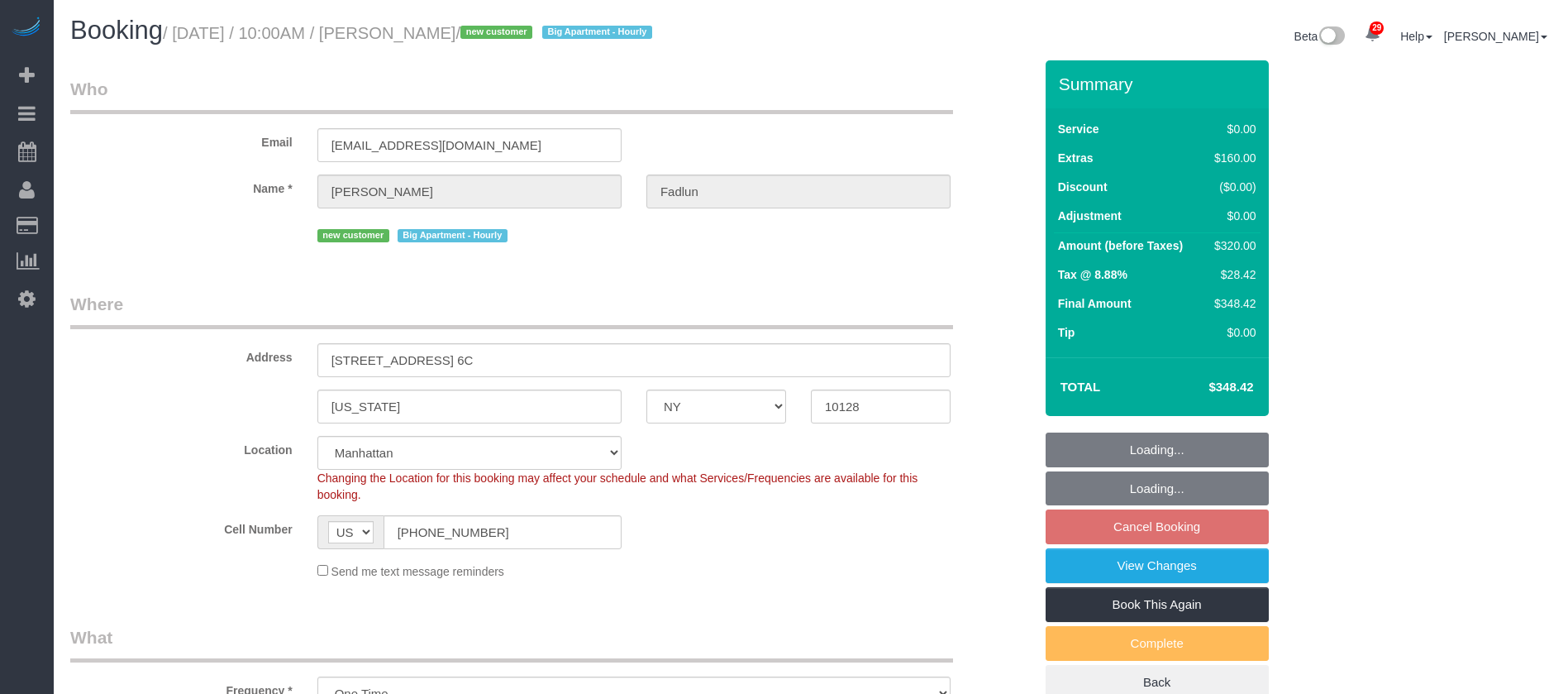
select select "2"
select select "spot57"
select select "number:89"
select select "number:90"
select select "number:15"
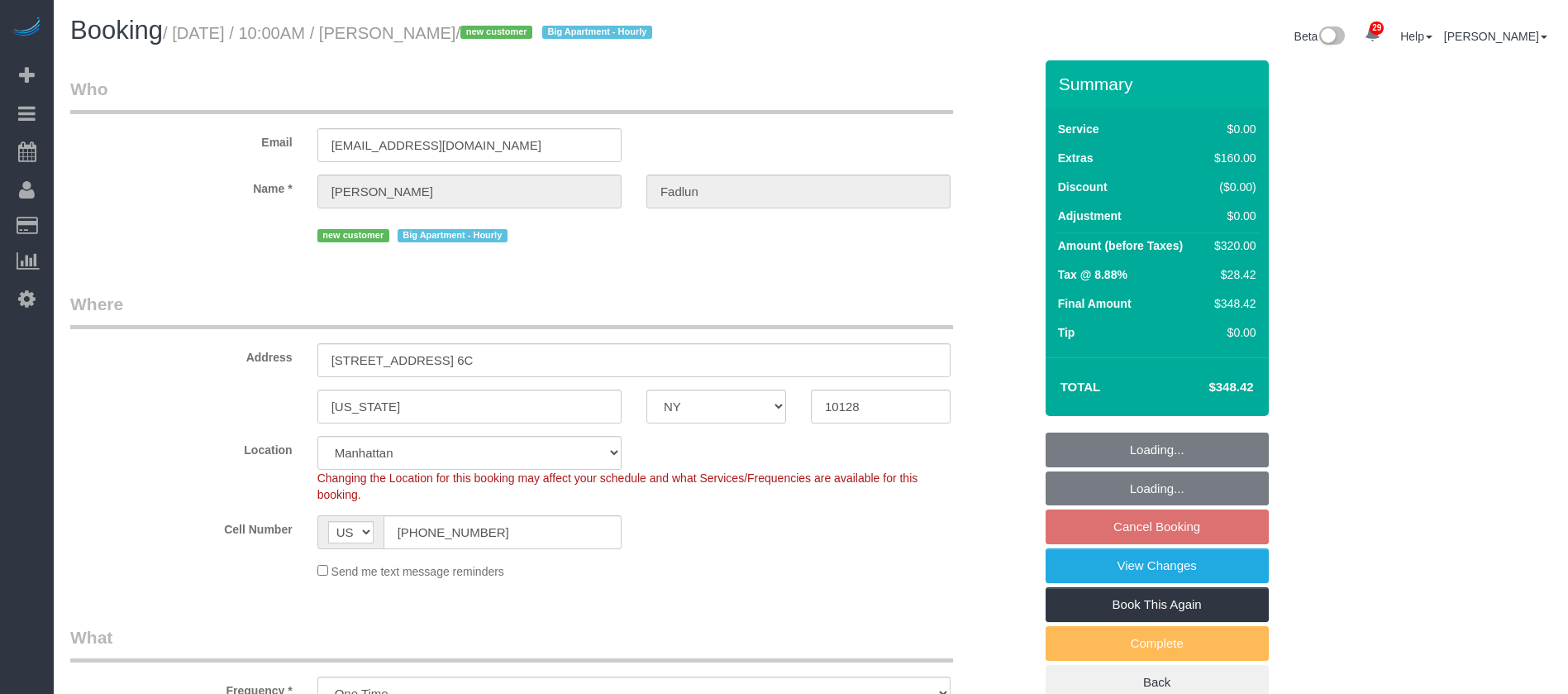
select select "number:5"
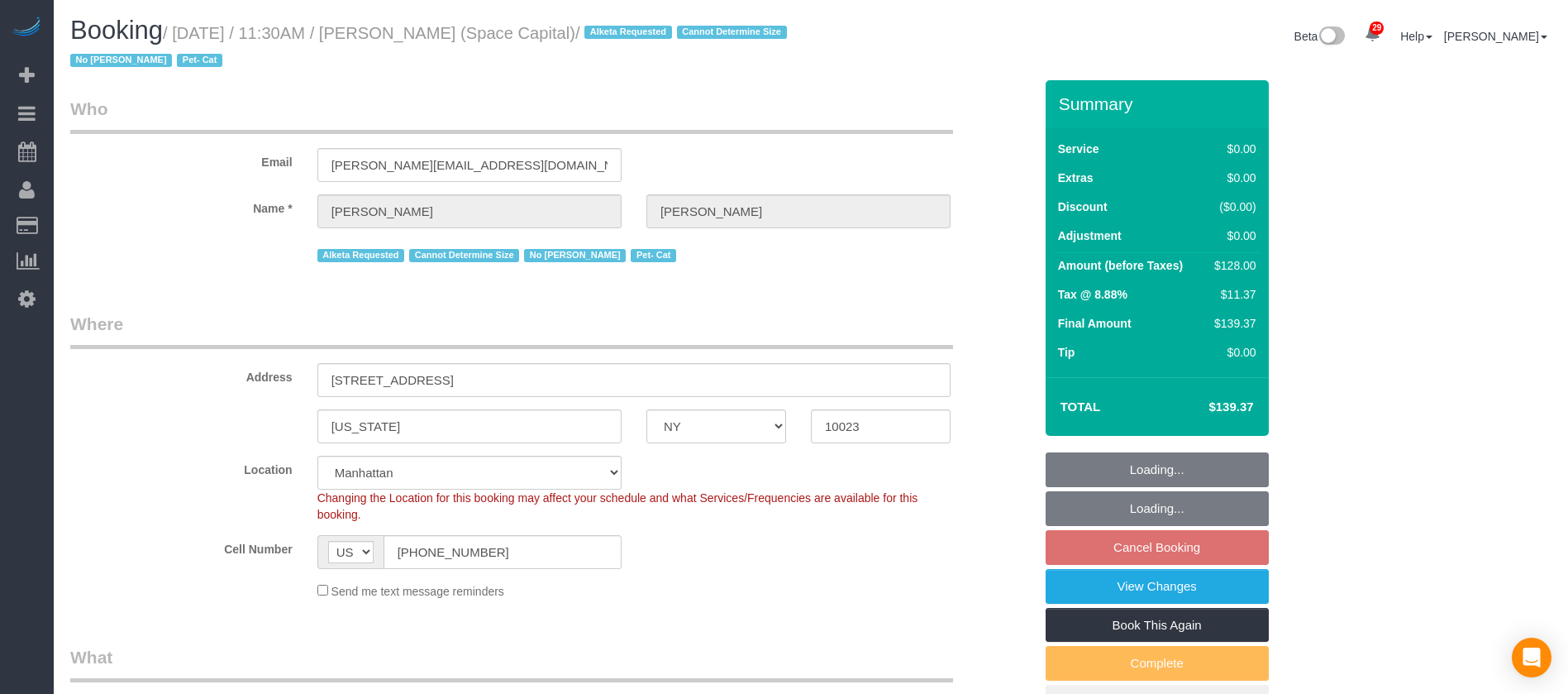
select select "NY"
select select "1"
select select "number:89"
select select "number:90"
select select "number:14"
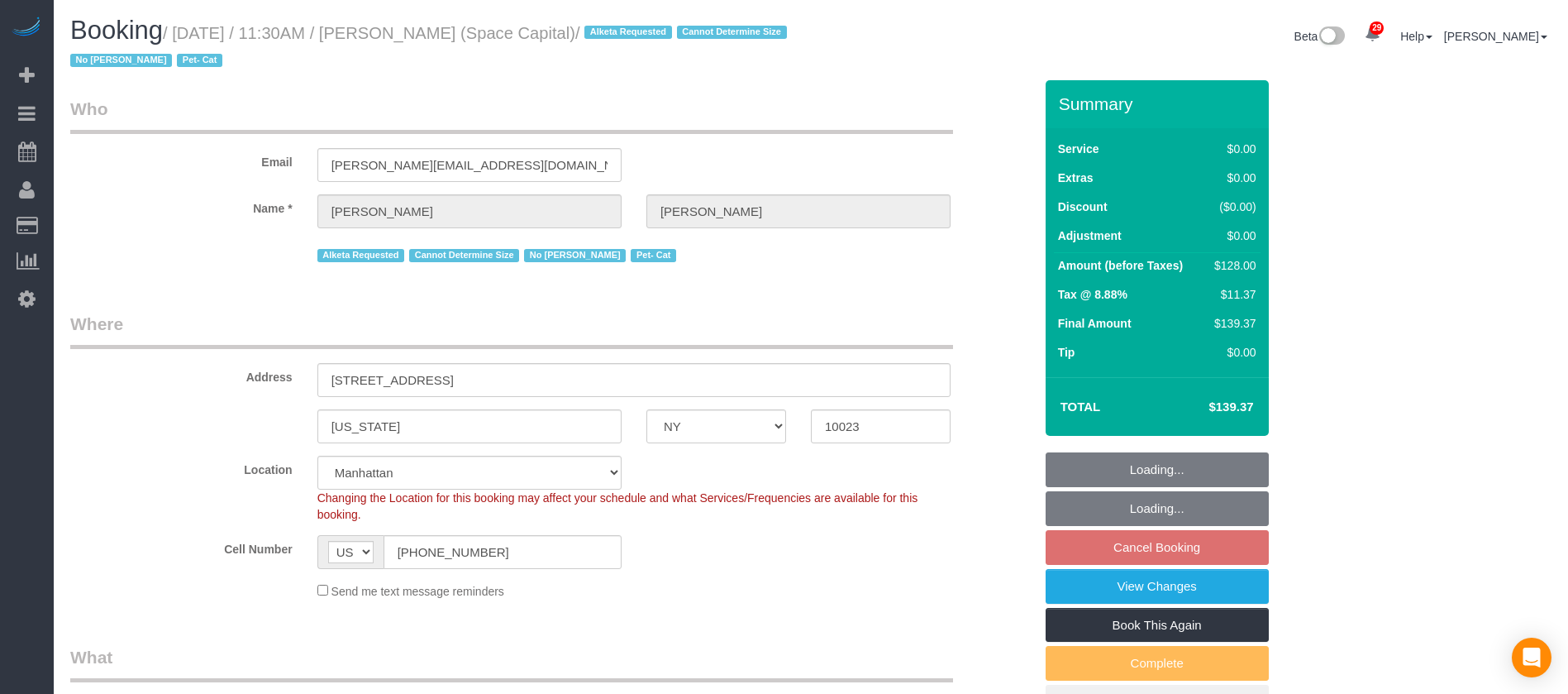
select select "number:6"
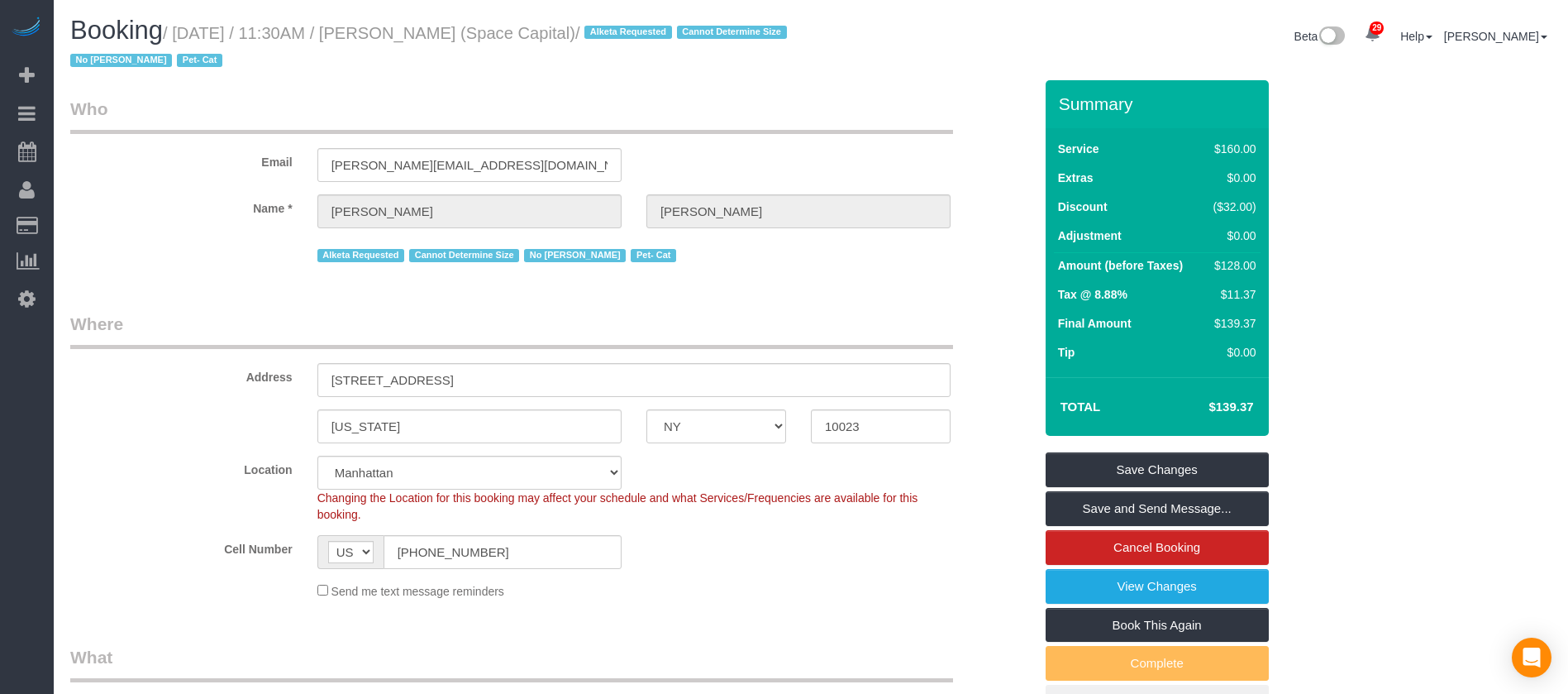
select select "object:1956"
select select "1"
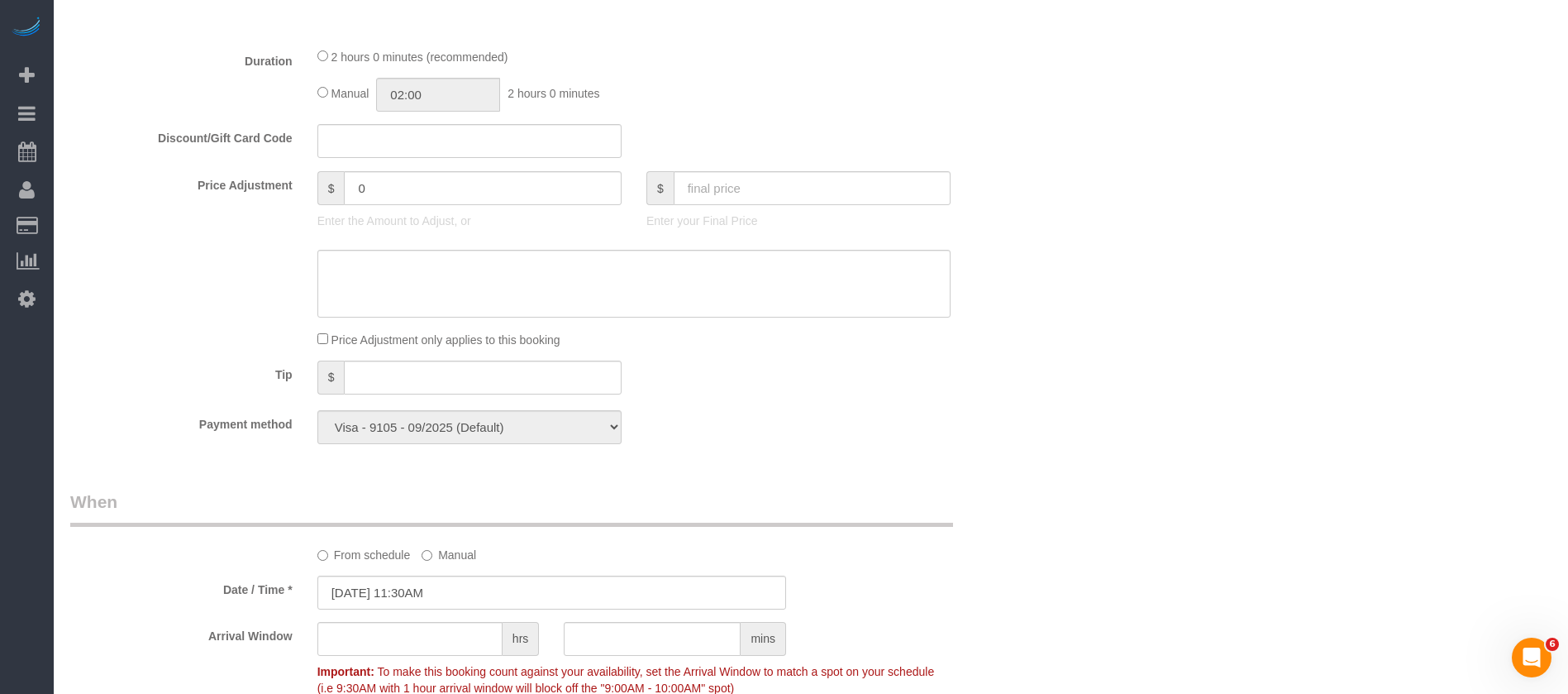
scroll to position [1240, 0]
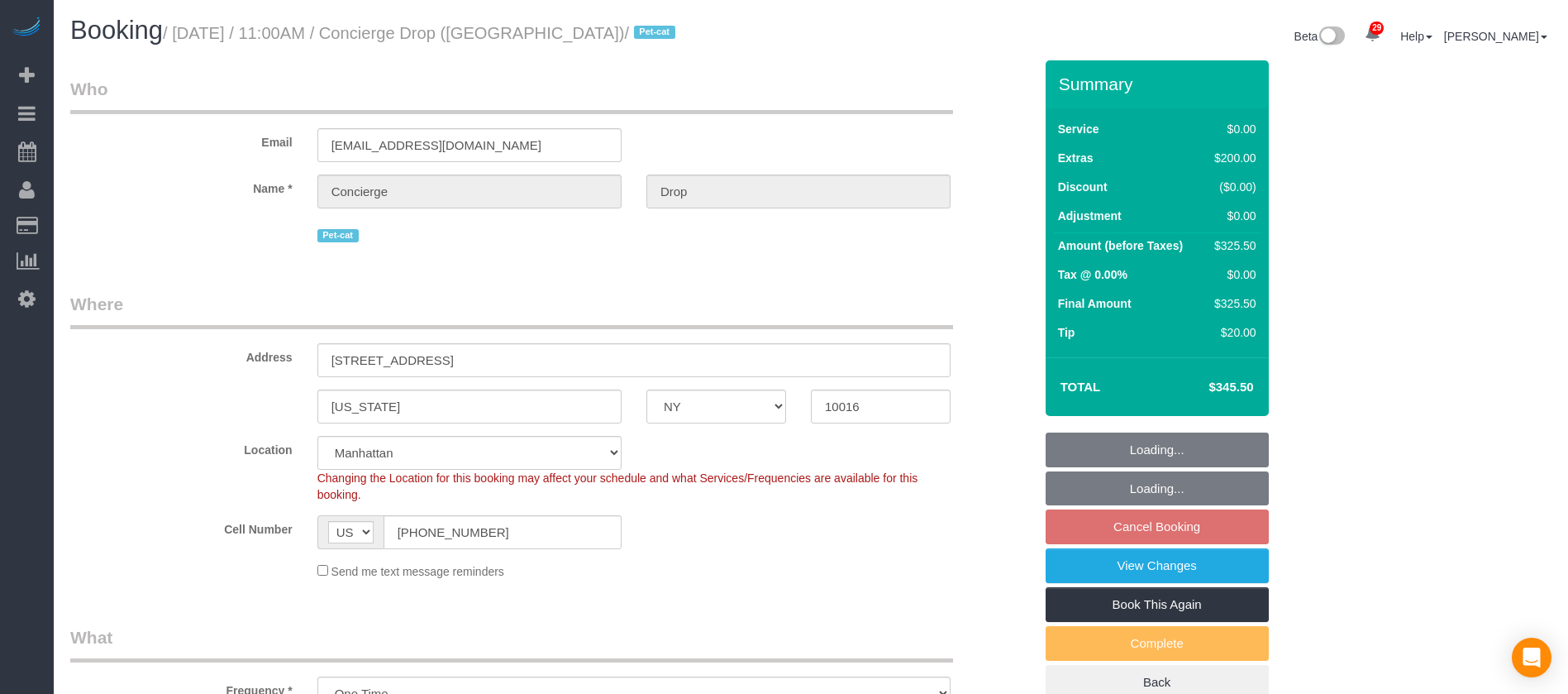
select select "NY"
select select "2"
select select "spot58"
select select "number:89"
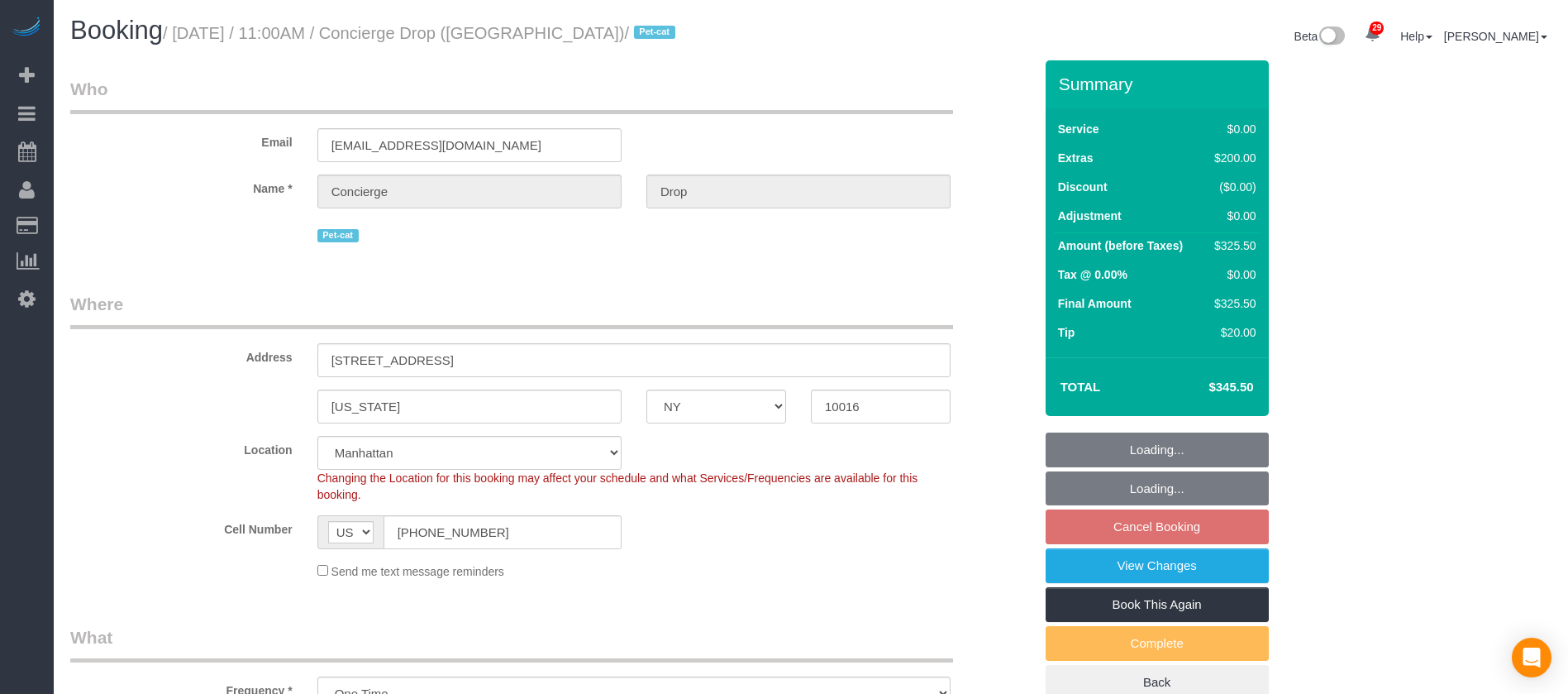
select select "number:90"
select select "number:13"
select select "number:6"
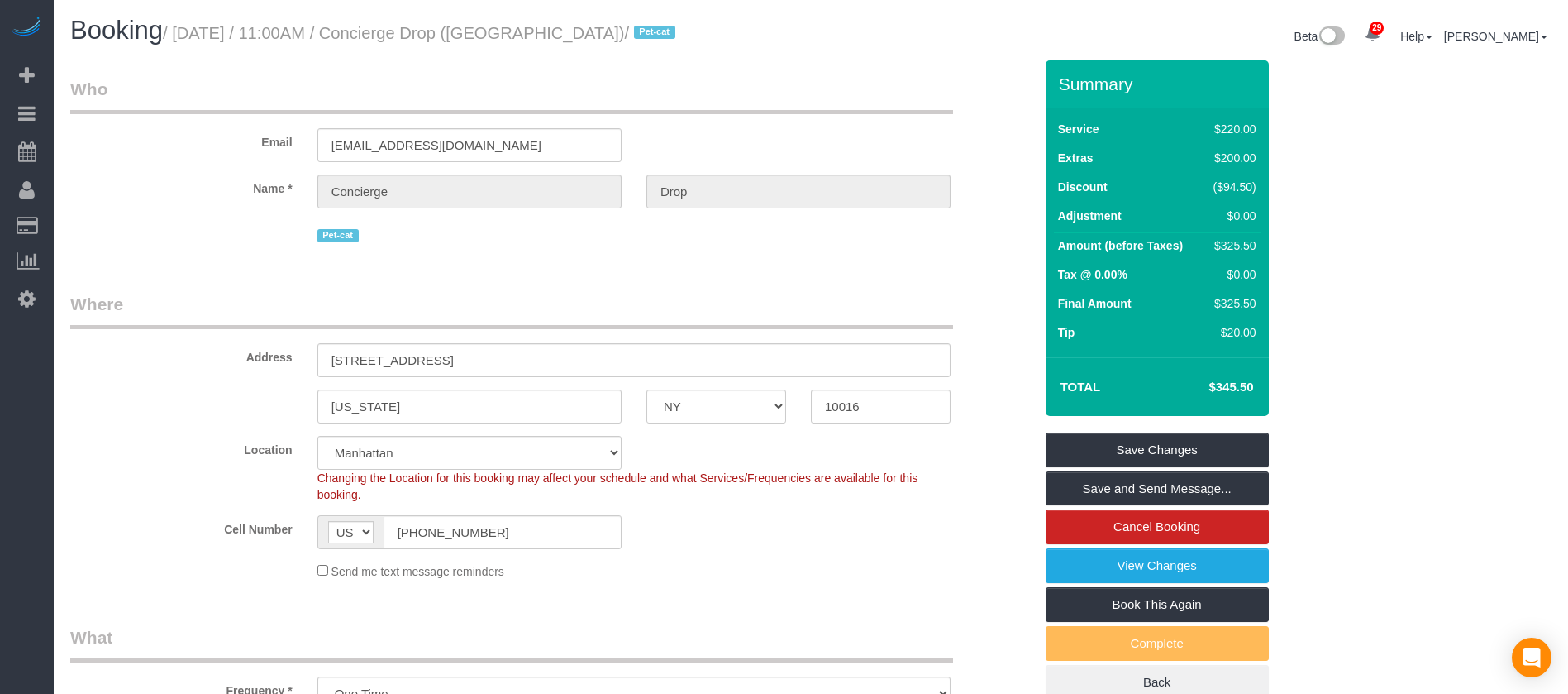
select select "object:2300"
select select "2"
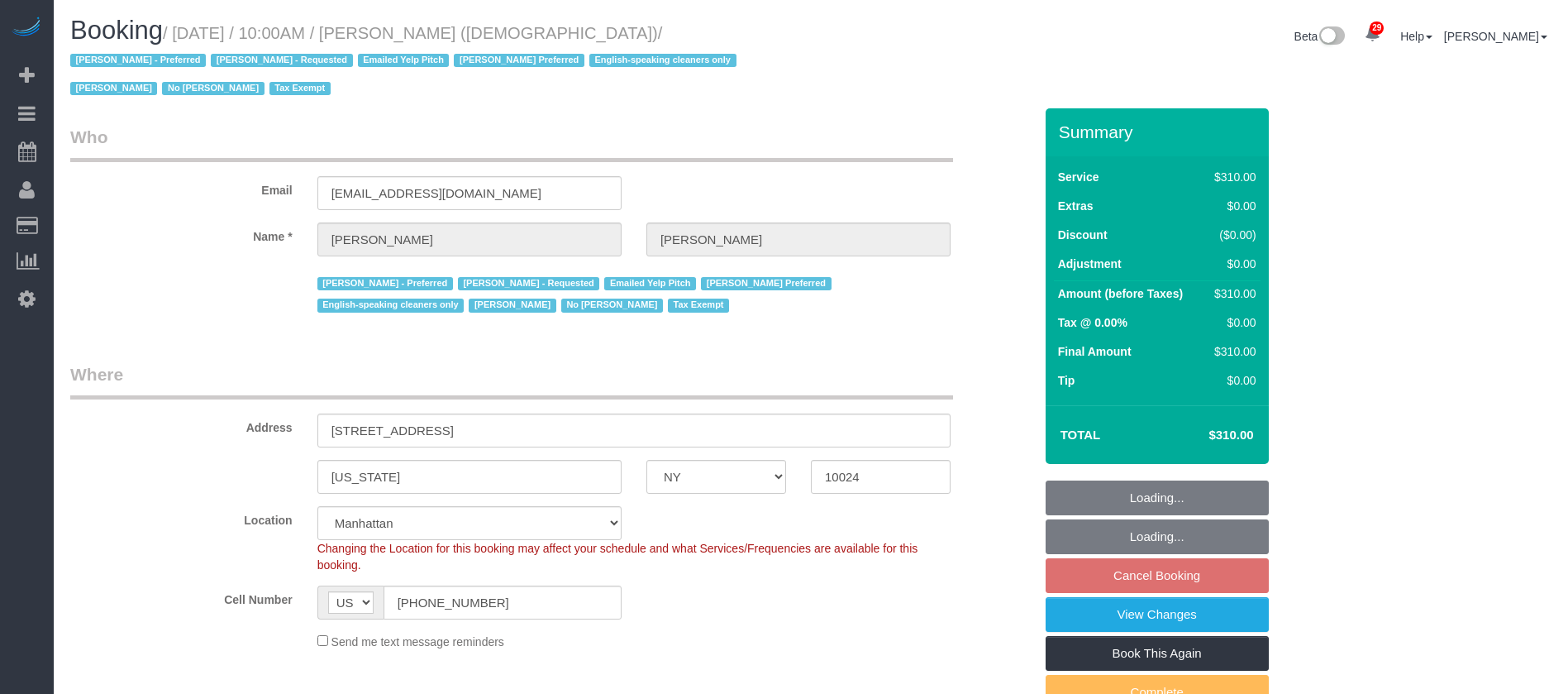
select select "NY"
select select "300"
select select "spot57"
select select "number:89"
select select "number:90"
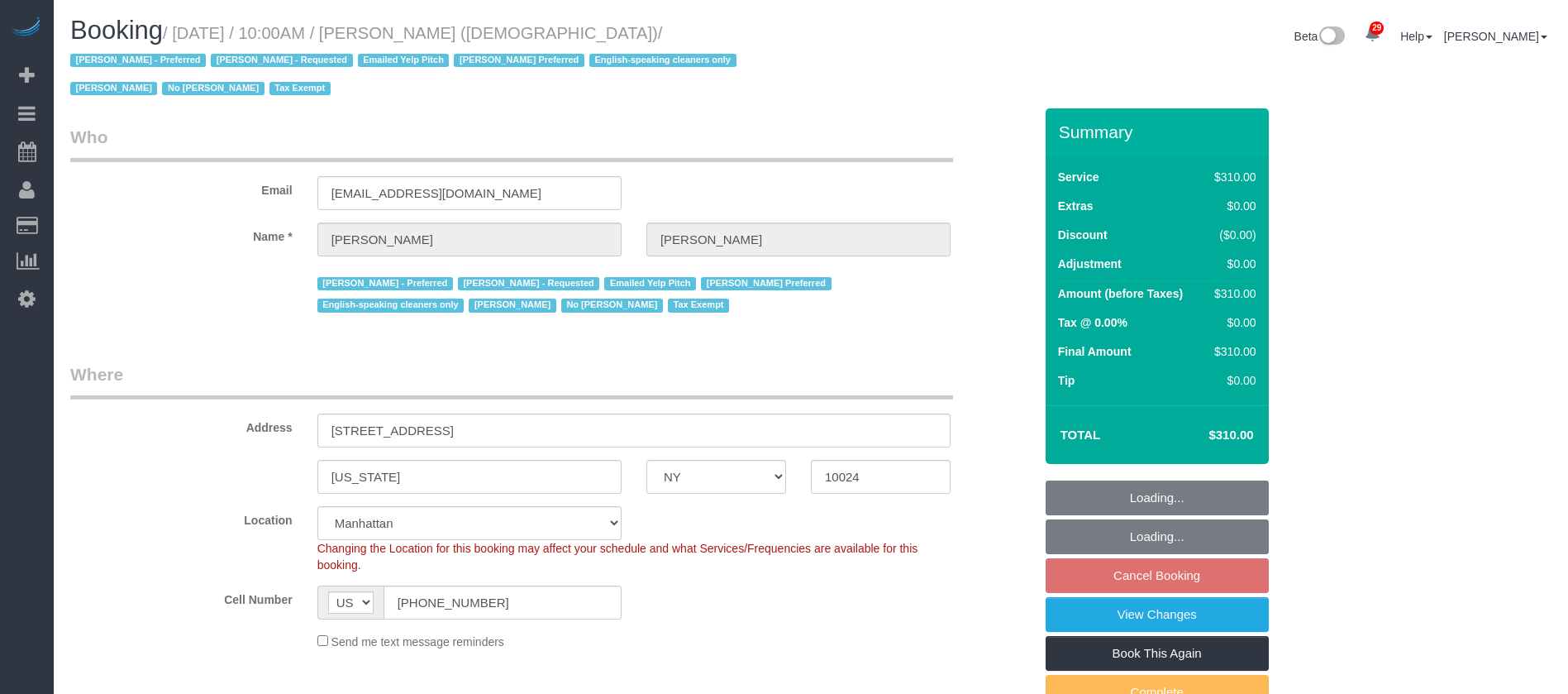
select select "number:15"
select select "number:7"
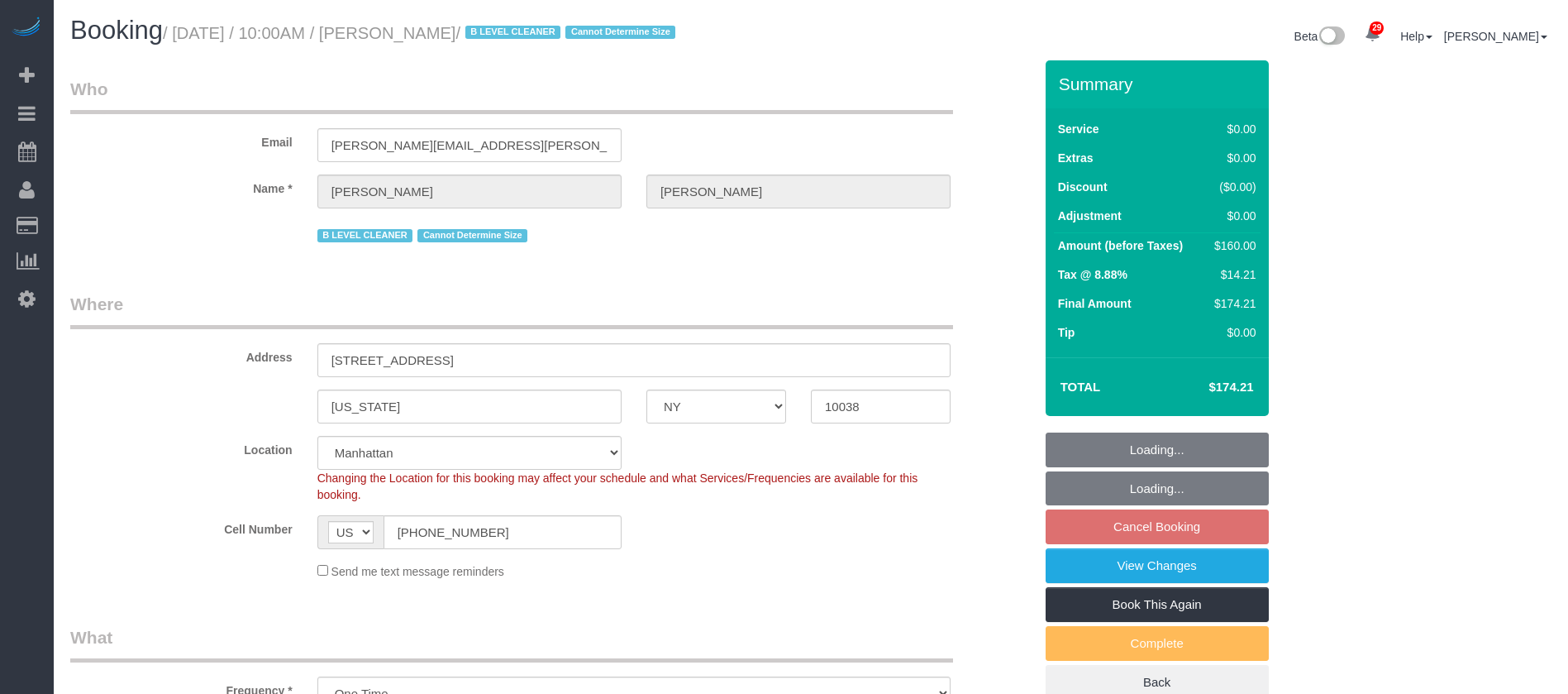
select select "NY"
select select "1"
select select "spot2"
select select "number:89"
select select "number:90"
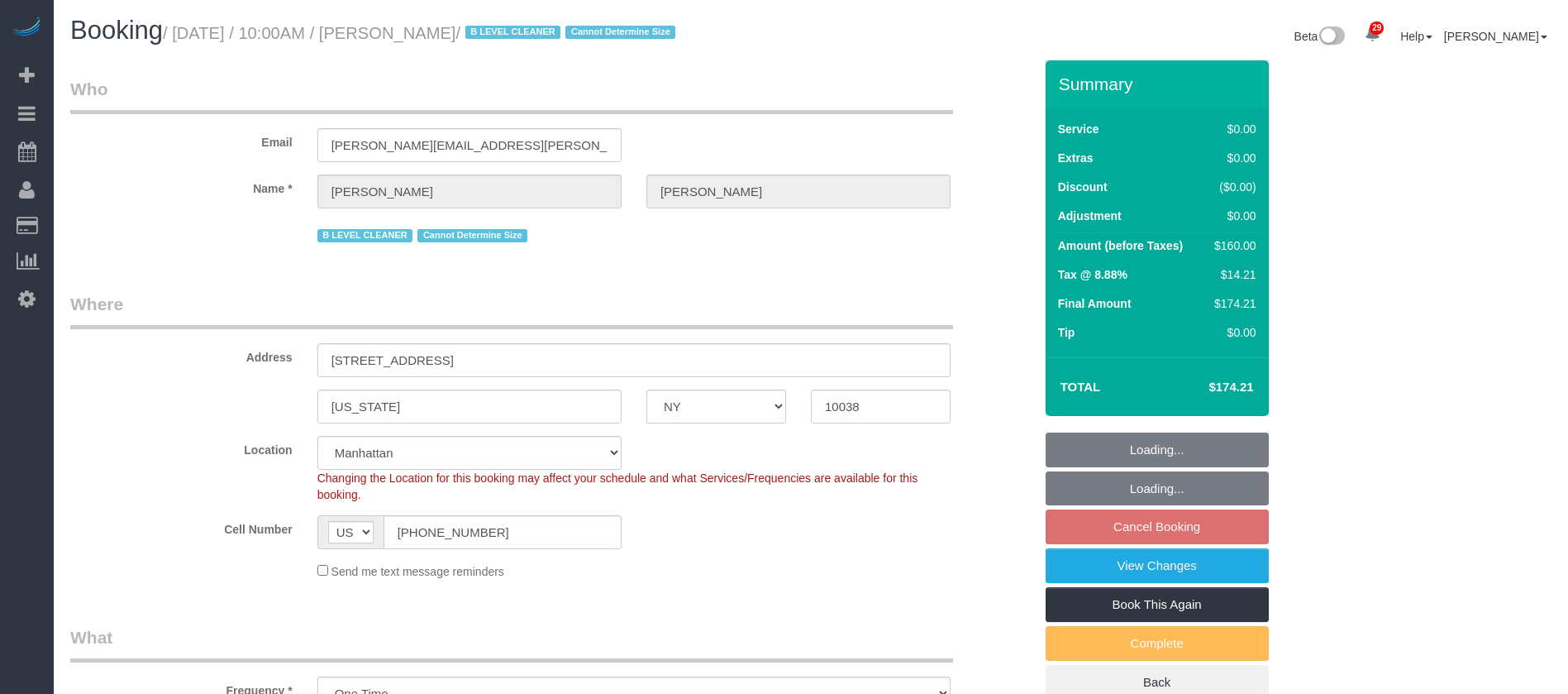
select select "number:15"
select select "number:5"
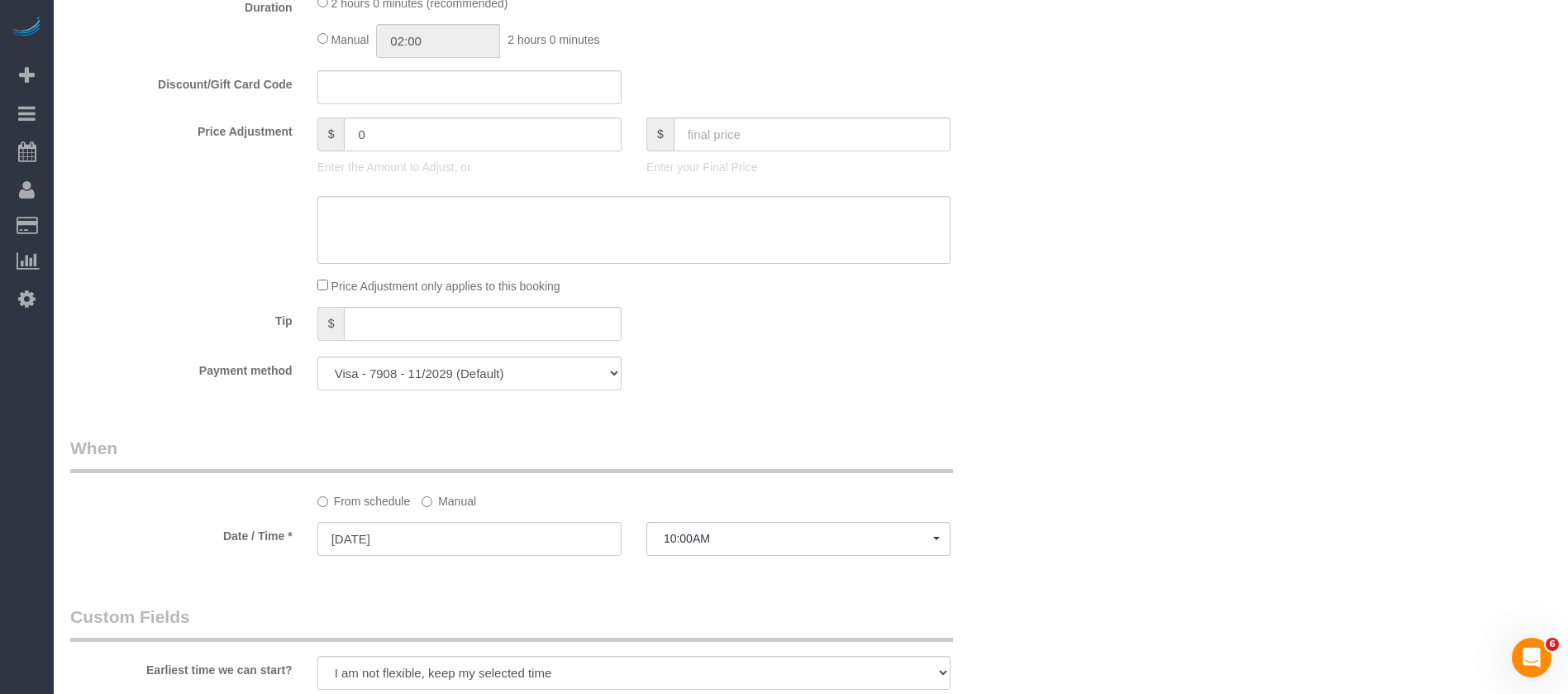
scroll to position [1488, 0]
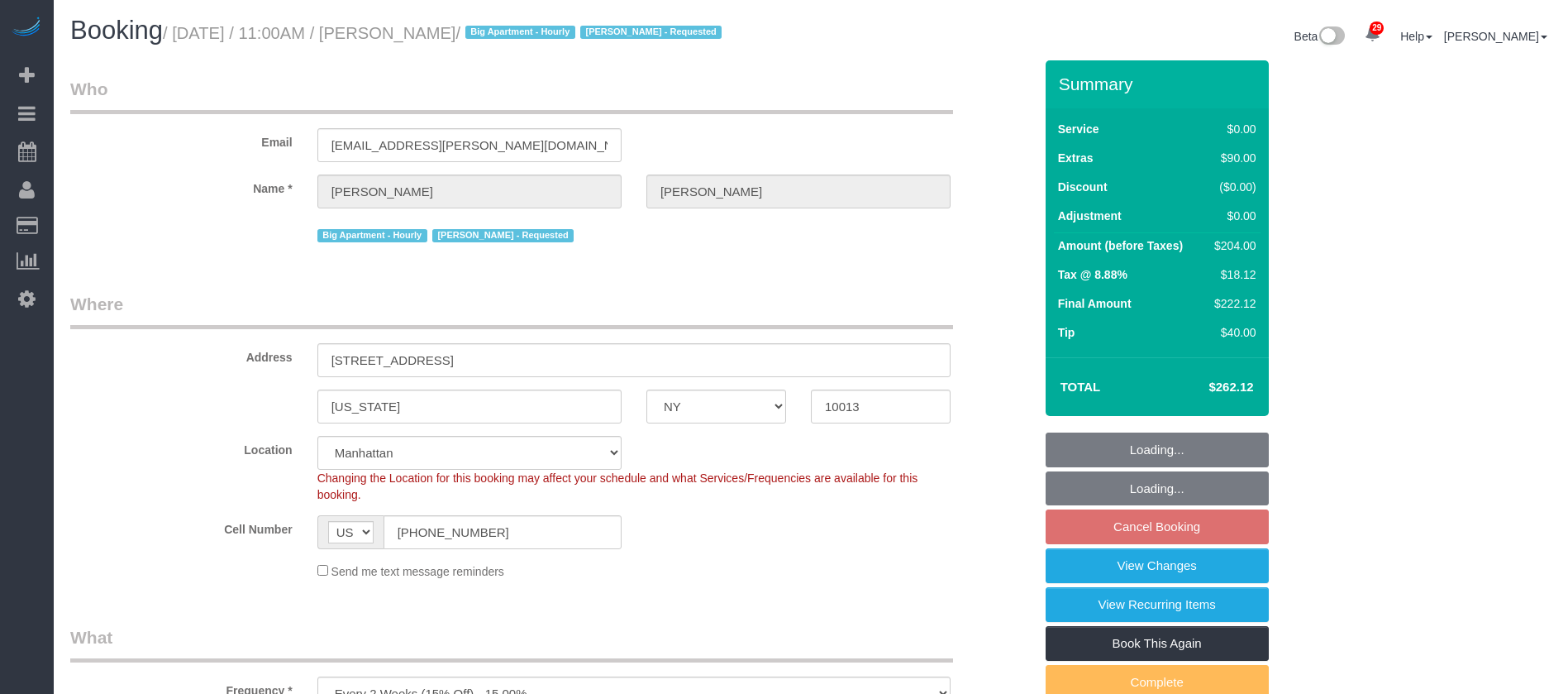
select select "NY"
select select "spot3"
select select "number:89"
select select "number:90"
select select "number:15"
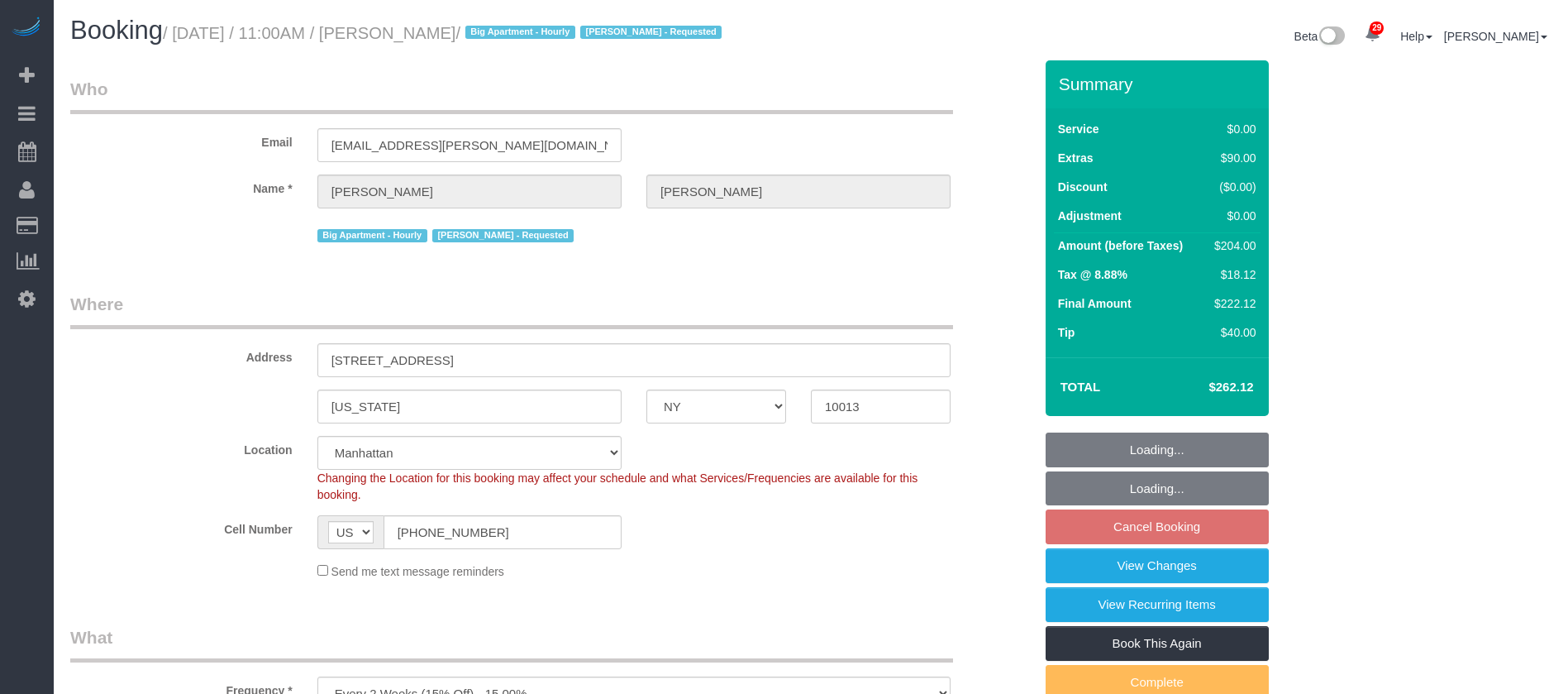
select select "number:5"
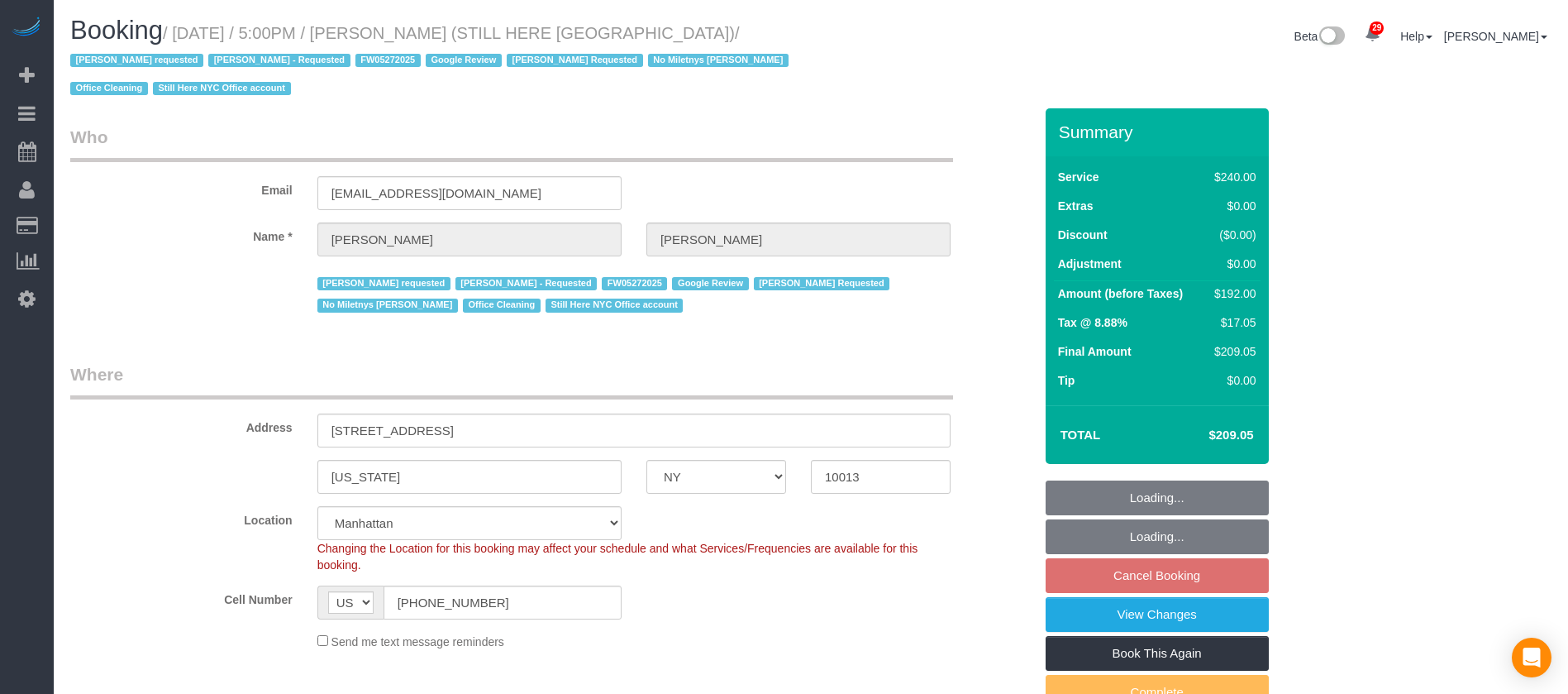
select select "NY"
select select "180"
select select "number:89"
select select "number:90"
select select "number:15"
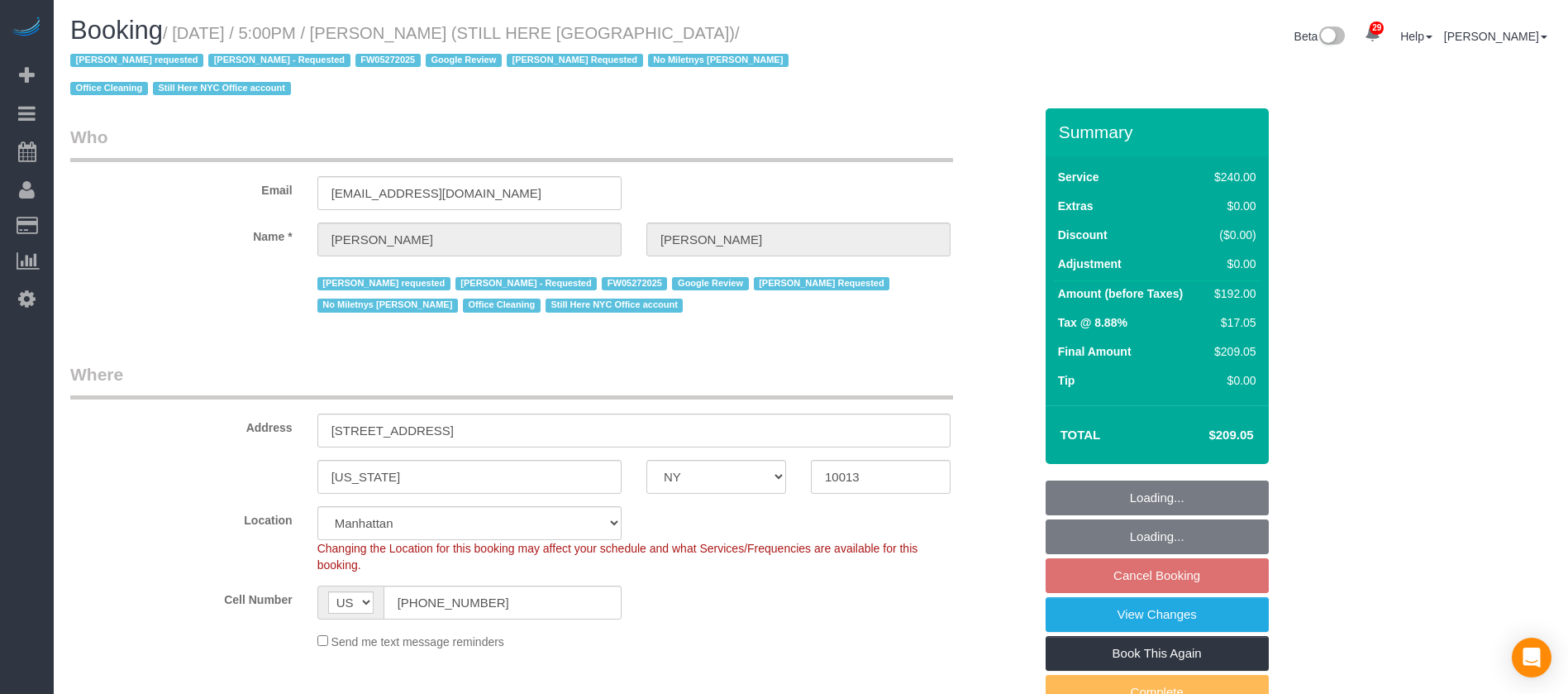
select select "number:5"
select select "spot65"
select select "object:1546"
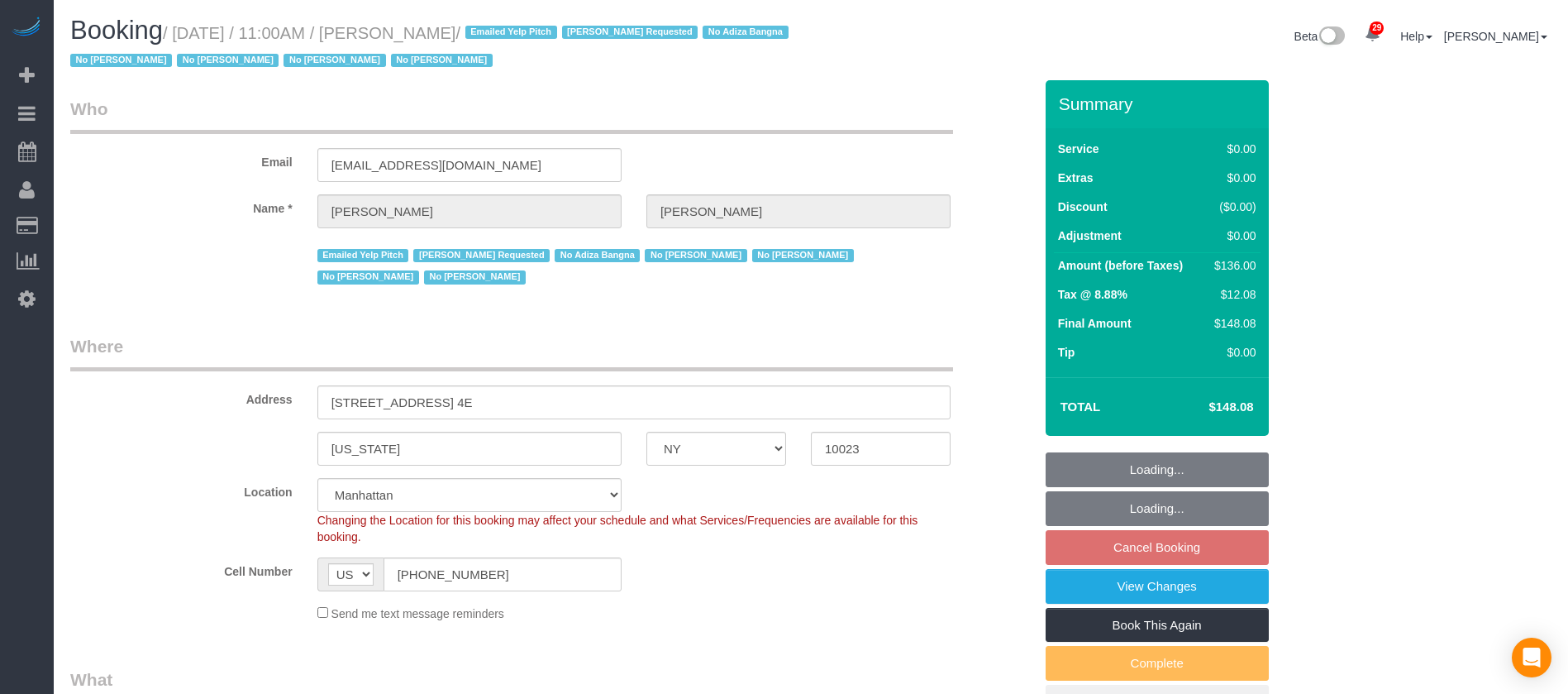
select select "NY"
select select "1"
select select "spot3"
select select "number:58"
select select "number:72"
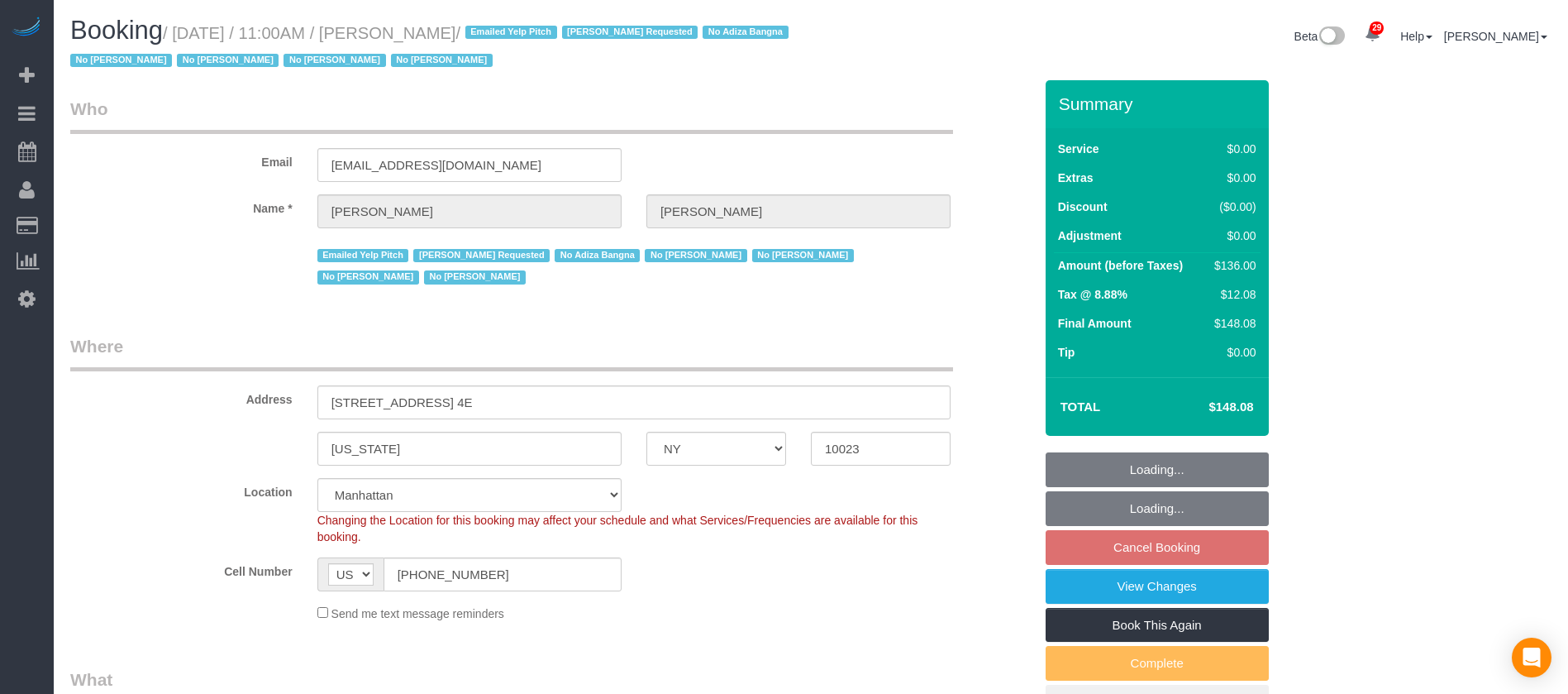
select select "number:15"
select select "number:6"
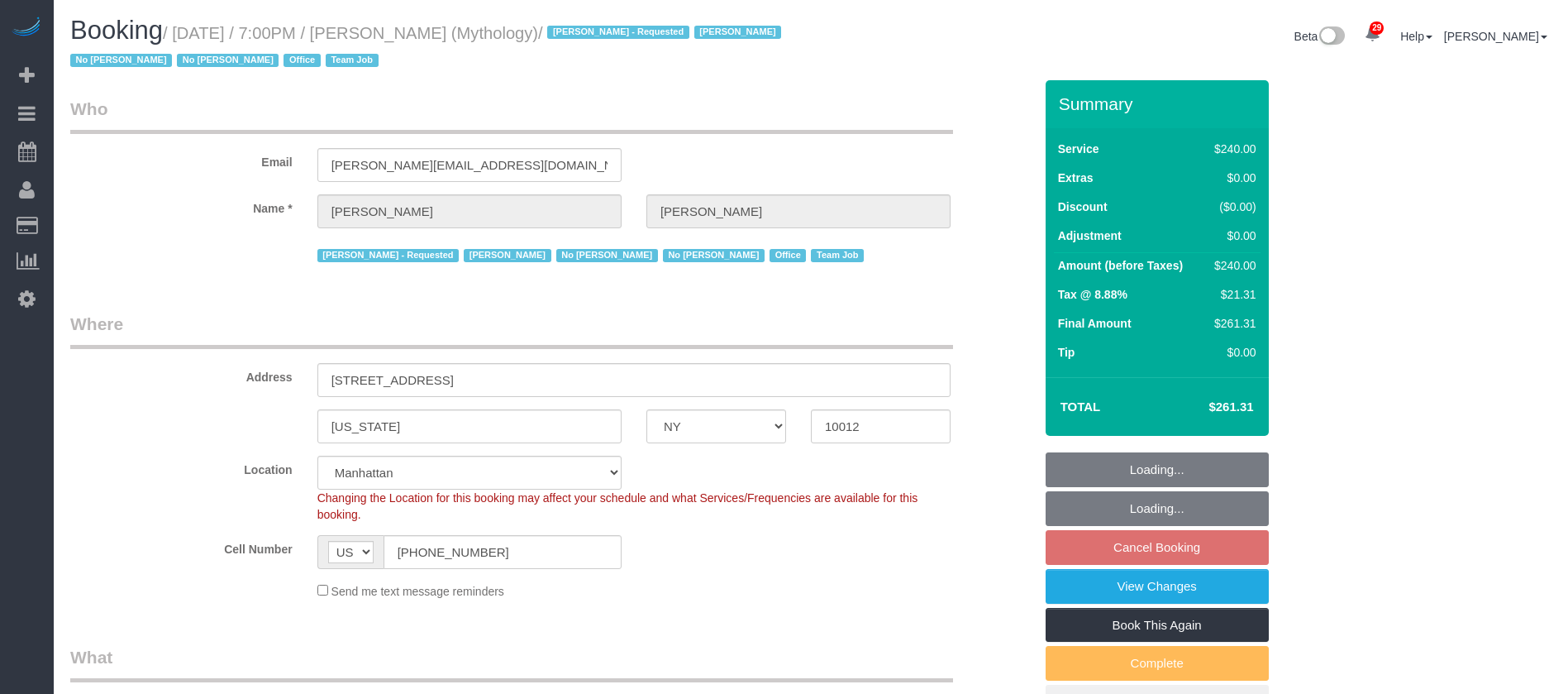
select select "NY"
select select "2"
select select "120"
select select "number:89"
select select "number:90"
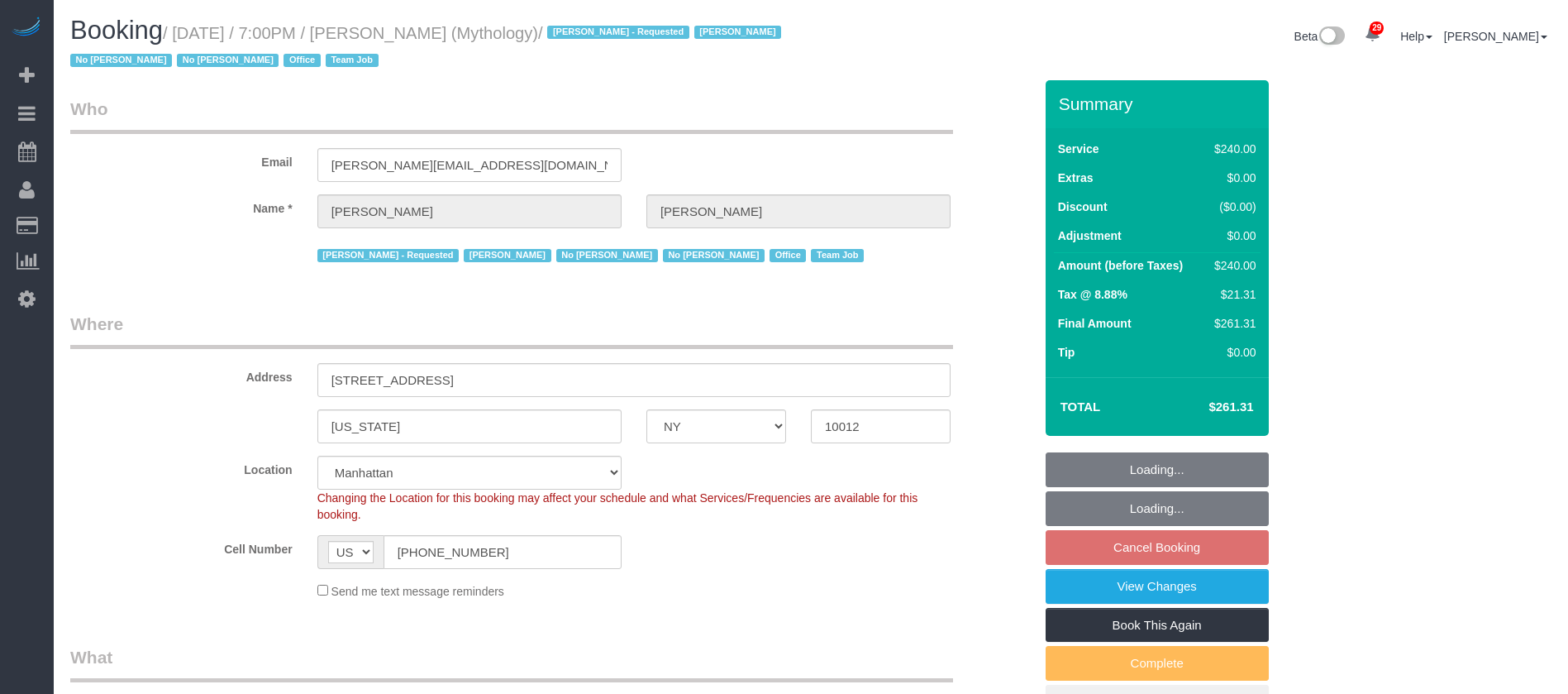
select select "number:15"
select select "number:7"
select select "spot66"
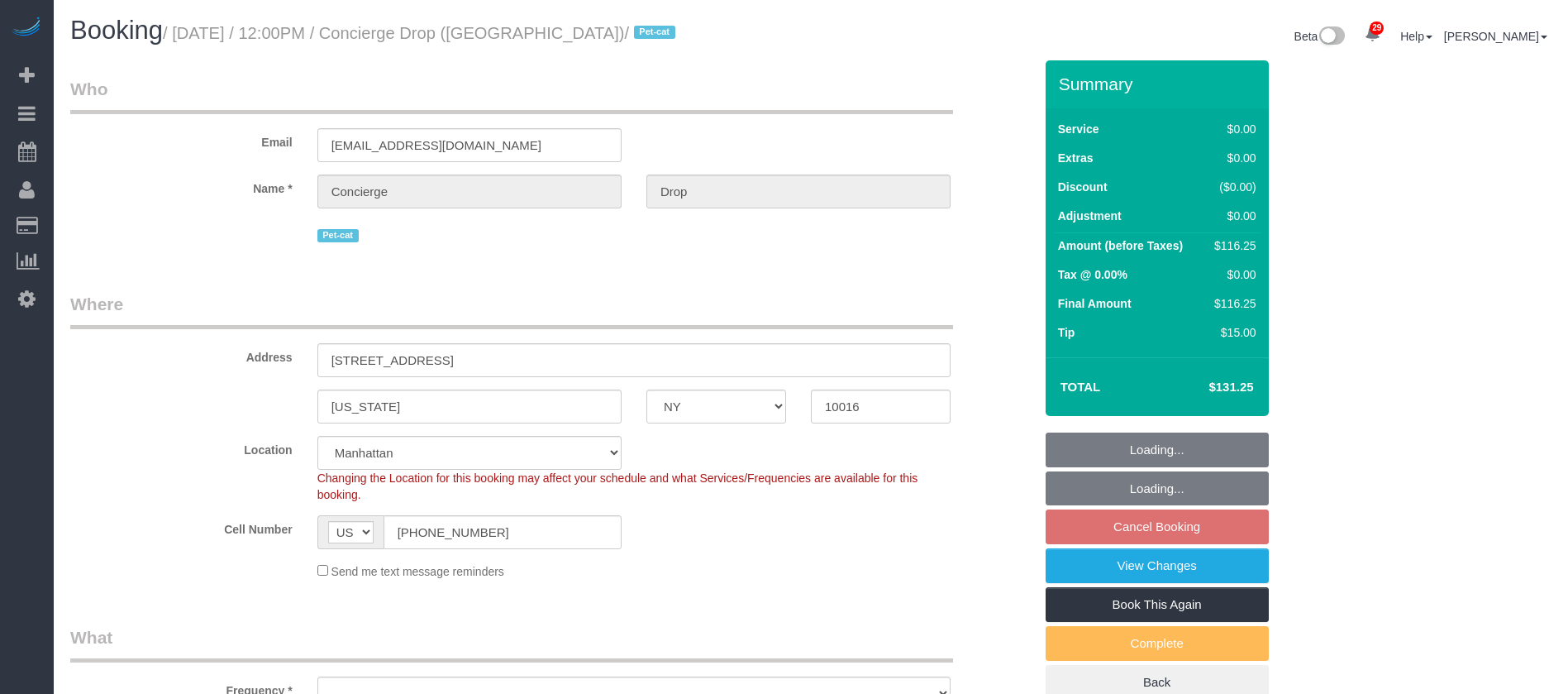
select select "NY"
select select "spot4"
select select "number:89"
select select "number:90"
select select "number:15"
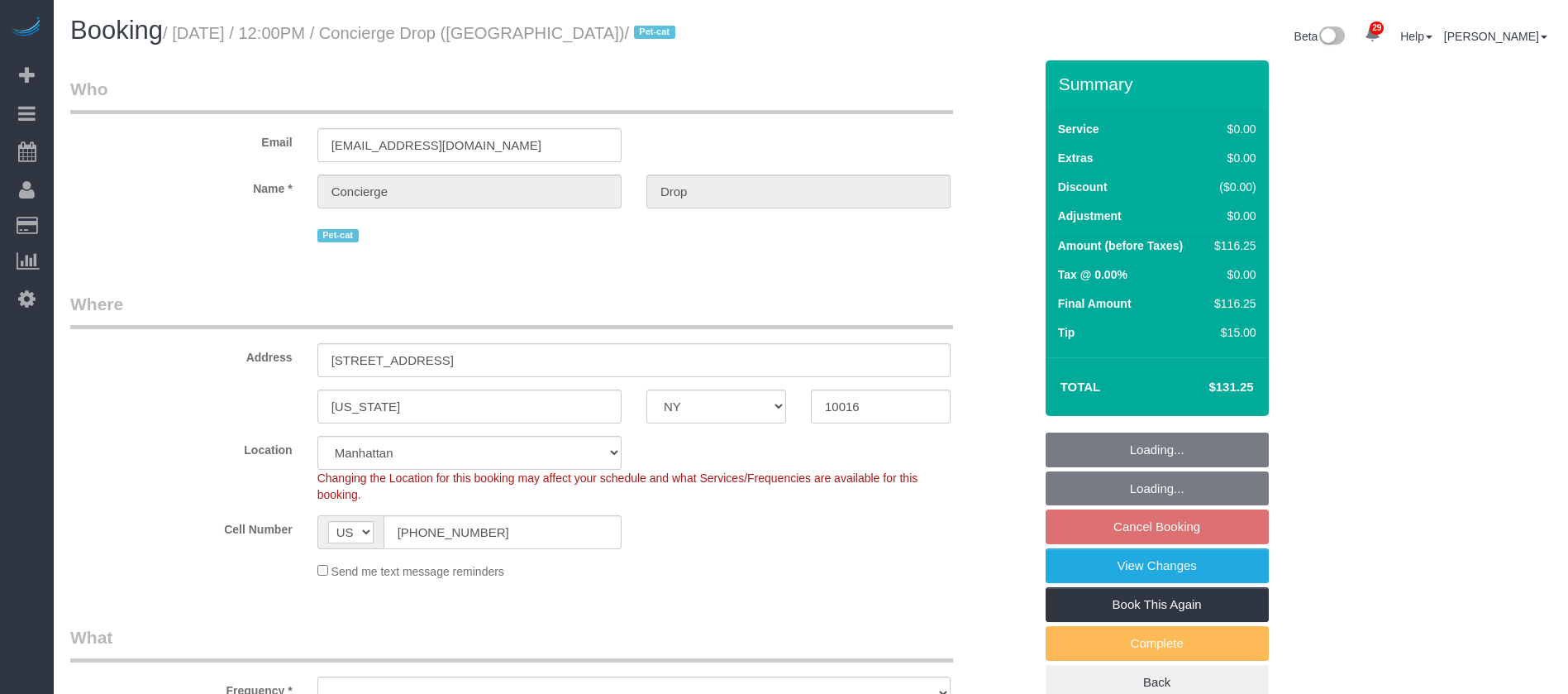
select select "number:6"
select select "object:1645"
select select "string:stripe-pm_1RaQn24VGloSiKo7zeOF73Wj"
select select "object:1897"
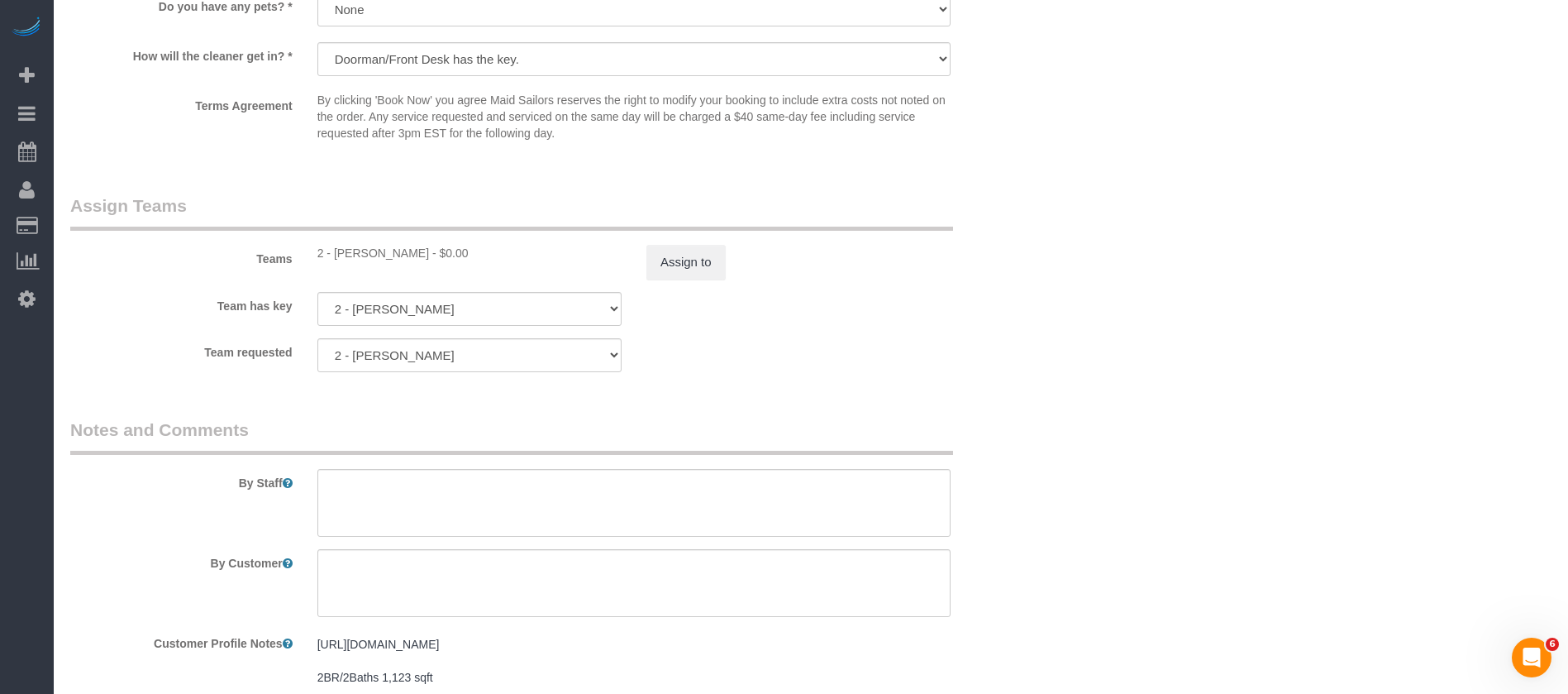
scroll to position [2108, 0]
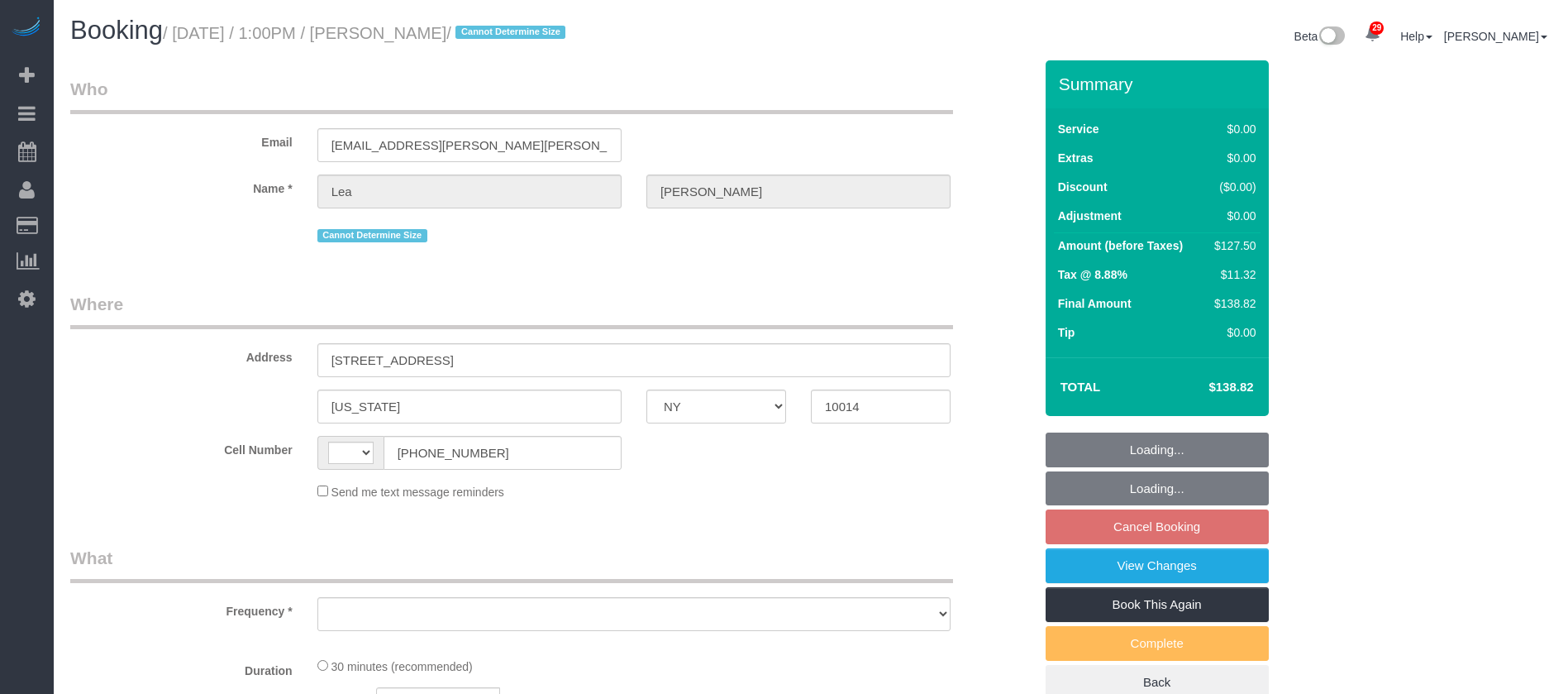
select select "NY"
select select "spot5"
select select "string:[GEOGRAPHIC_DATA]"
select select "object:1491"
select select "string:stripe-pm_1Rbq434VGloSiKo71bAP1yRu"
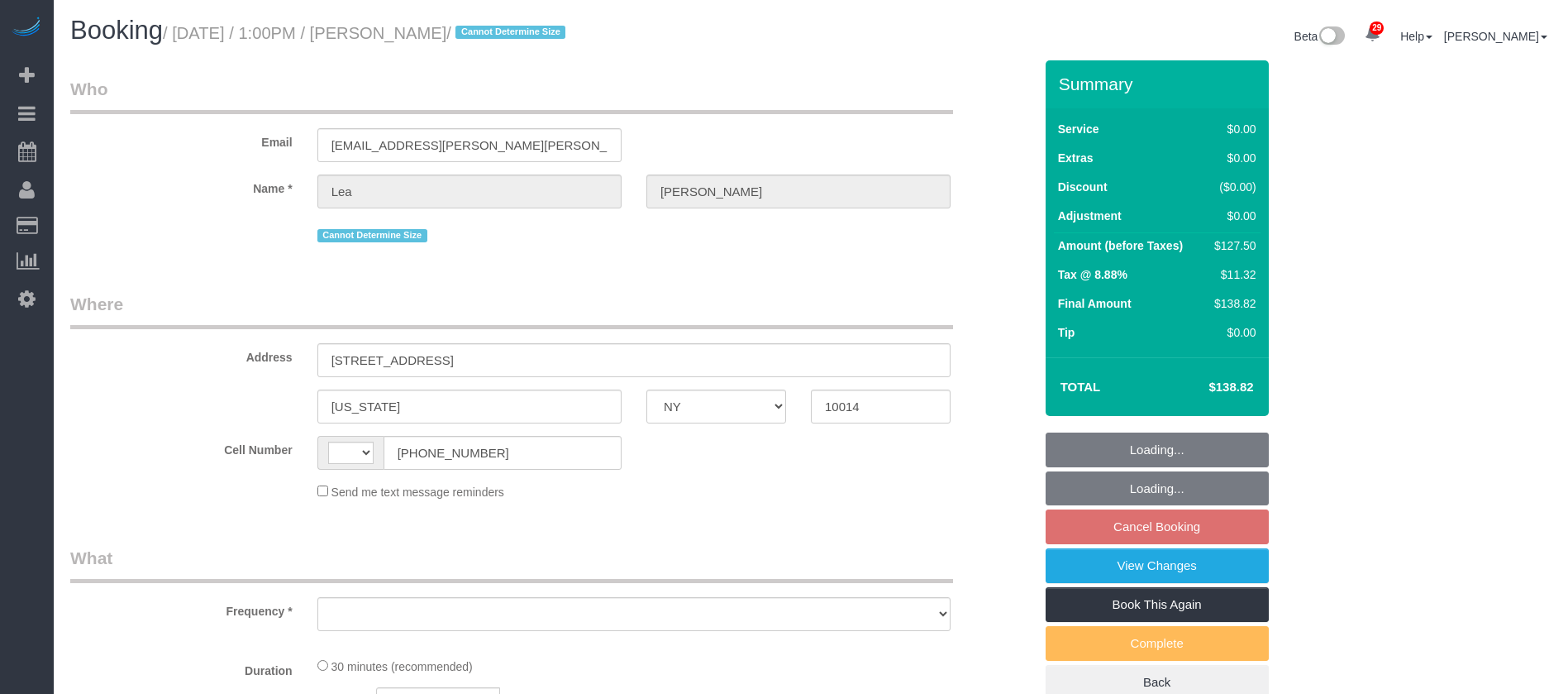
select select "number:89"
select select "number:90"
select select "number:15"
select select "number:5"
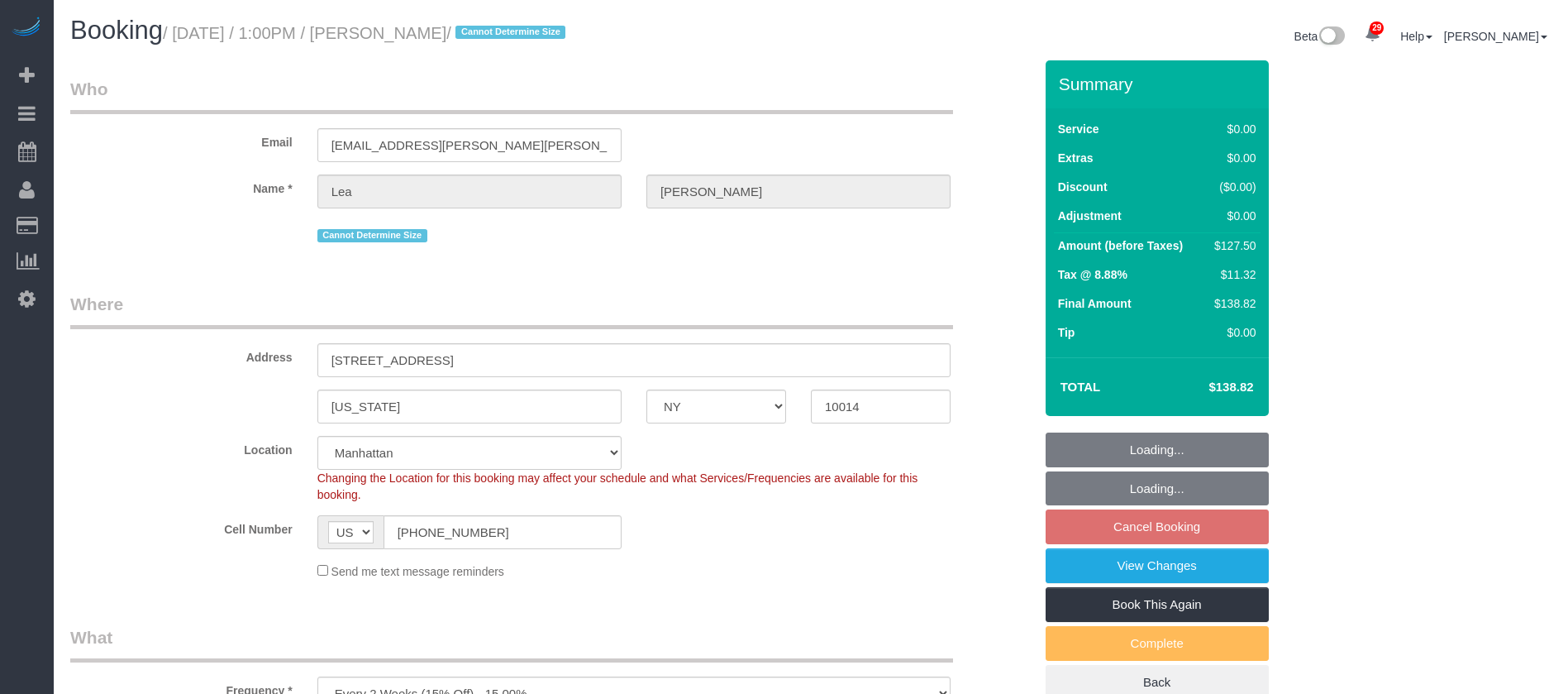
select select "object:1936"
select select "spot60"
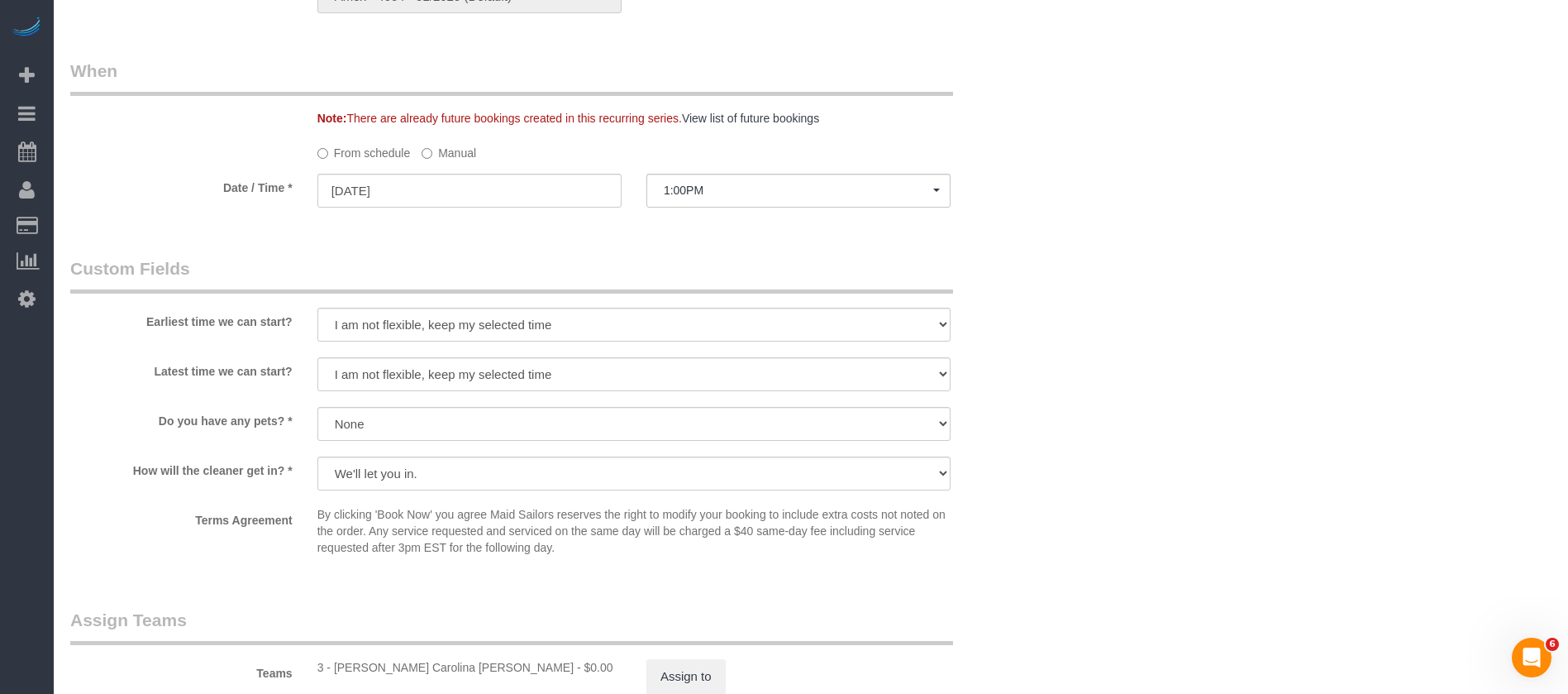
scroll to position [2108, 0]
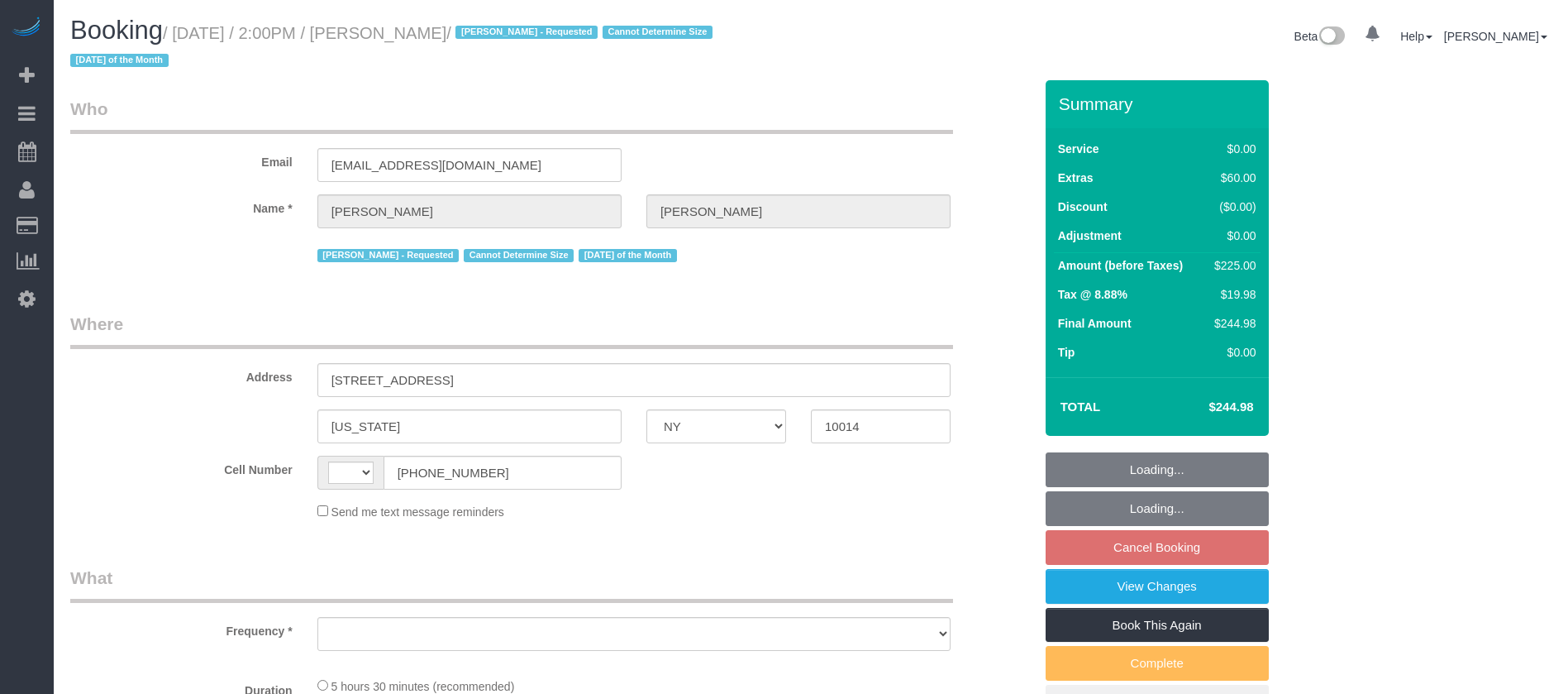
select select "NY"
select select "spot6"
select select "number:58"
select select "number:72"
select select "number:15"
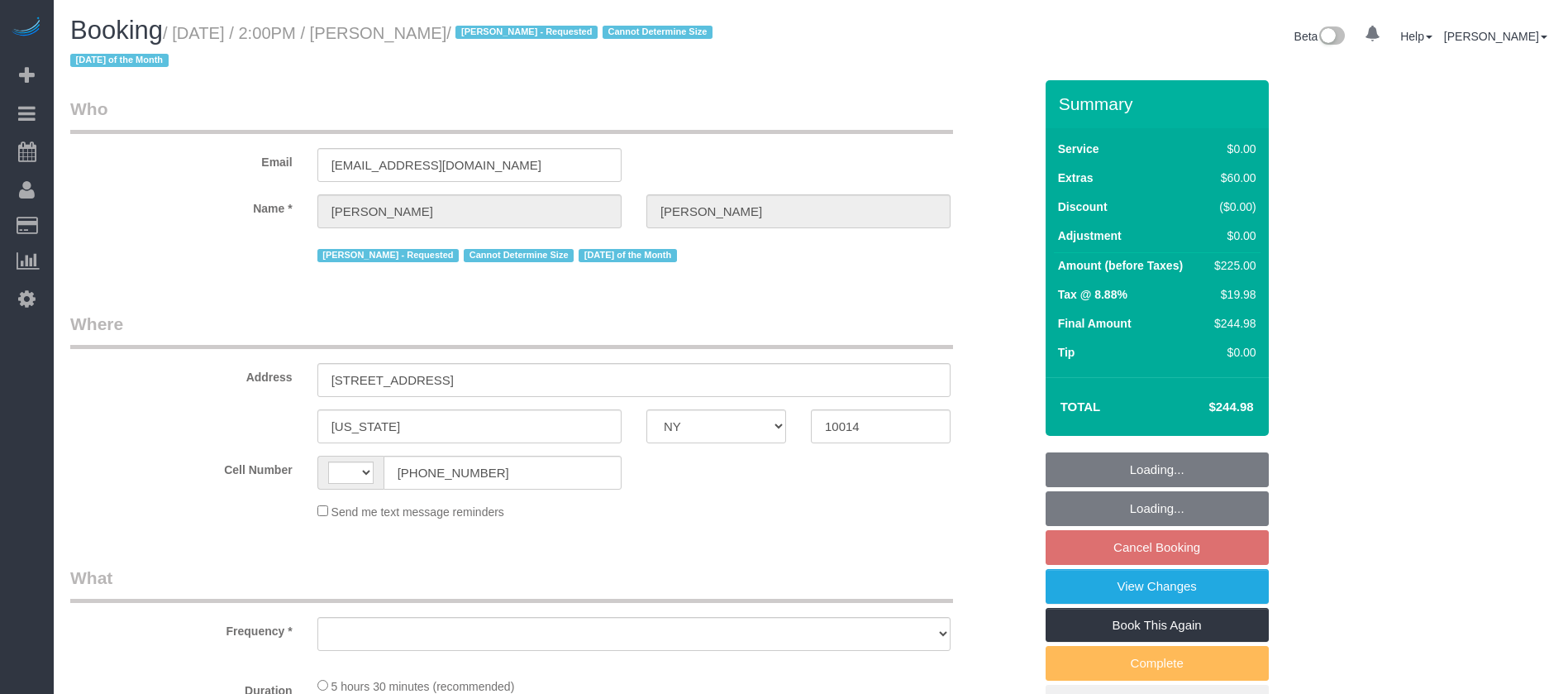
select select "number:6"
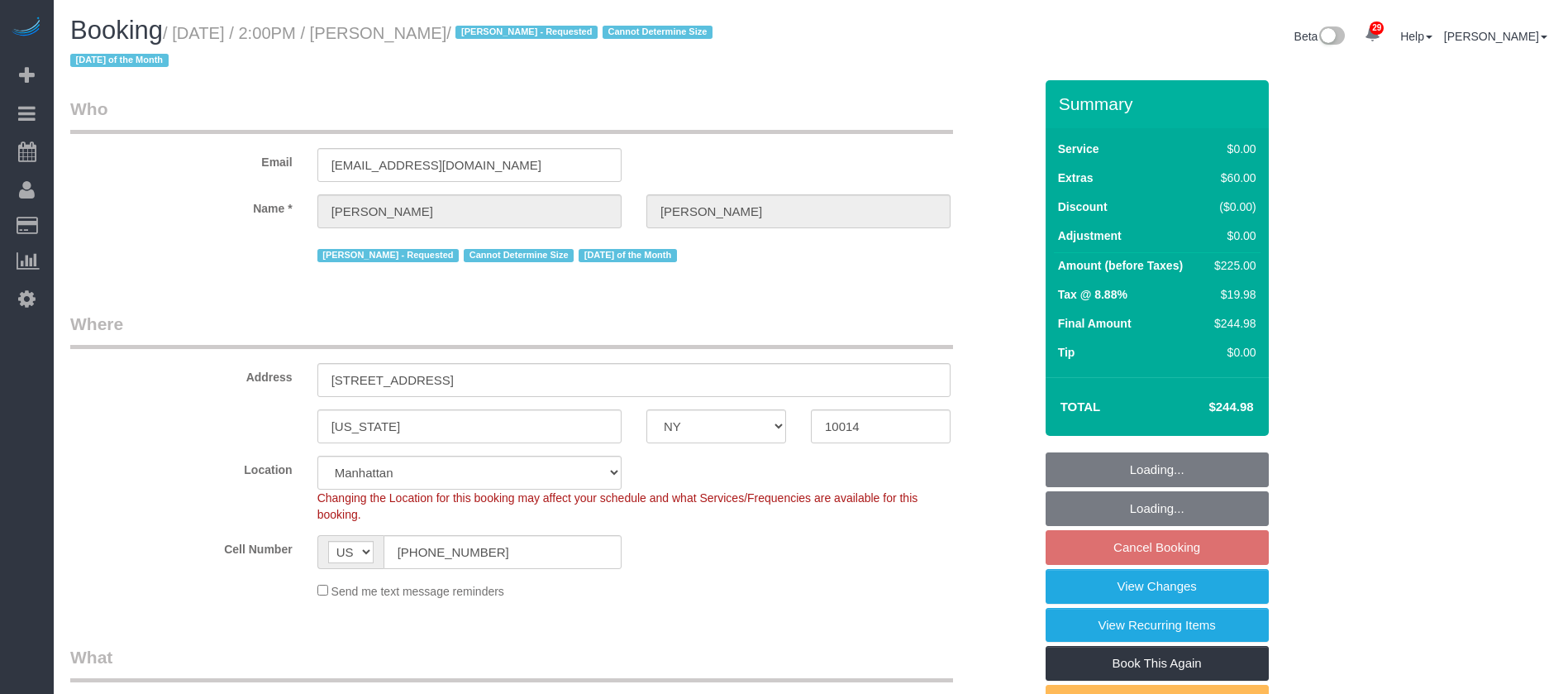
select select "string:[GEOGRAPHIC_DATA]"
select select "object:1396"
select select "string:stripe-pm_1S1ETU4VGloSiKo7vp6R1Rdf"
select select "2"
select select "object:1910"
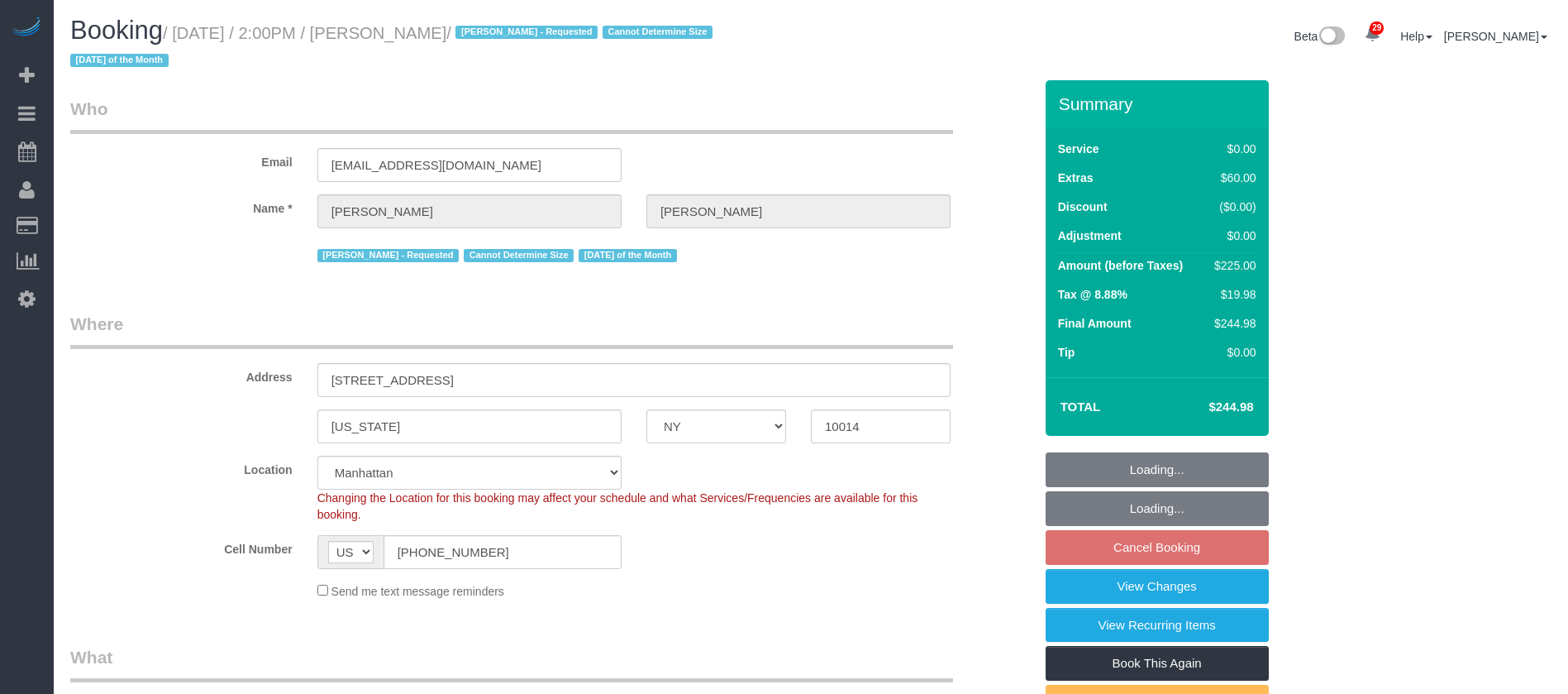
select select "spot61"
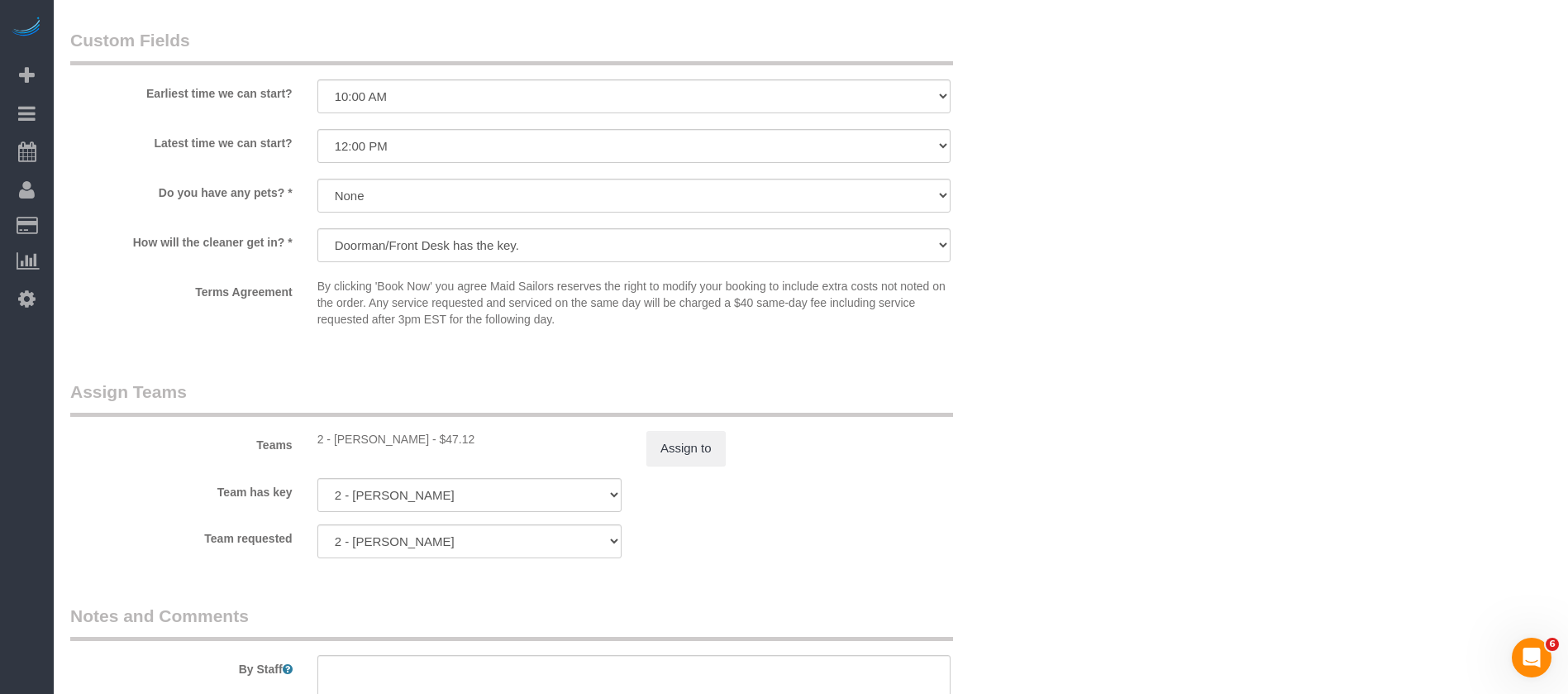
scroll to position [2223, 0]
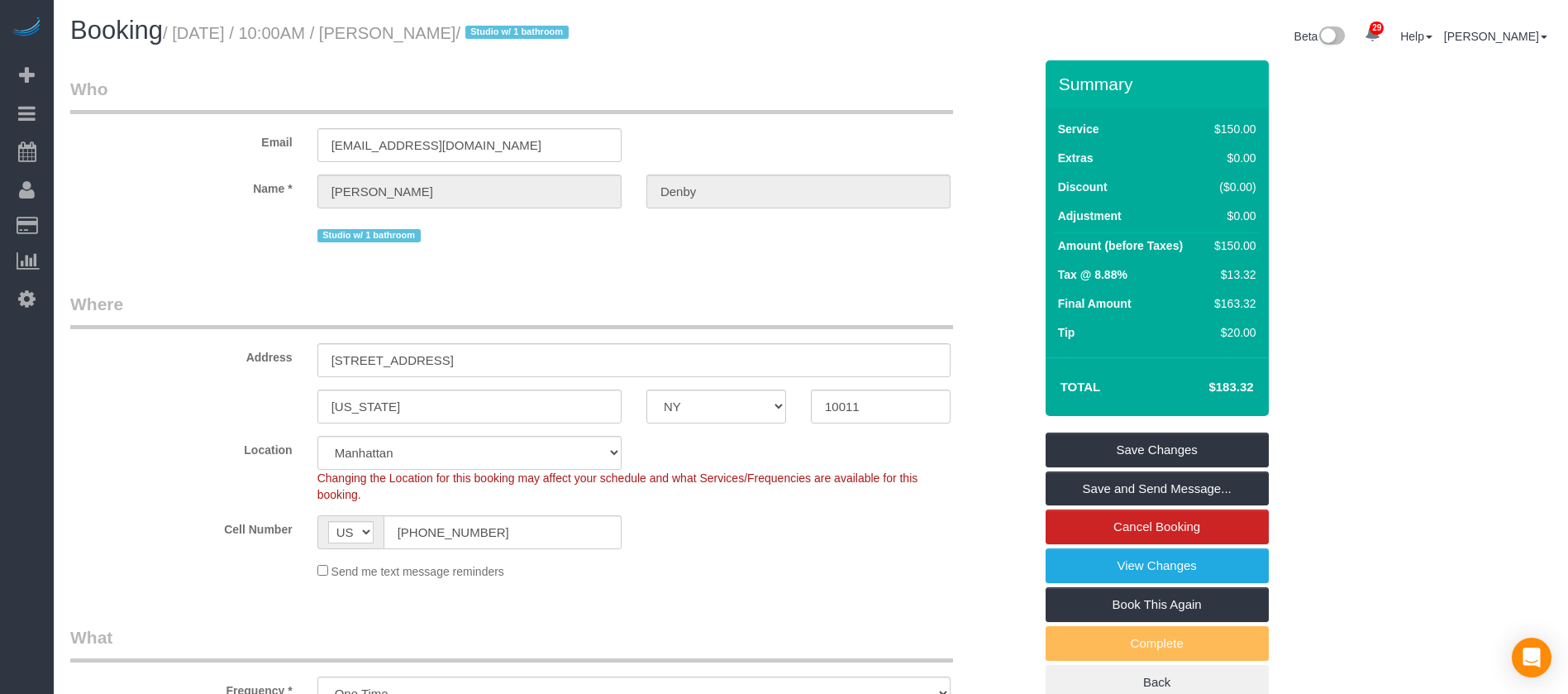
select select "NY"
select select "spot2"
select select "number:56"
select select "number:72"
select select "number:15"
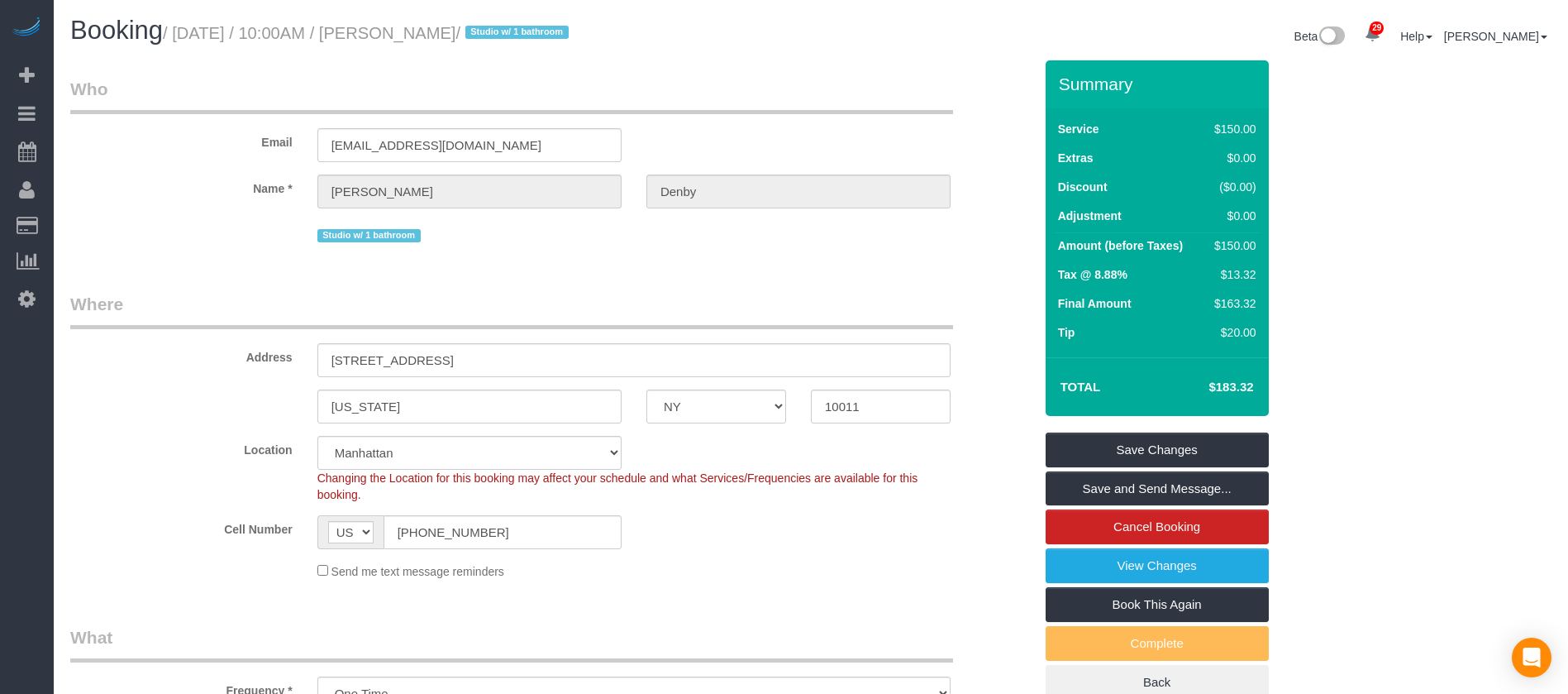
select select "number:6"
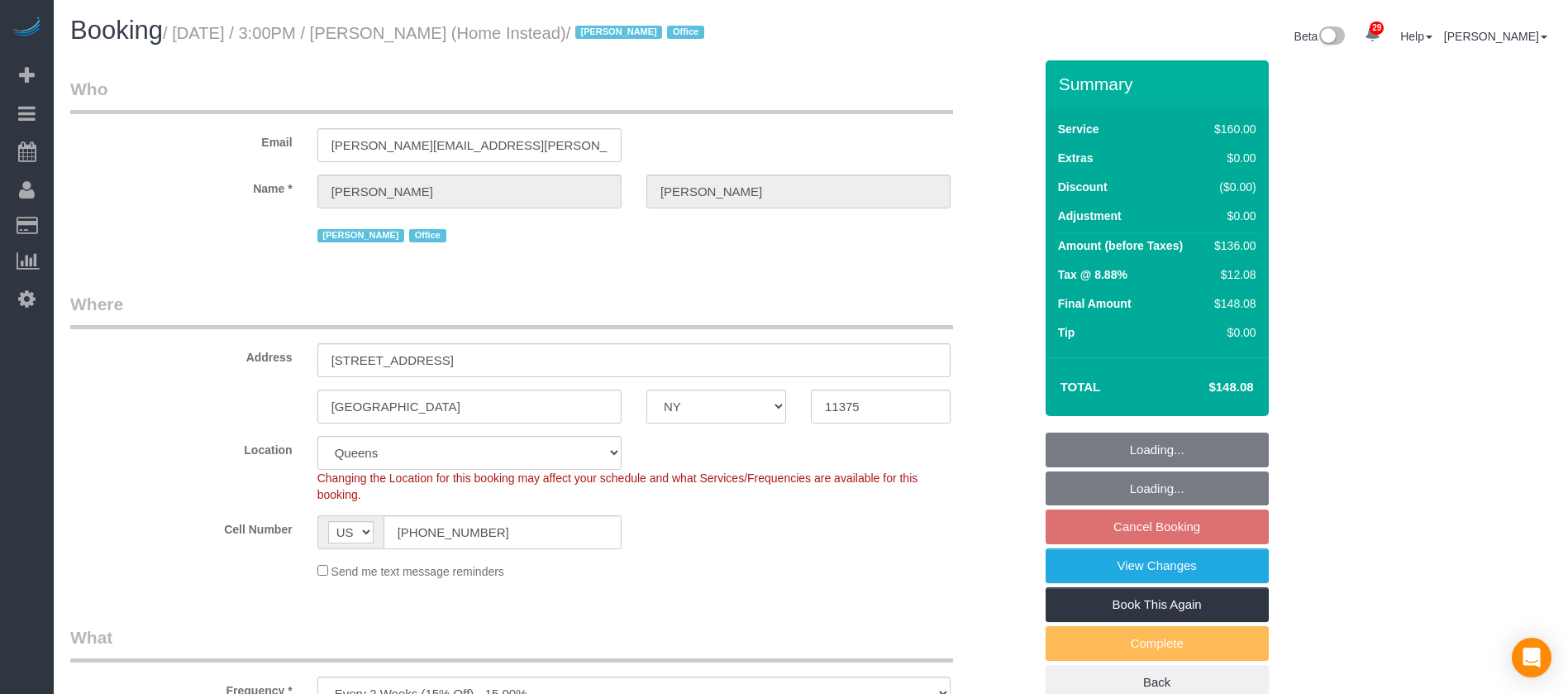
select select "NY"
select select "spot7"
select select "number:61"
select select "number:76"
select select "number:15"
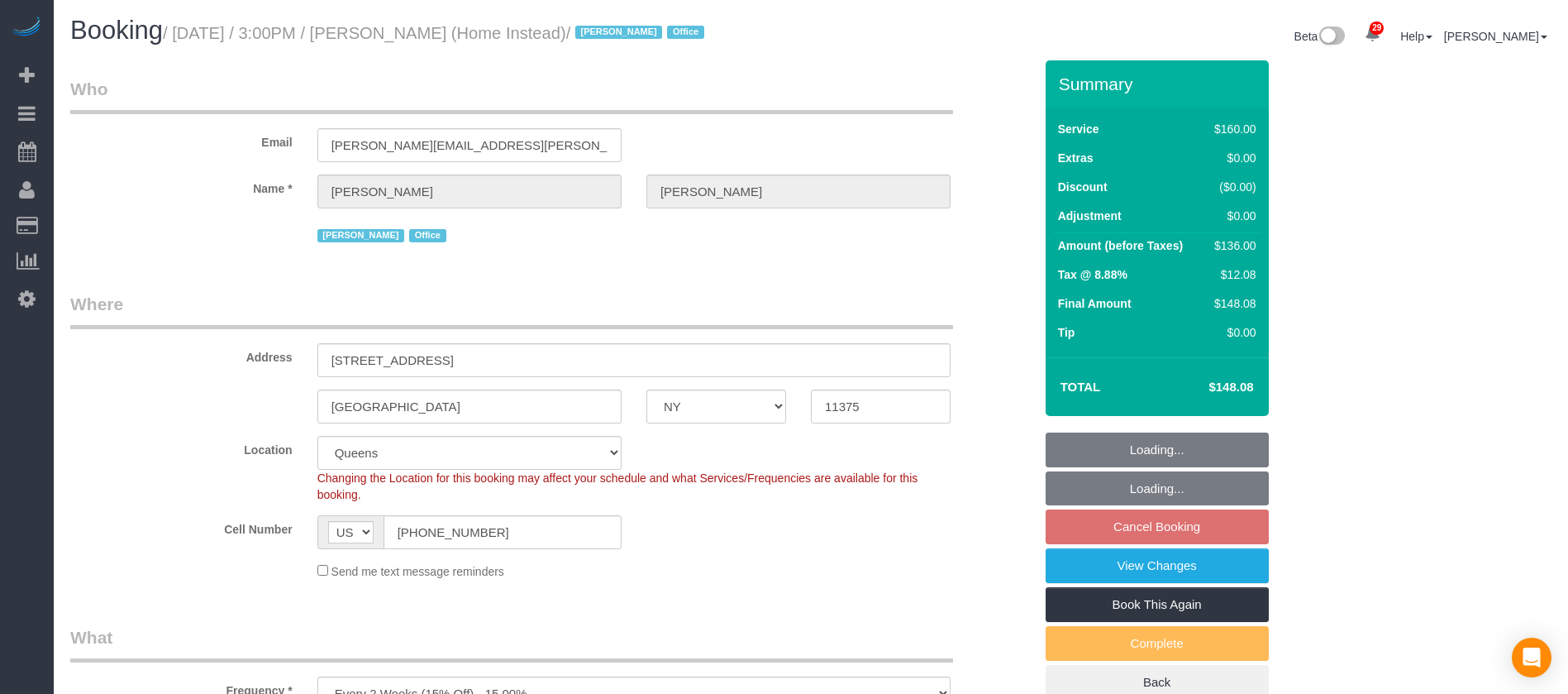
select select "number:7"
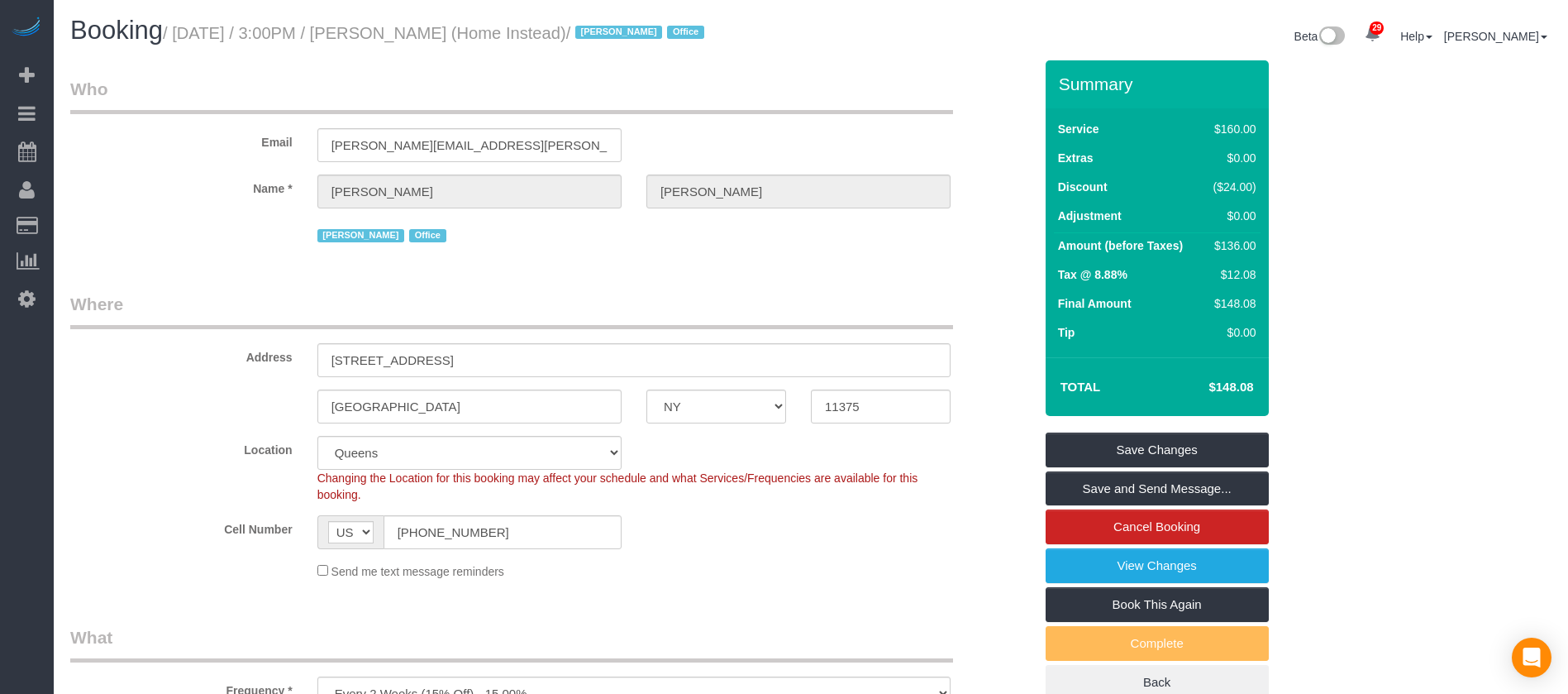
select select "object:1817"
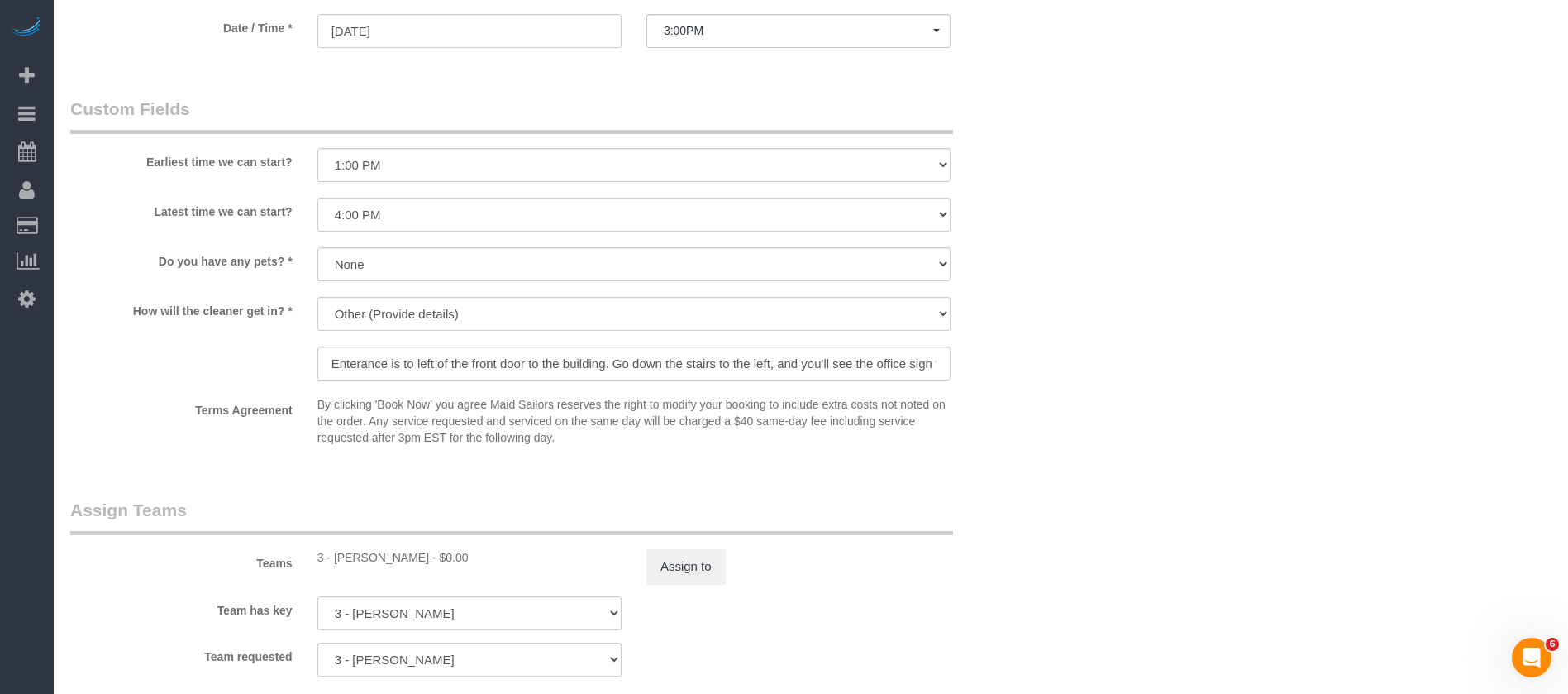
scroll to position [1860, 0]
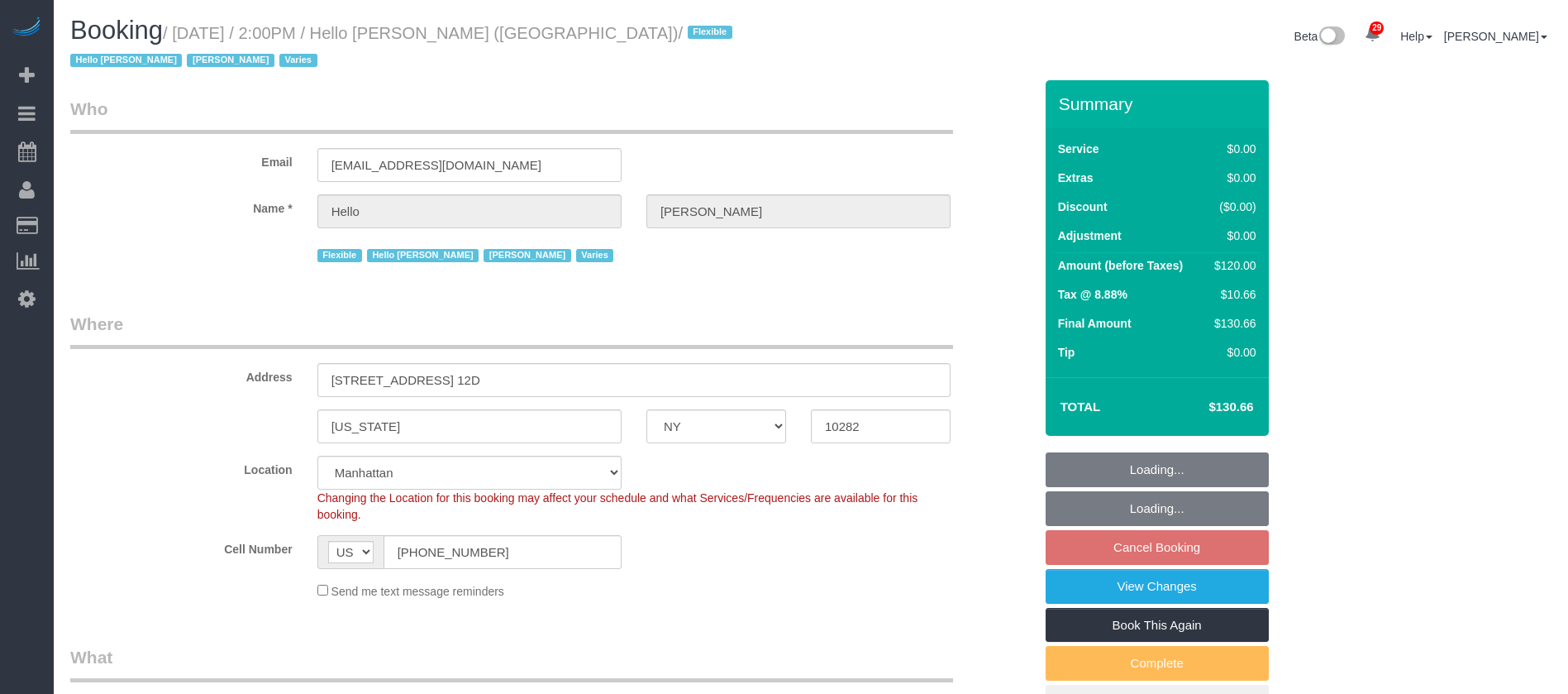
select select "NY"
select select "1"
select select "spot6"
select select "number:89"
select select "number:90"
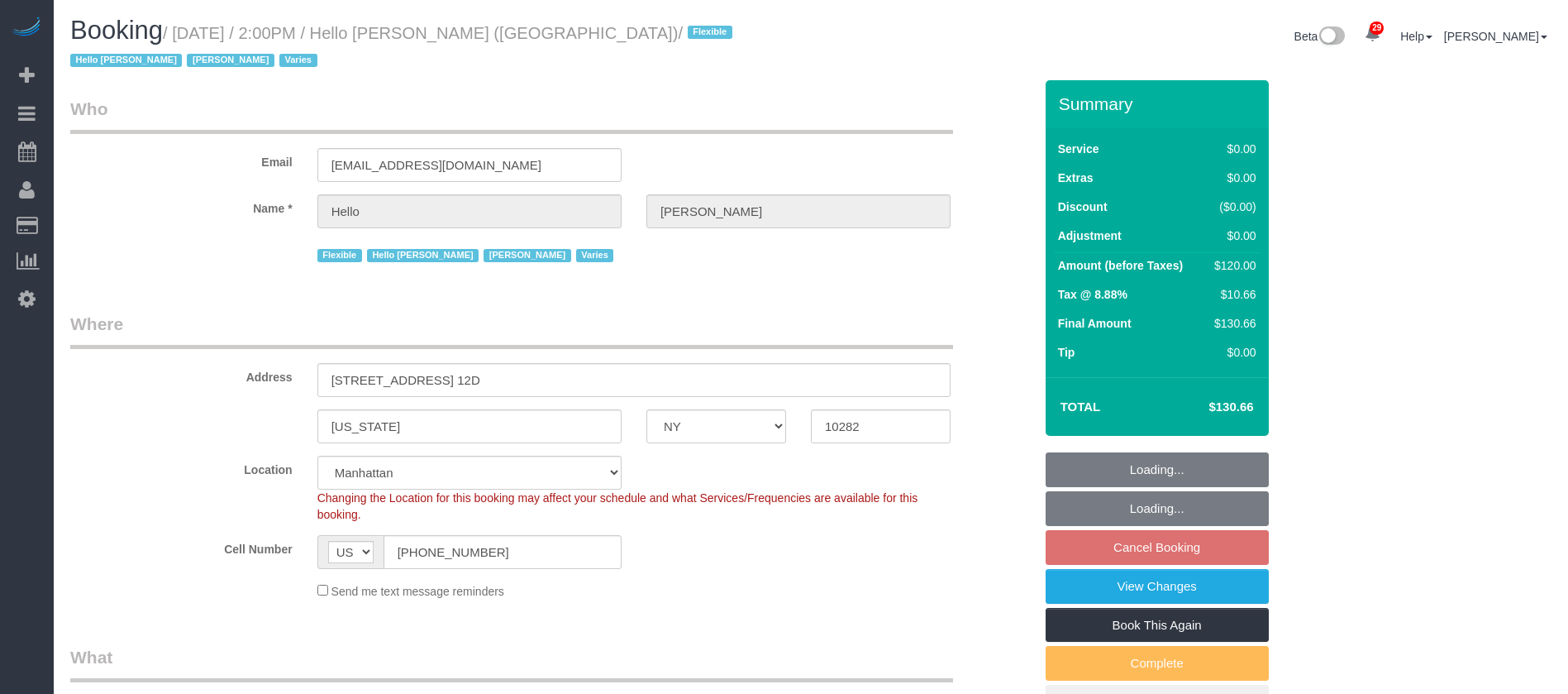
select select "number:15"
select select "number:6"
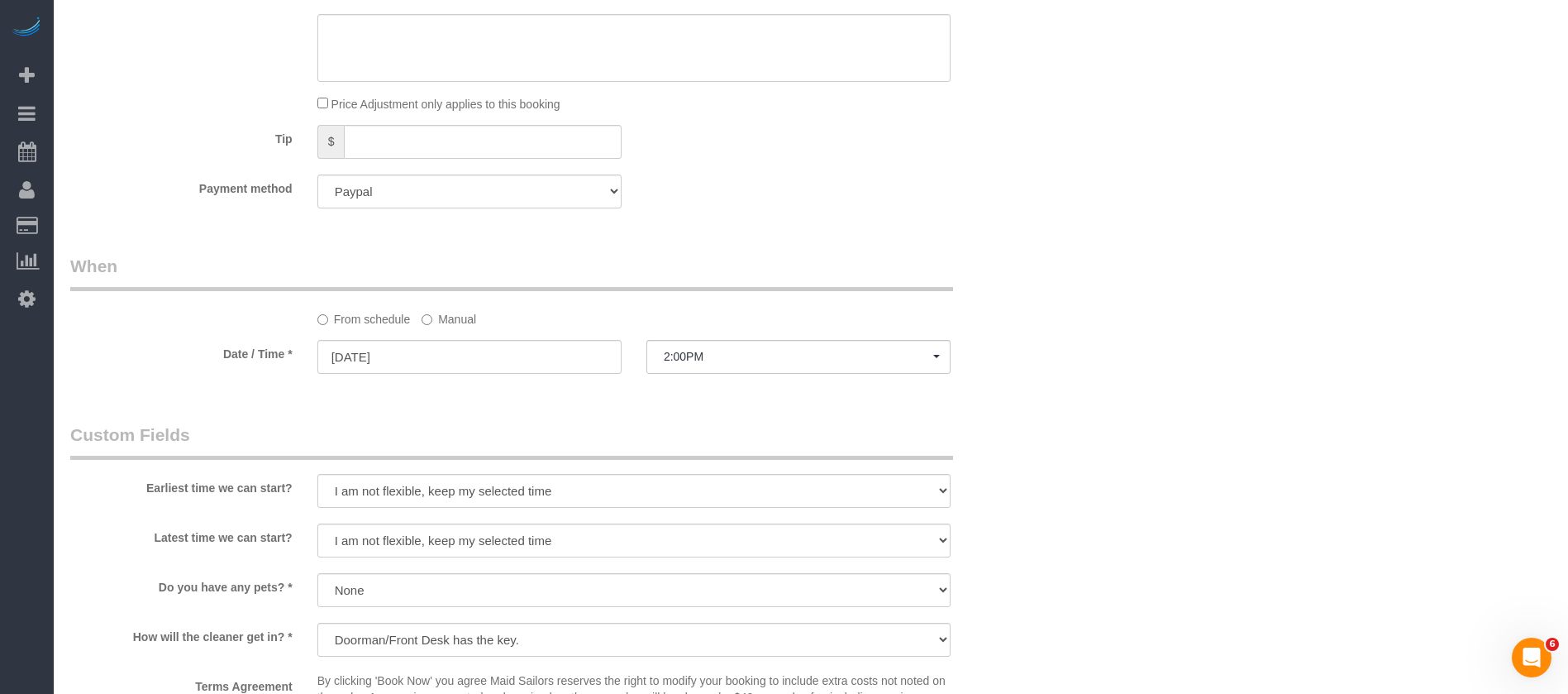
scroll to position [1488, 0]
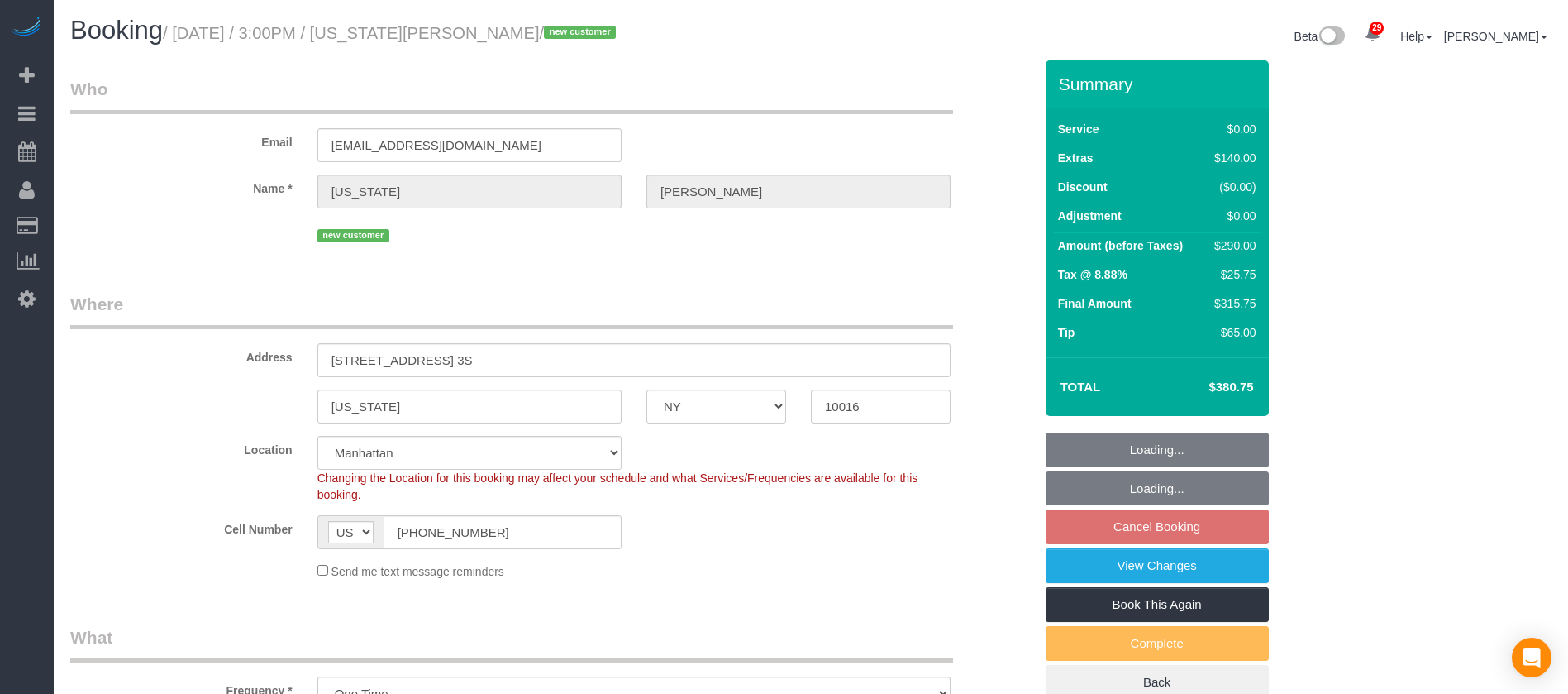
select select "NY"
select select "spot7"
select select "number:89"
select select "number:90"
select select "number:15"
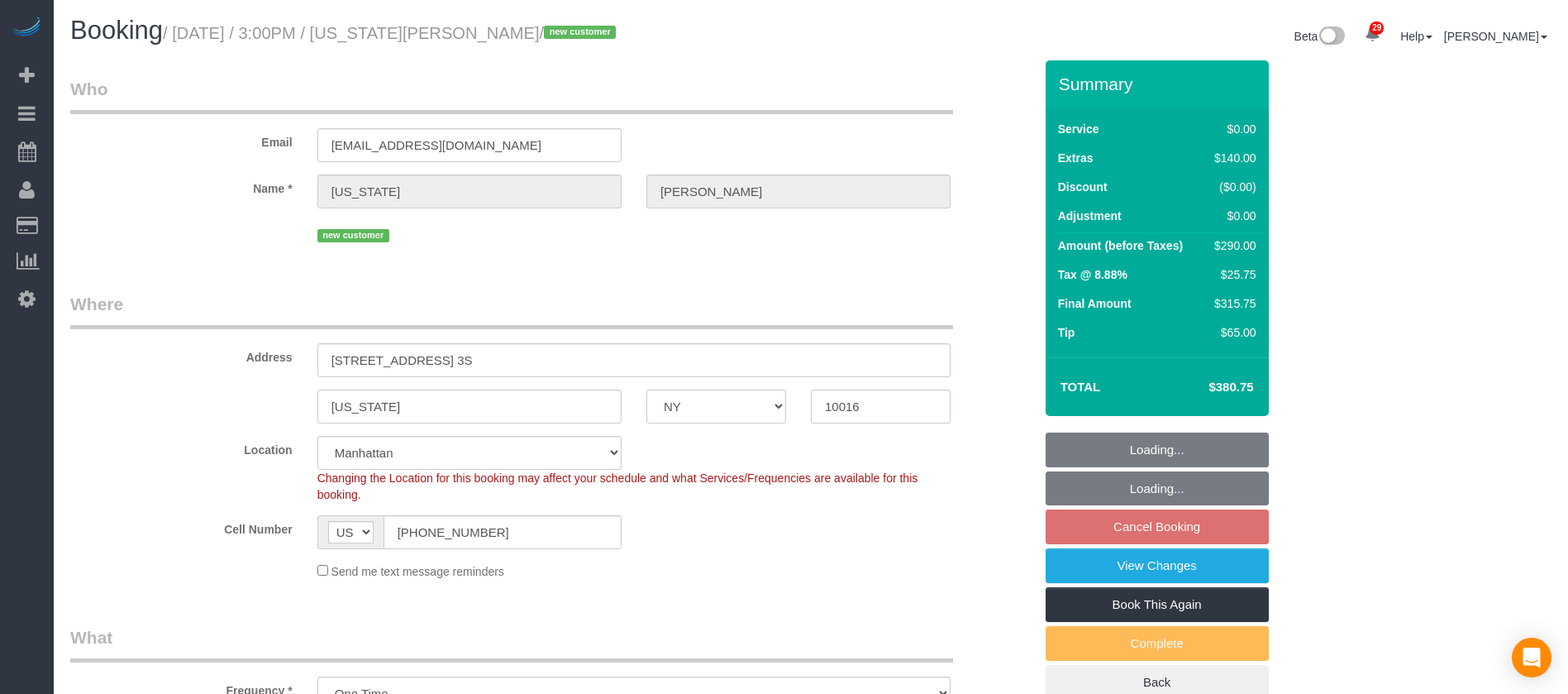
select select "number:5"
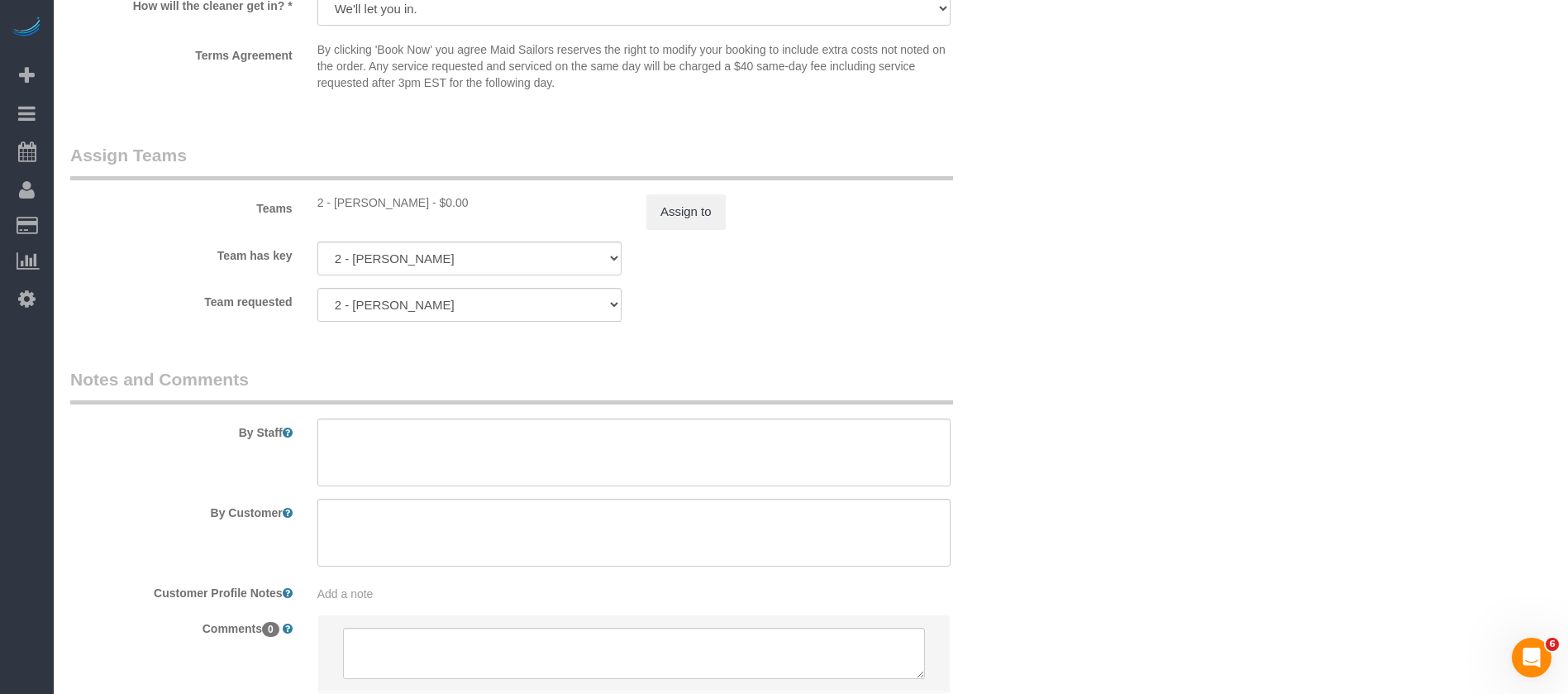
scroll to position [2108, 0]
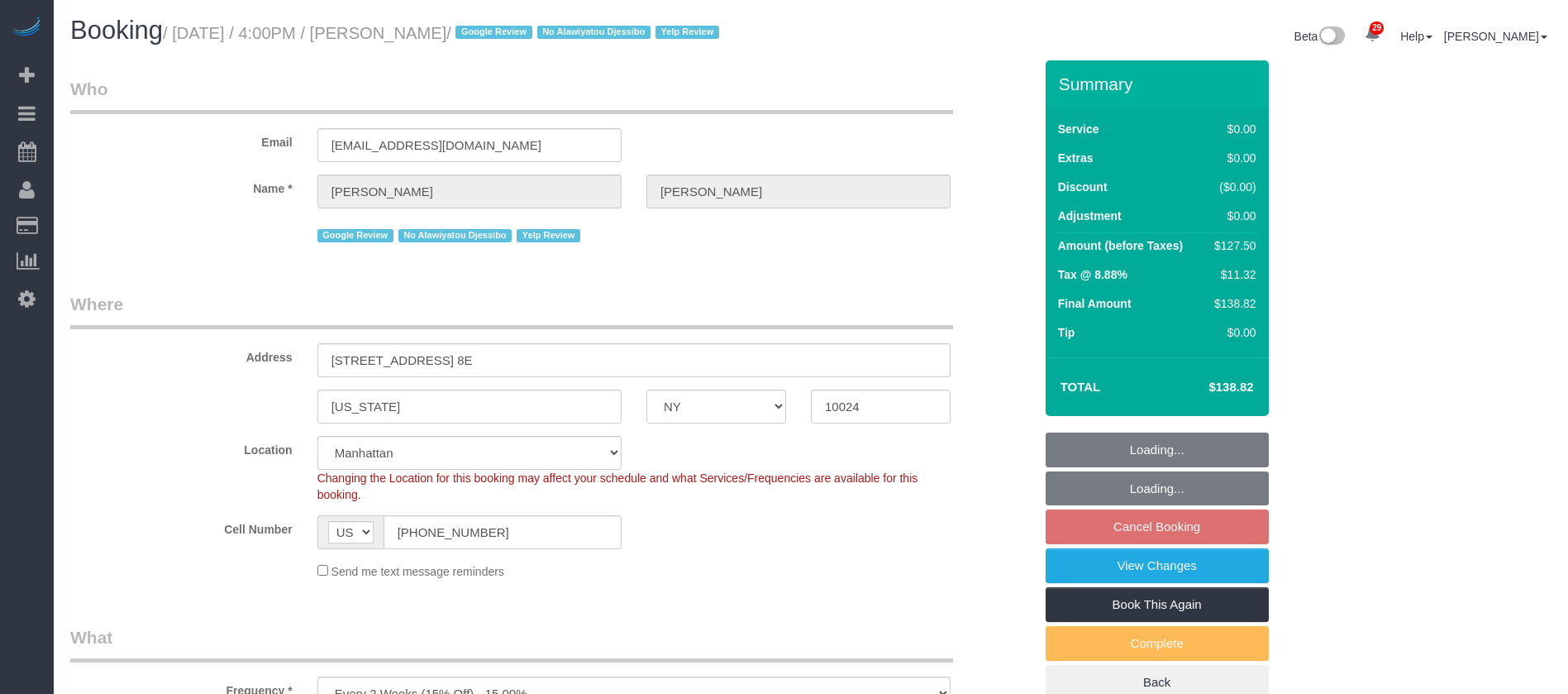
select select "NY"
select select "1"
select select "spot63"
select select "number:89"
select select "number:90"
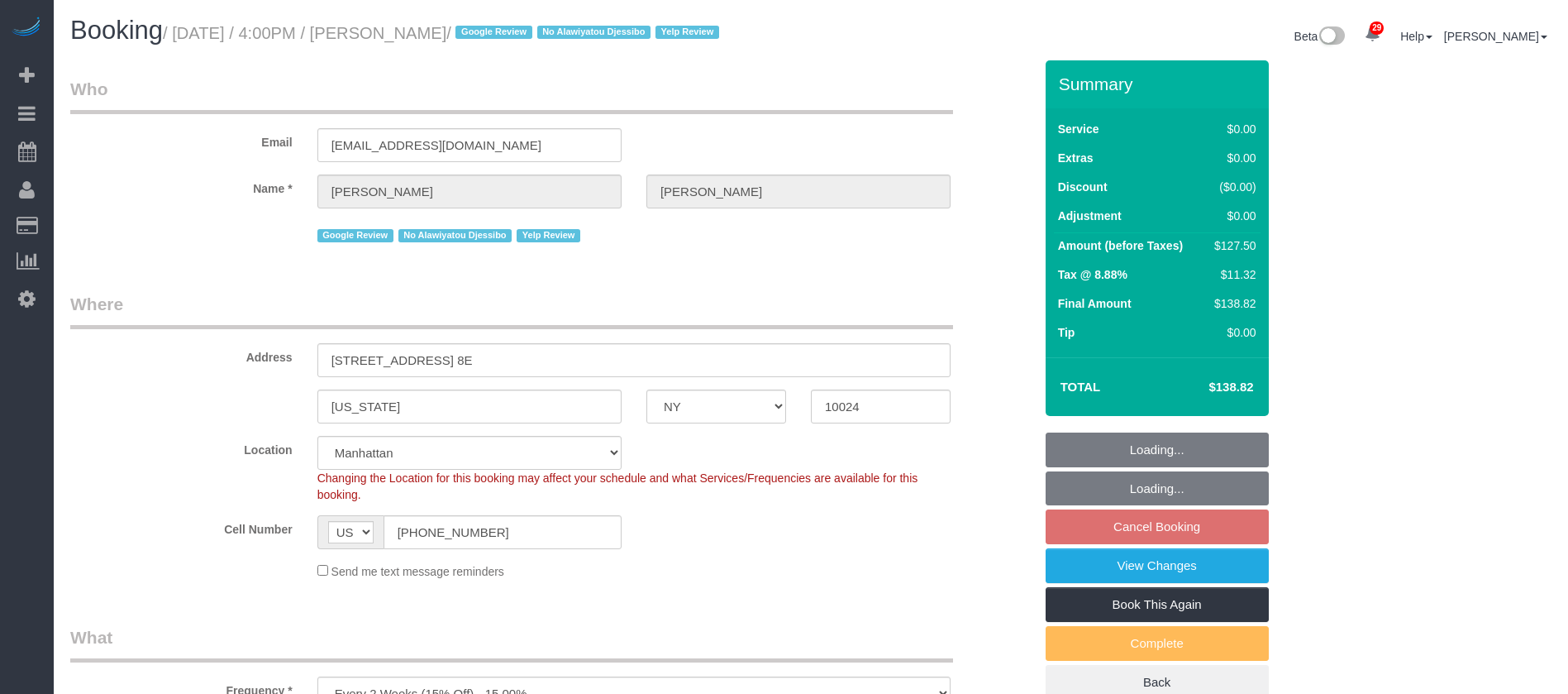
select select "number:15"
select select "number:5"
select select "number:21"
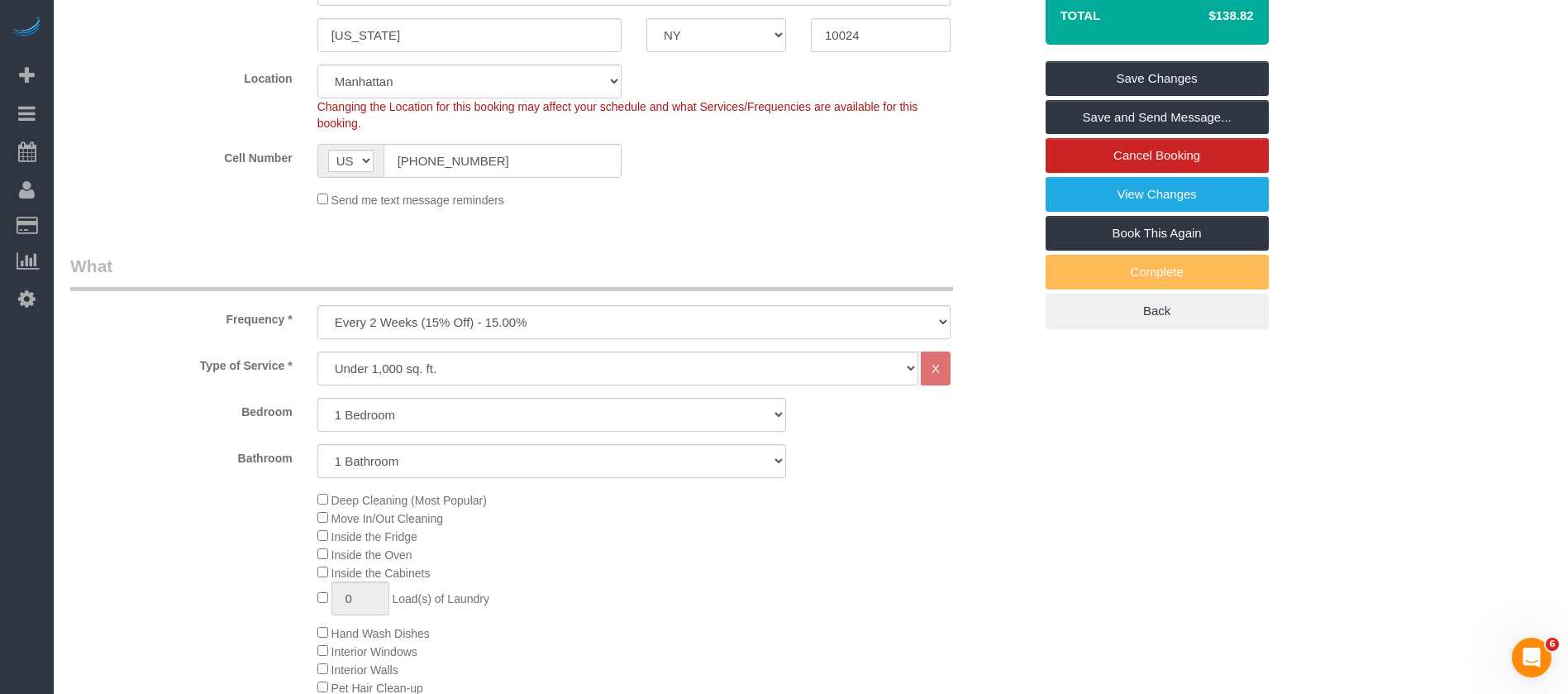
scroll to position [744, 0]
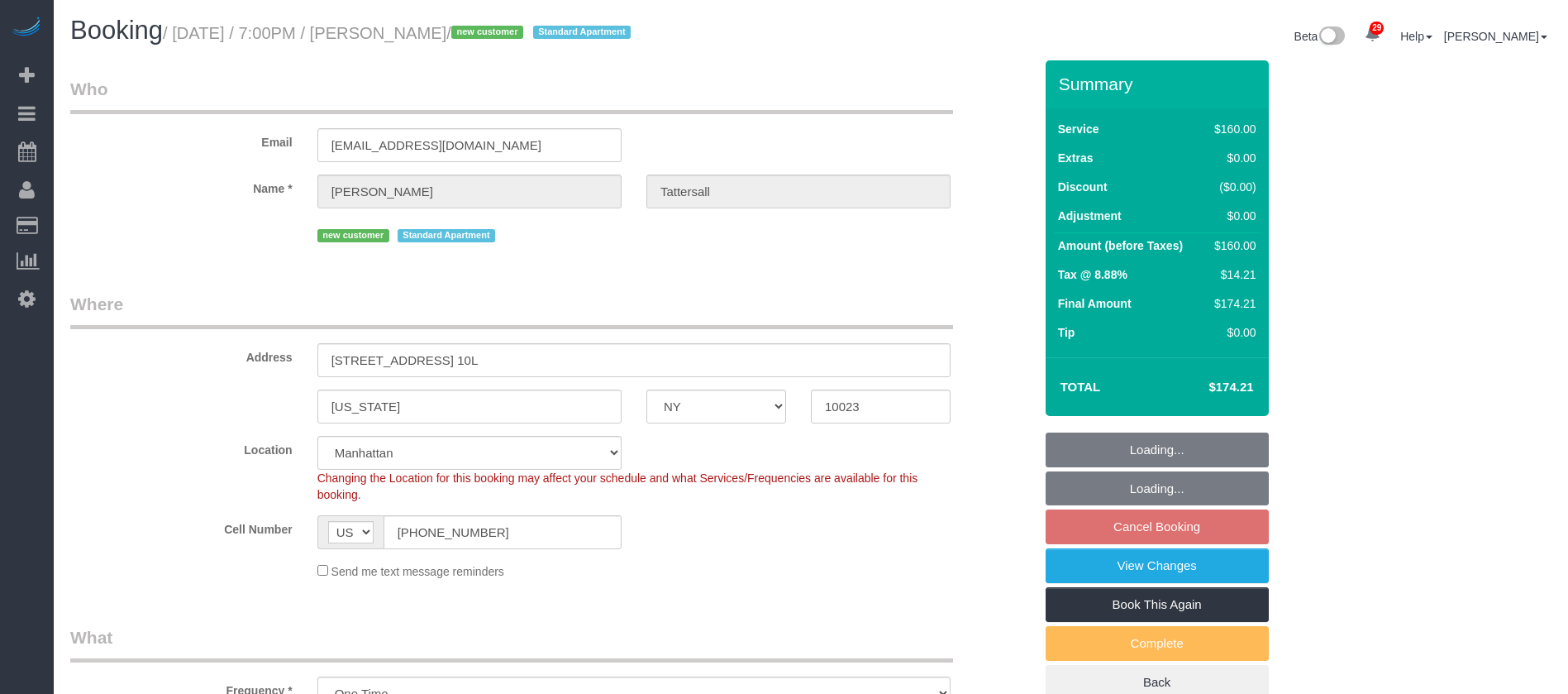
select select "NY"
select select "spot66"
select select "number:66"
select select "number:79"
select select "number:15"
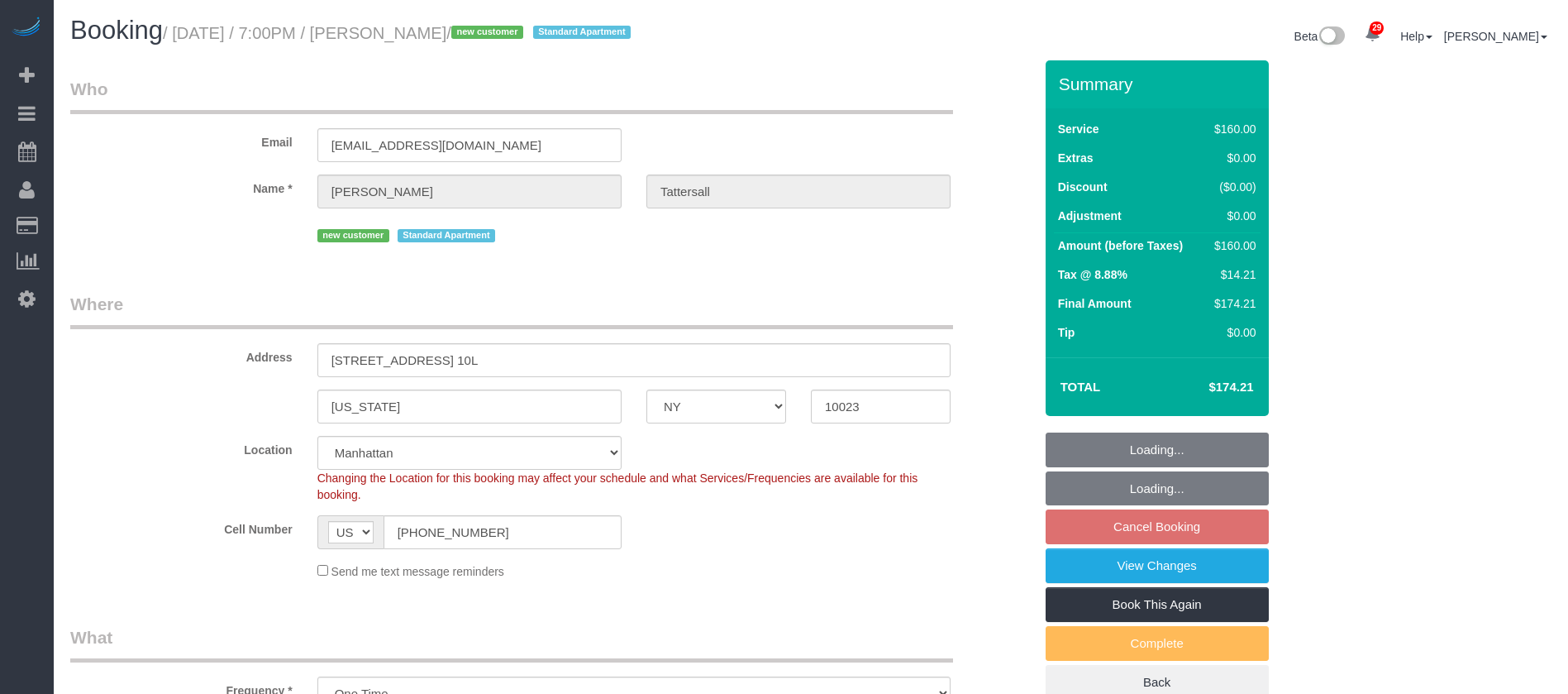
select select "number:5"
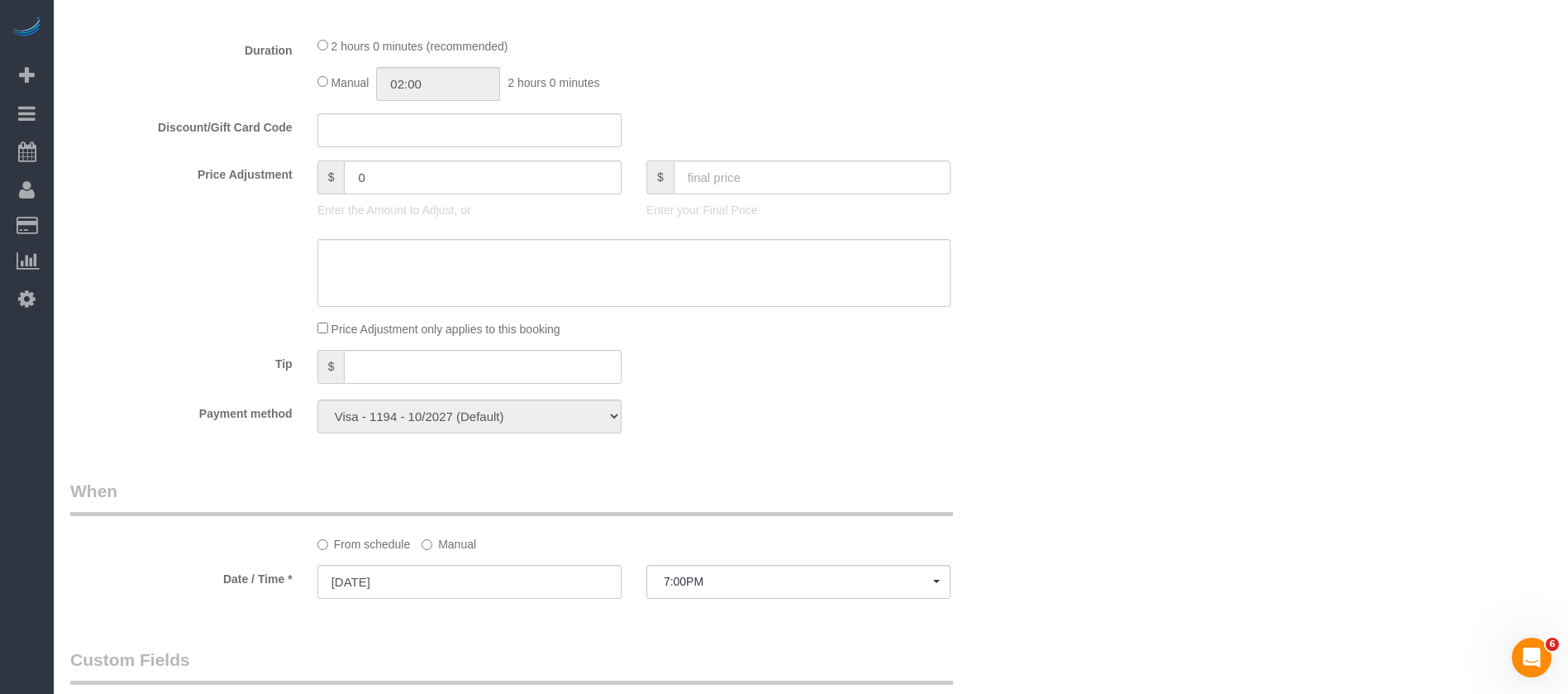
scroll to position [1488, 0]
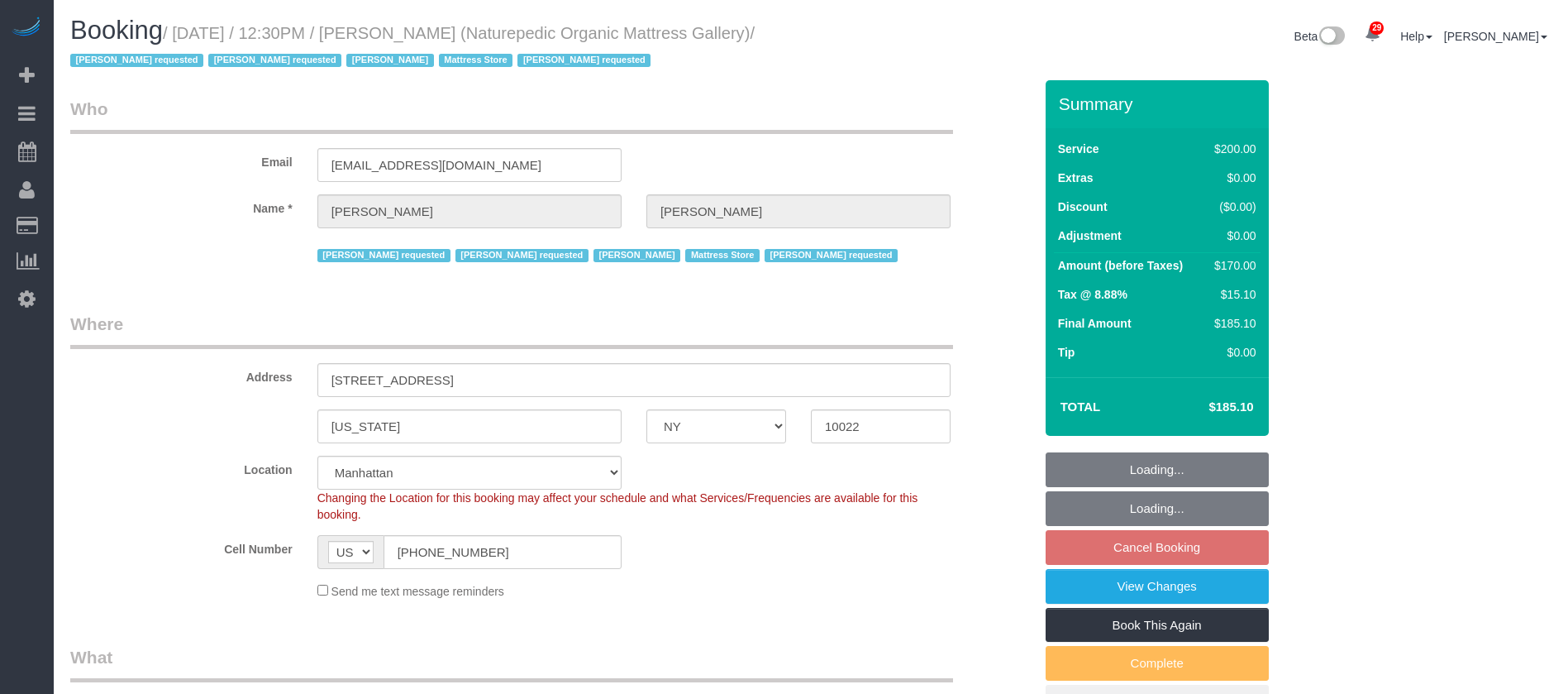
select select "NY"
select select "150"
select select "number:89"
select select "number:90"
select select "number:15"
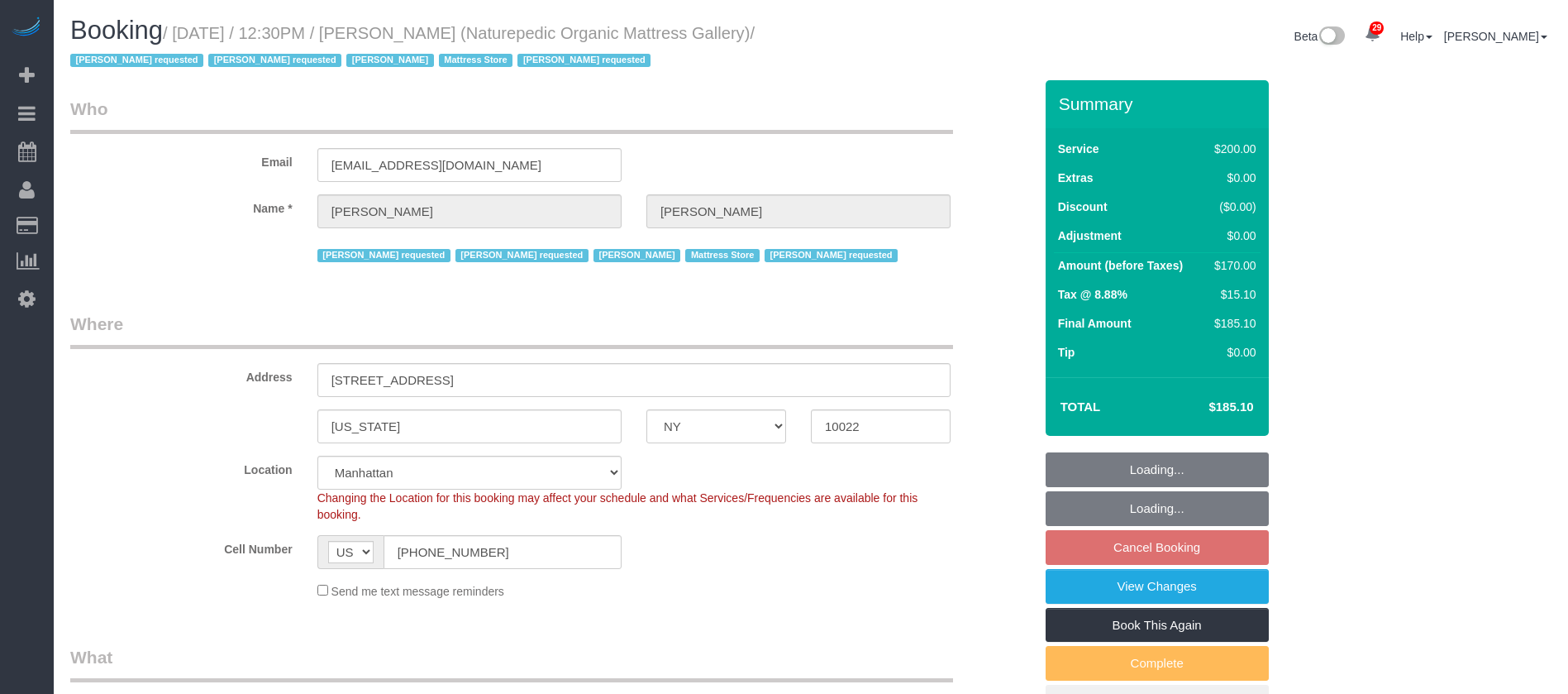
select select "number:5"
select select "number:21"
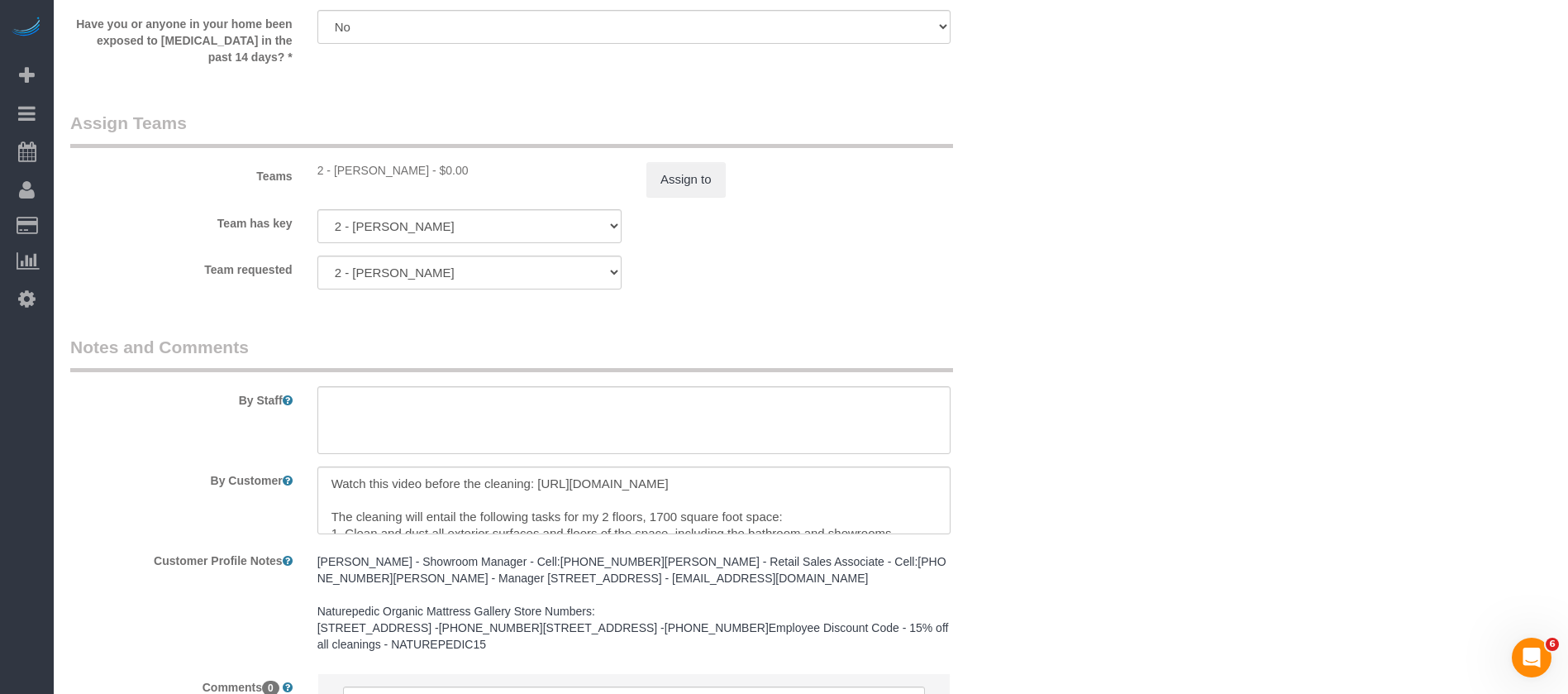
scroll to position [1860, 0]
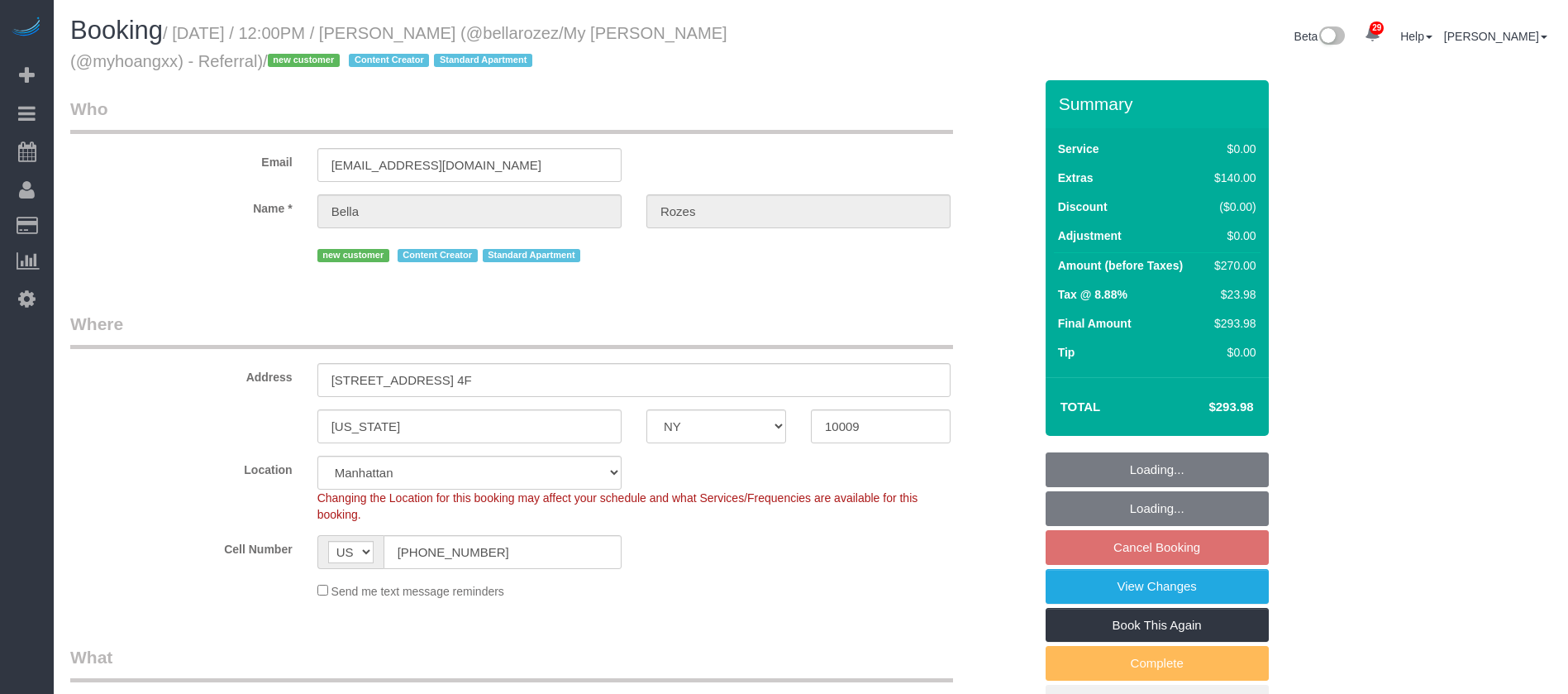
select select "NY"
select select "2"
select select "number:89"
select select "number:90"
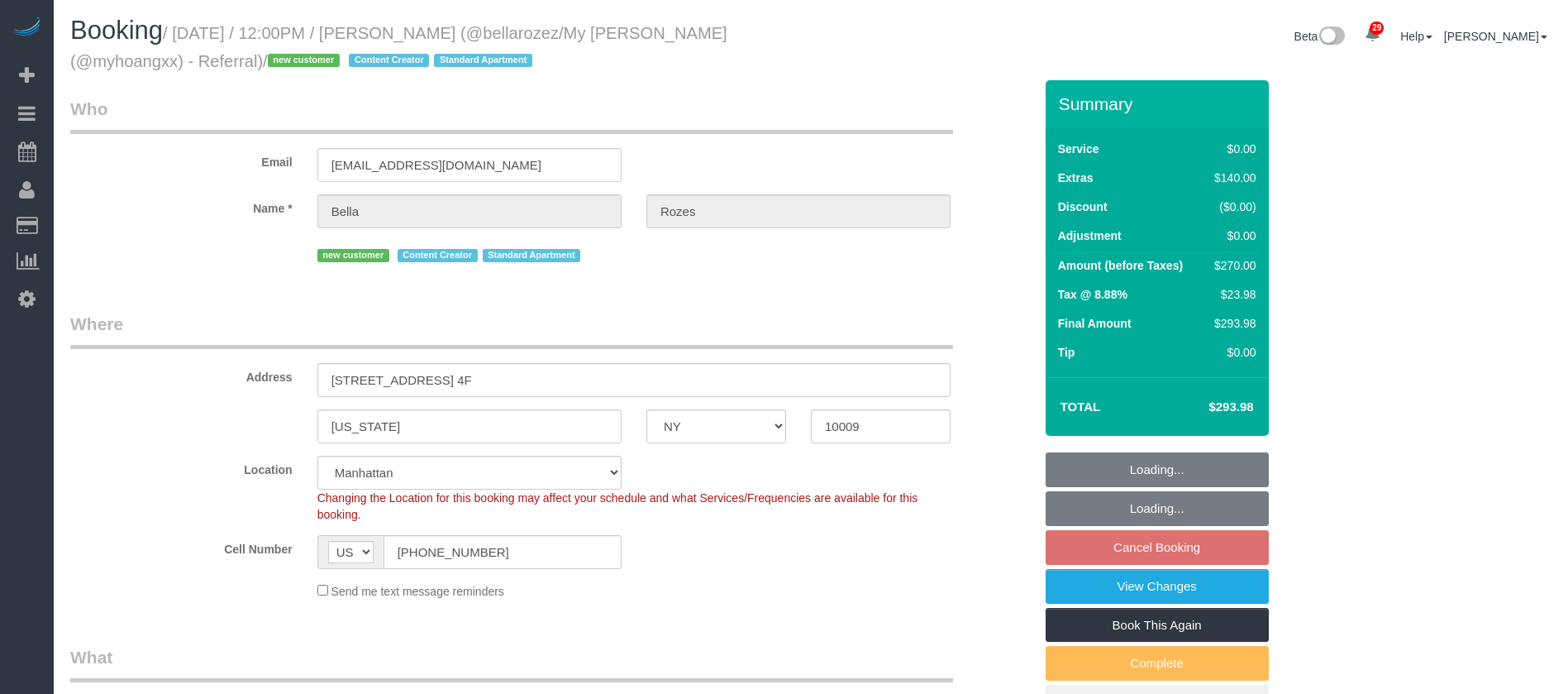
select select "number:15"
select select "number:5"
select select "spot59"
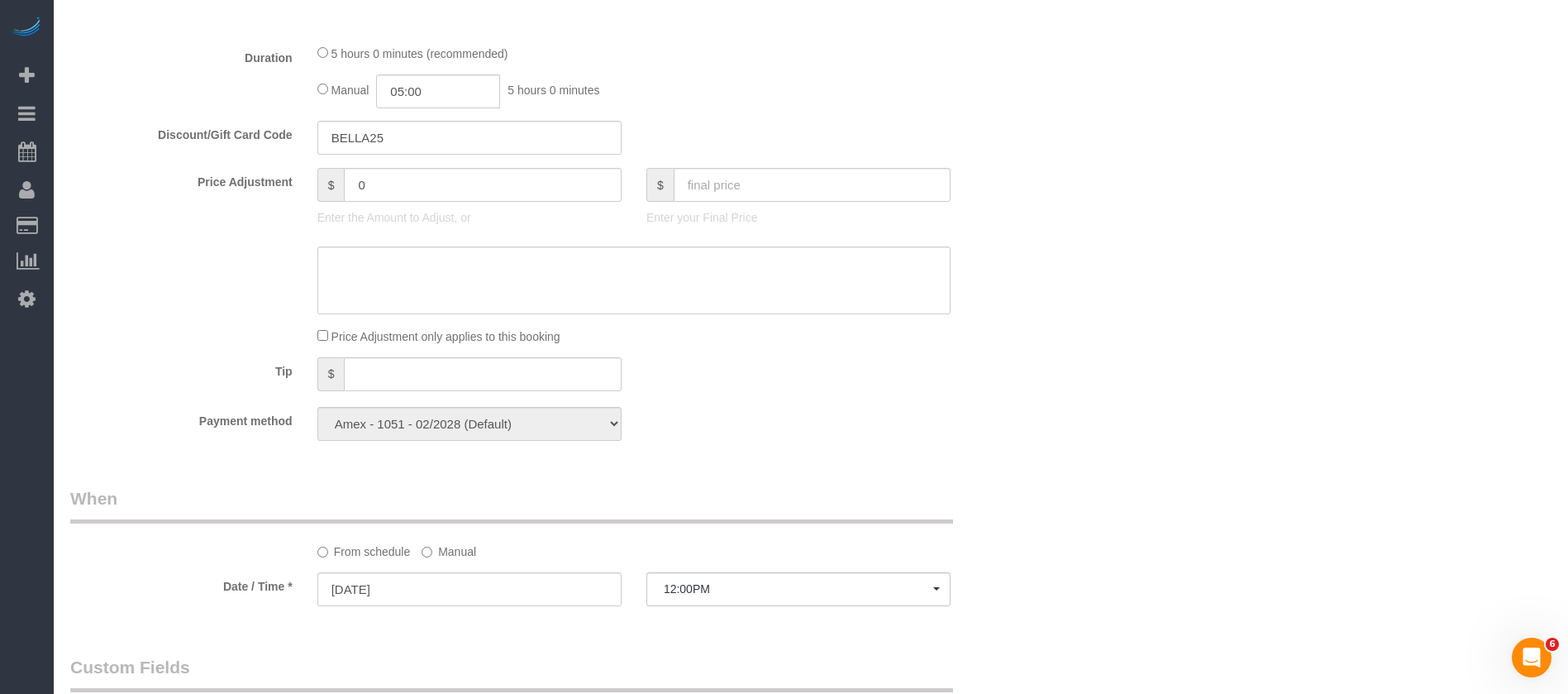
scroll to position [992, 0]
